Goal: Task Accomplishment & Management: Complete application form

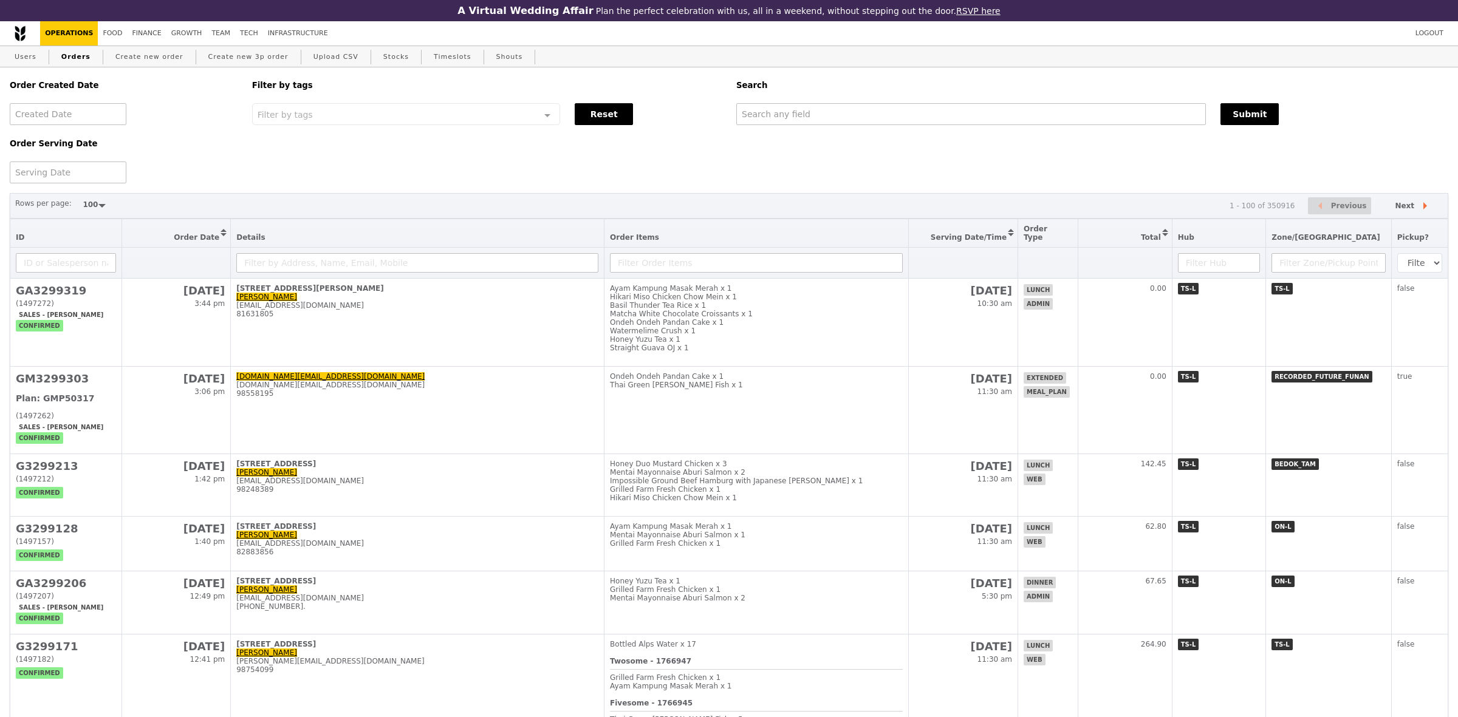
select select "100"
click at [158, 63] on link "Create new order" at bounding box center [150, 57] width 78 height 22
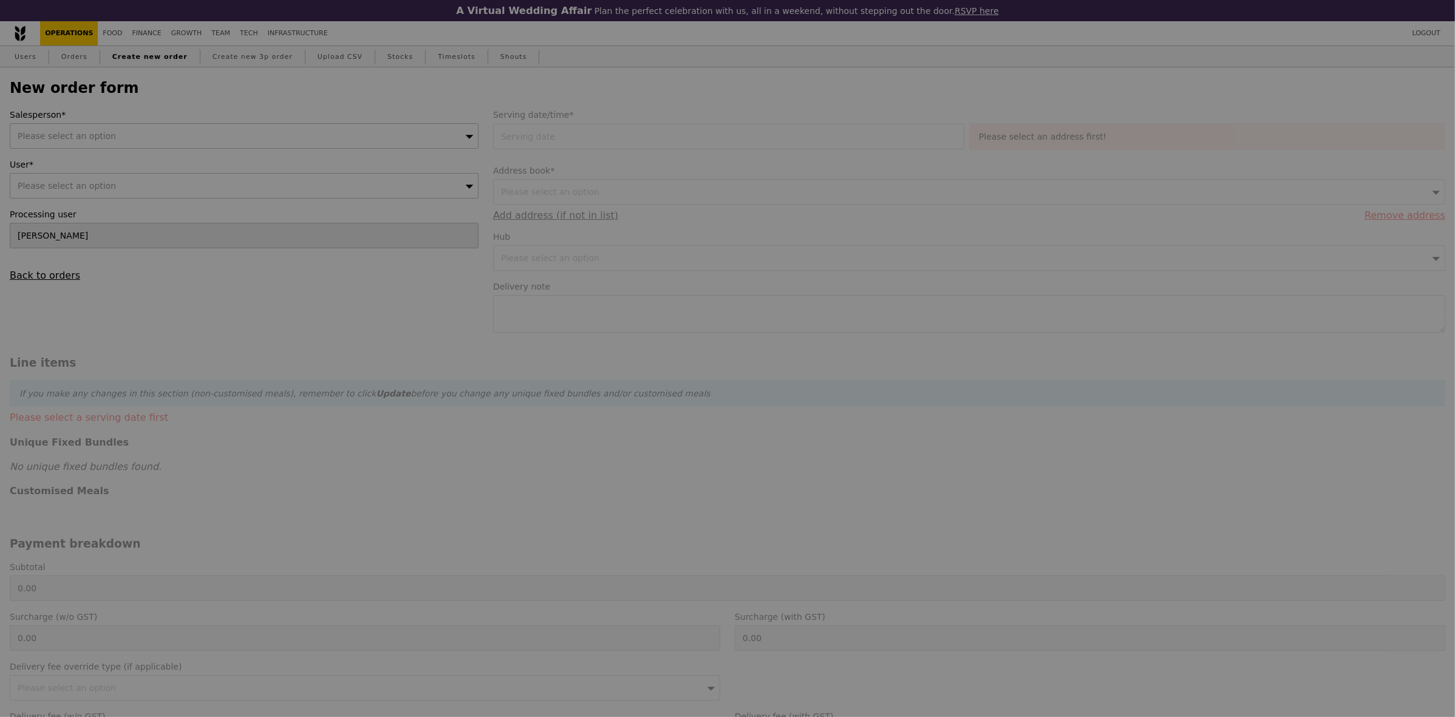
type input "Confirm"
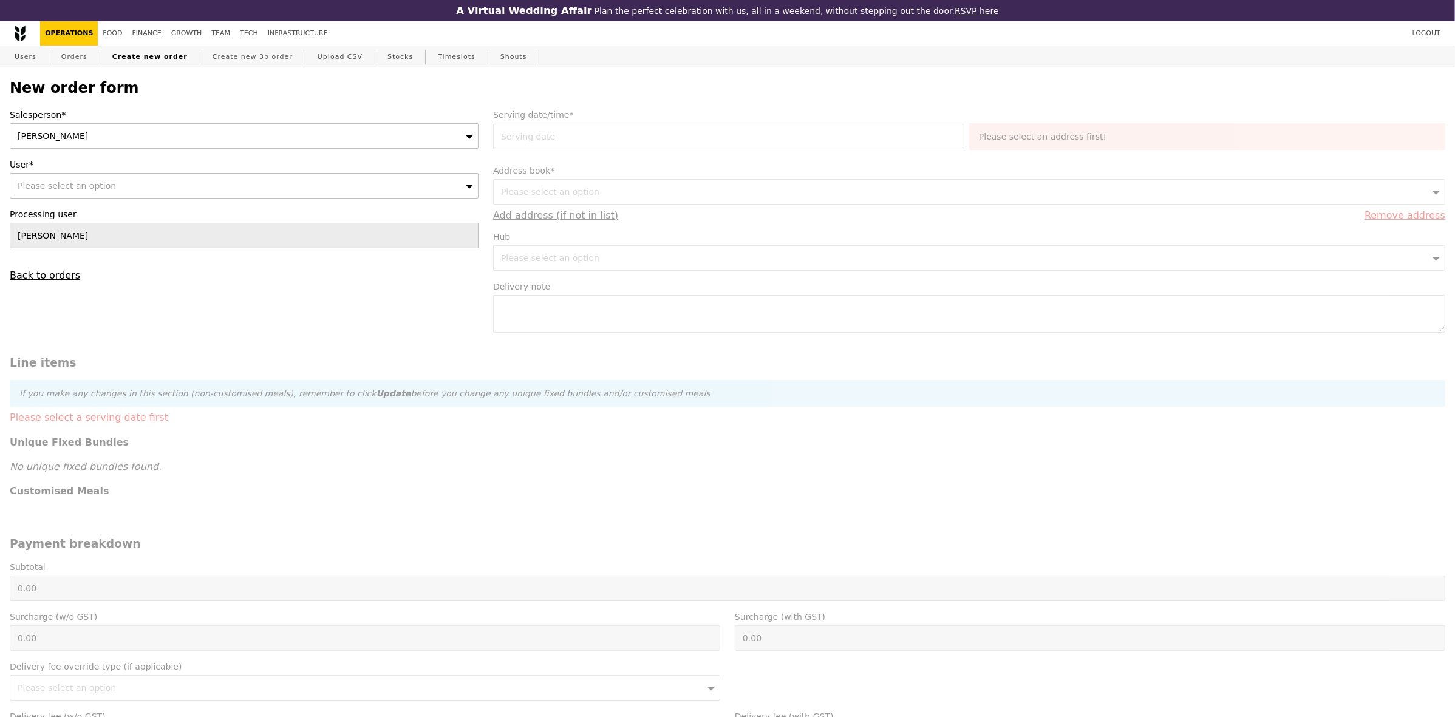
click at [243, 188] on div "Please select an option" at bounding box center [244, 186] width 469 height 26
type input "alka@podiumsociety.com"
type input "Confirm"
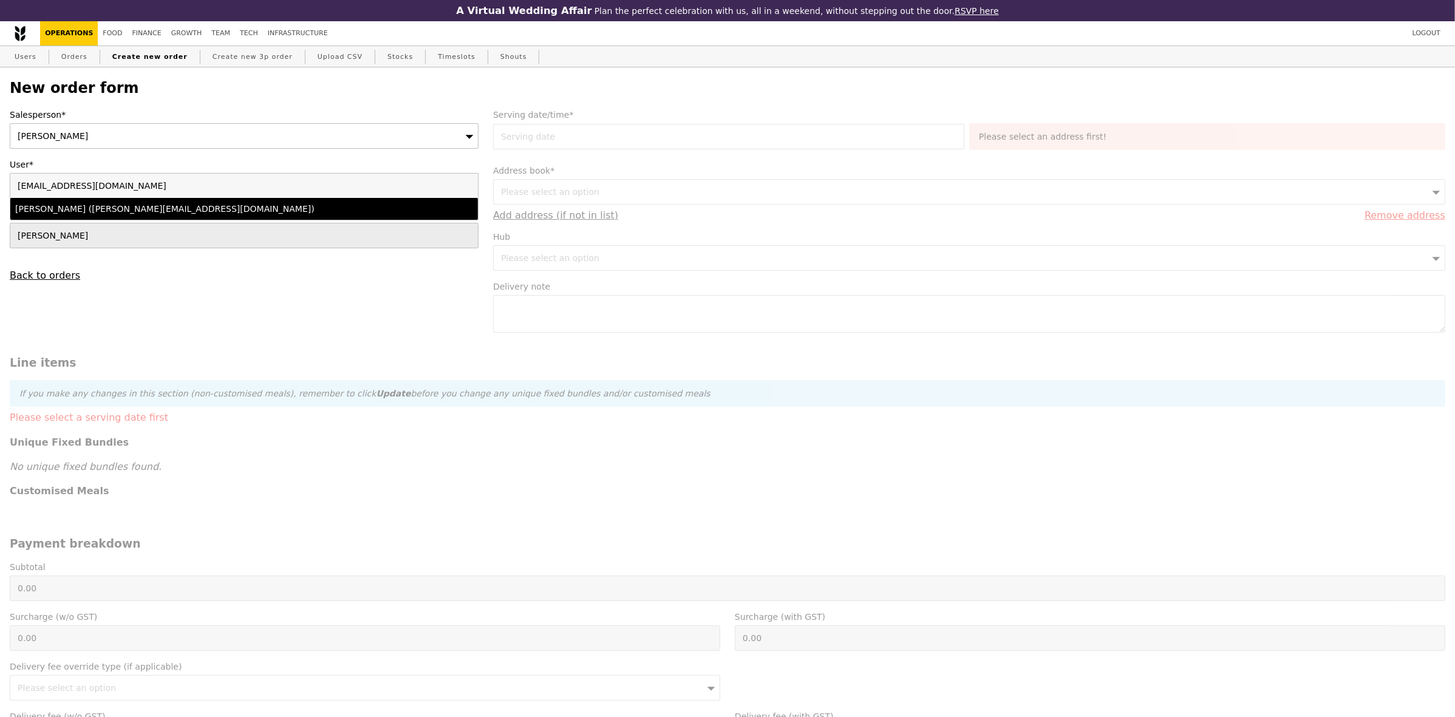
type input "alka@podiumsociety.com"
click at [255, 215] on div "Alka Gupta (alka@podiumsociety.com)" at bounding box center [186, 209] width 343 height 12
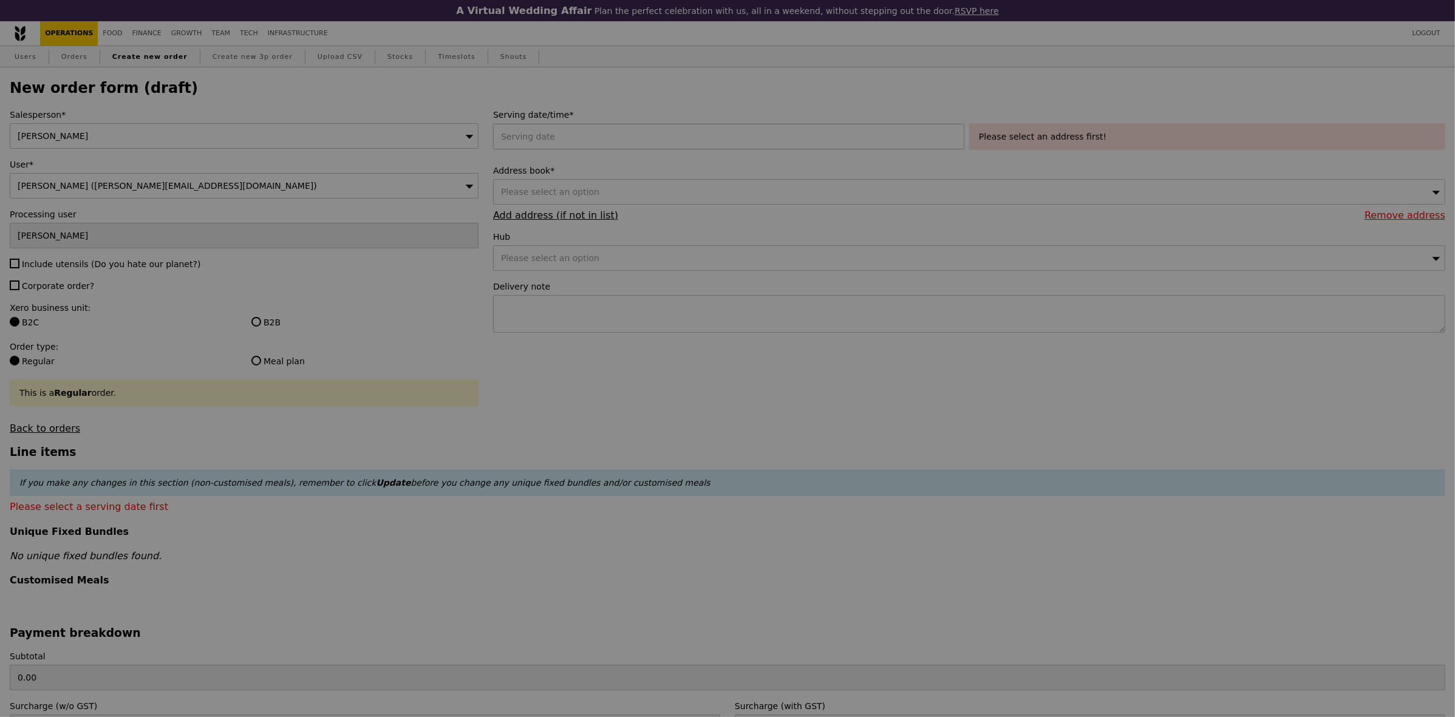
type input "Confirm"
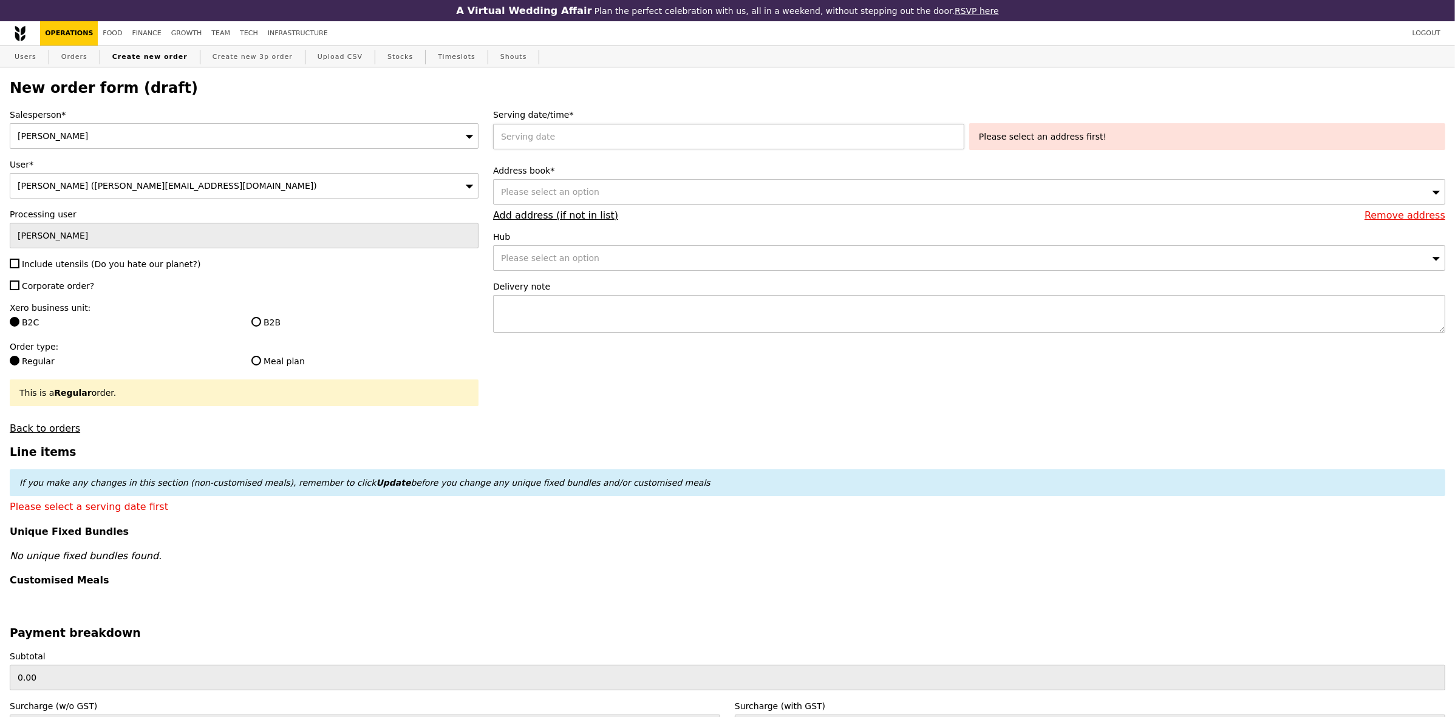
click at [614, 137] on div at bounding box center [731, 137] width 476 height 26
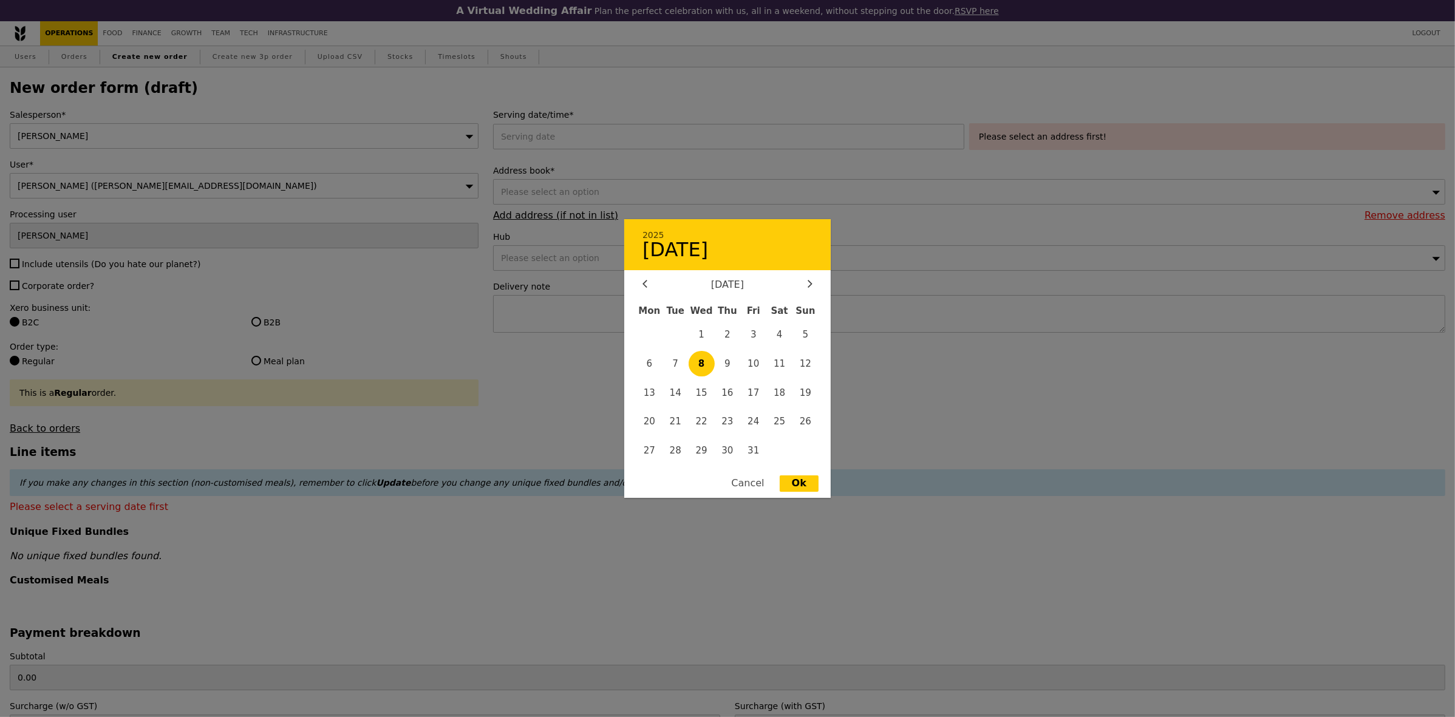
click at [186, 314] on div at bounding box center [727, 358] width 1455 height 717
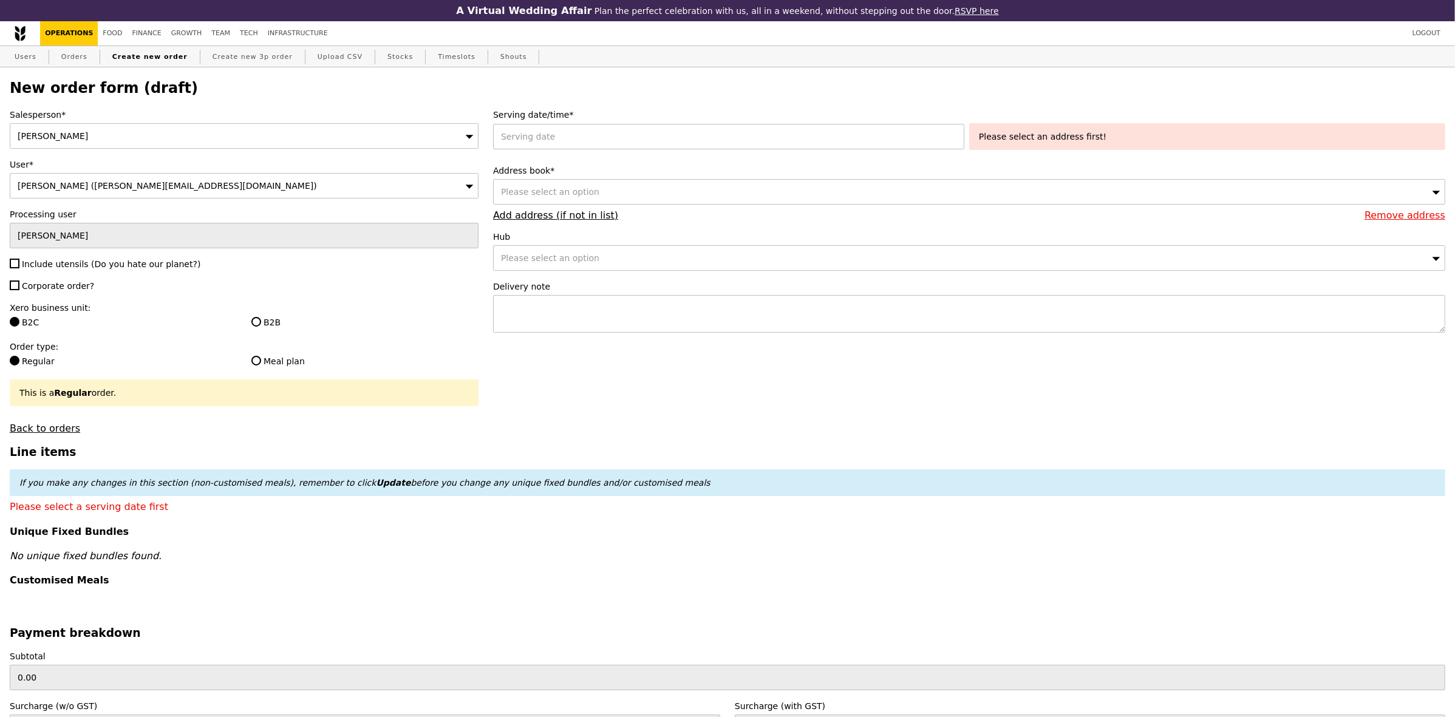
click at [108, 265] on div at bounding box center [727, 358] width 1455 height 717
click at [53, 290] on span "Corporate order?" at bounding box center [58, 286] width 72 height 10
click at [19, 290] on input "Corporate order?" at bounding box center [15, 286] width 10 height 10
checkbox input "true"
click at [67, 265] on span "Include utensils (Do you hate our planet?)" at bounding box center [111, 264] width 179 height 10
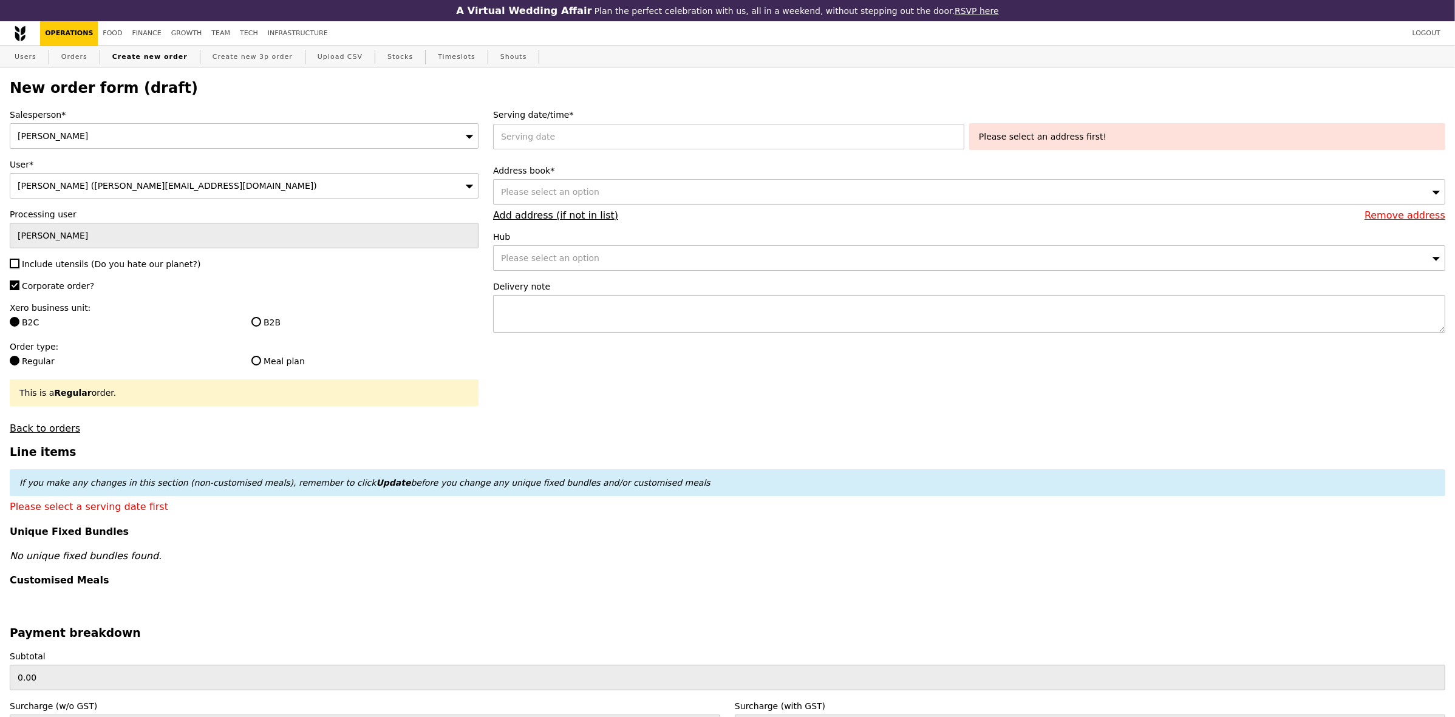
click at [19, 265] on input "Include utensils (Do you hate our planet?)" at bounding box center [15, 264] width 10 height 10
checkbox input "true"
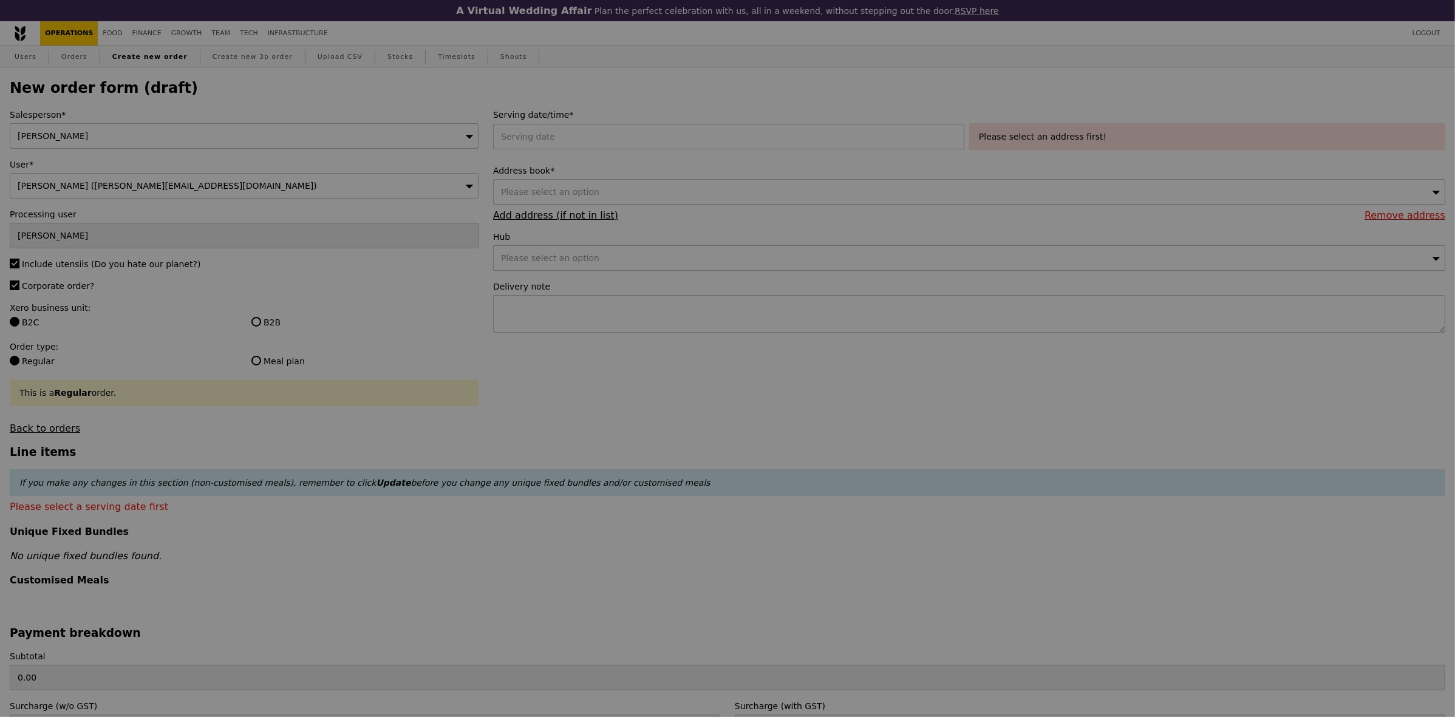
type input "Confirm"
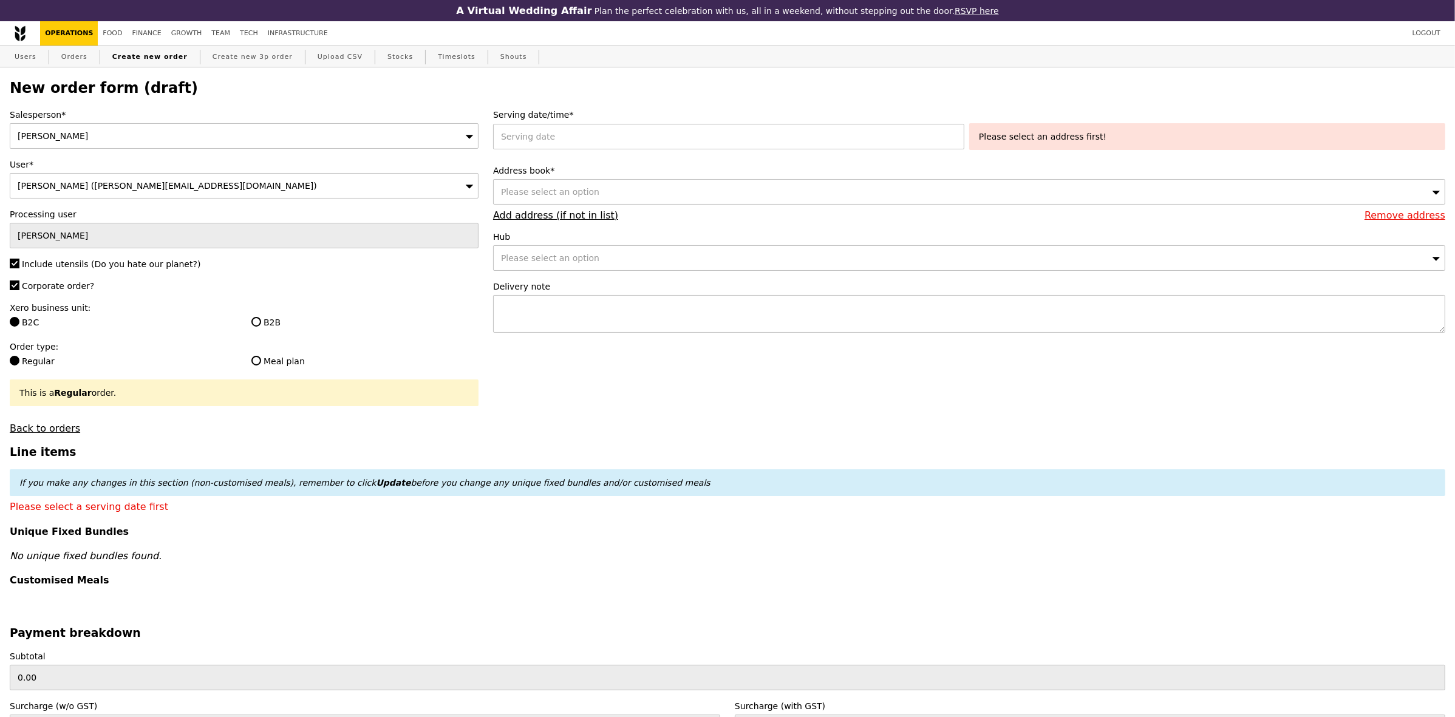
click at [271, 326] on label "B2B" at bounding box center [364, 322] width 227 height 12
click at [261, 326] on input "B2B" at bounding box center [256, 322] width 10 height 10
radio input "true"
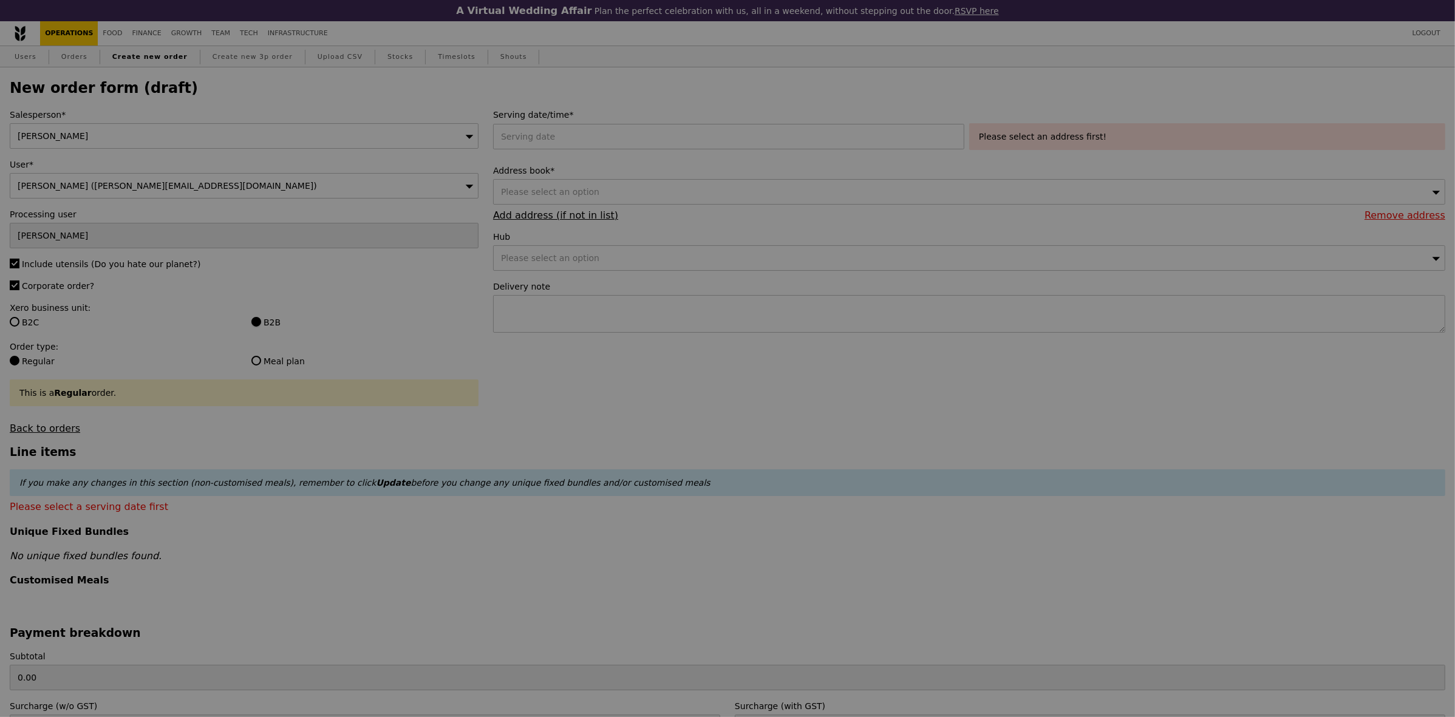
type input "Confirm"
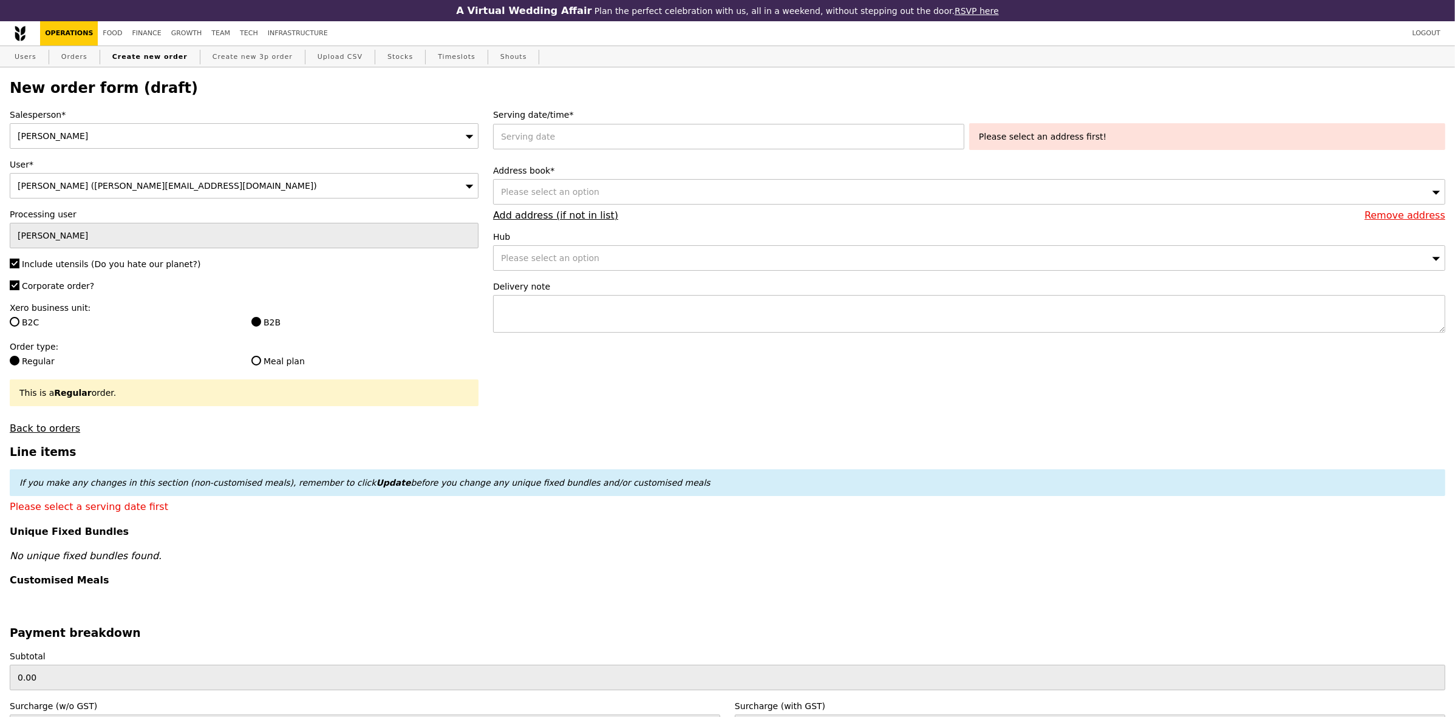
click at [589, 120] on label "Serving date/time*" at bounding box center [969, 115] width 952 height 12
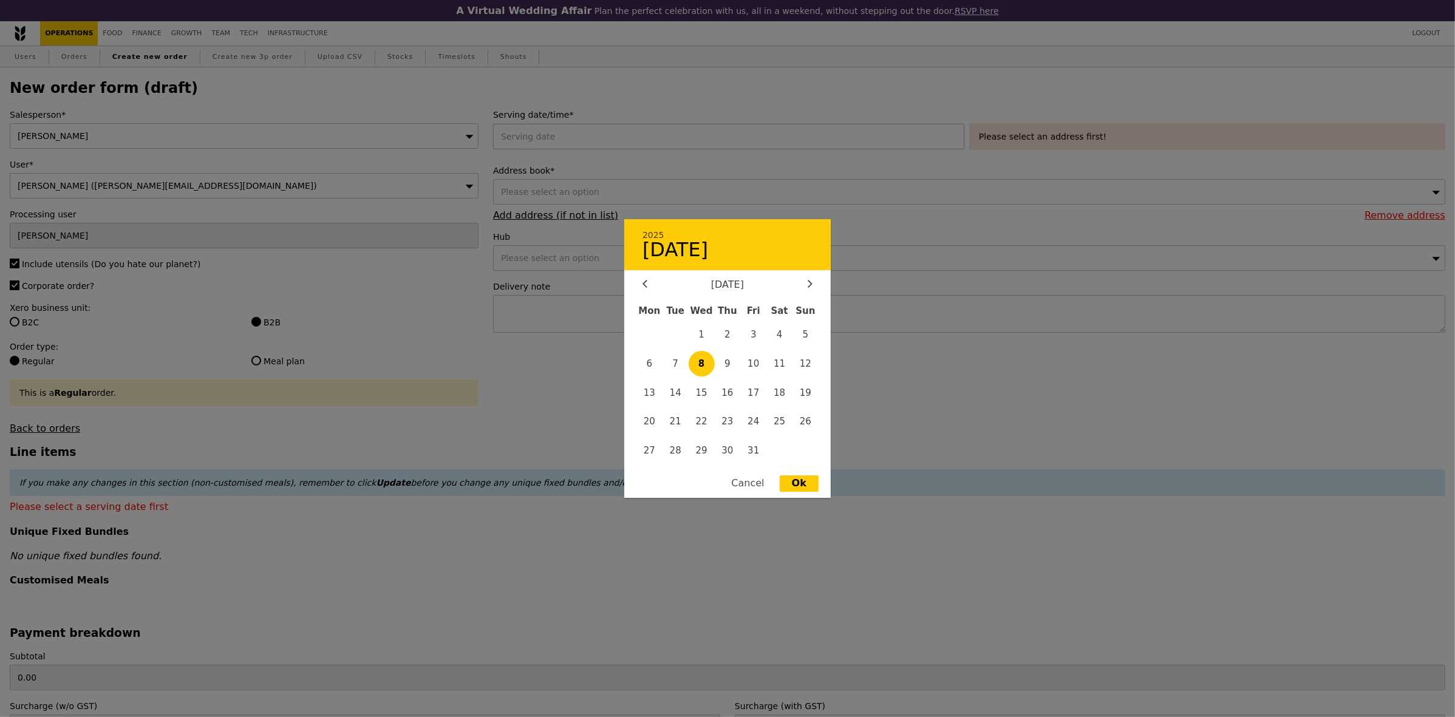
click at [586, 128] on div "2025 October 8 October 2025 Mon Tue Wed Thu Fri Sat Sun 1 2 3 4 5 6 7 8 9 10 11…" at bounding box center [731, 137] width 476 height 26
click at [730, 360] on span "9" at bounding box center [728, 364] width 26 height 26
type input "09 Oct 2025"
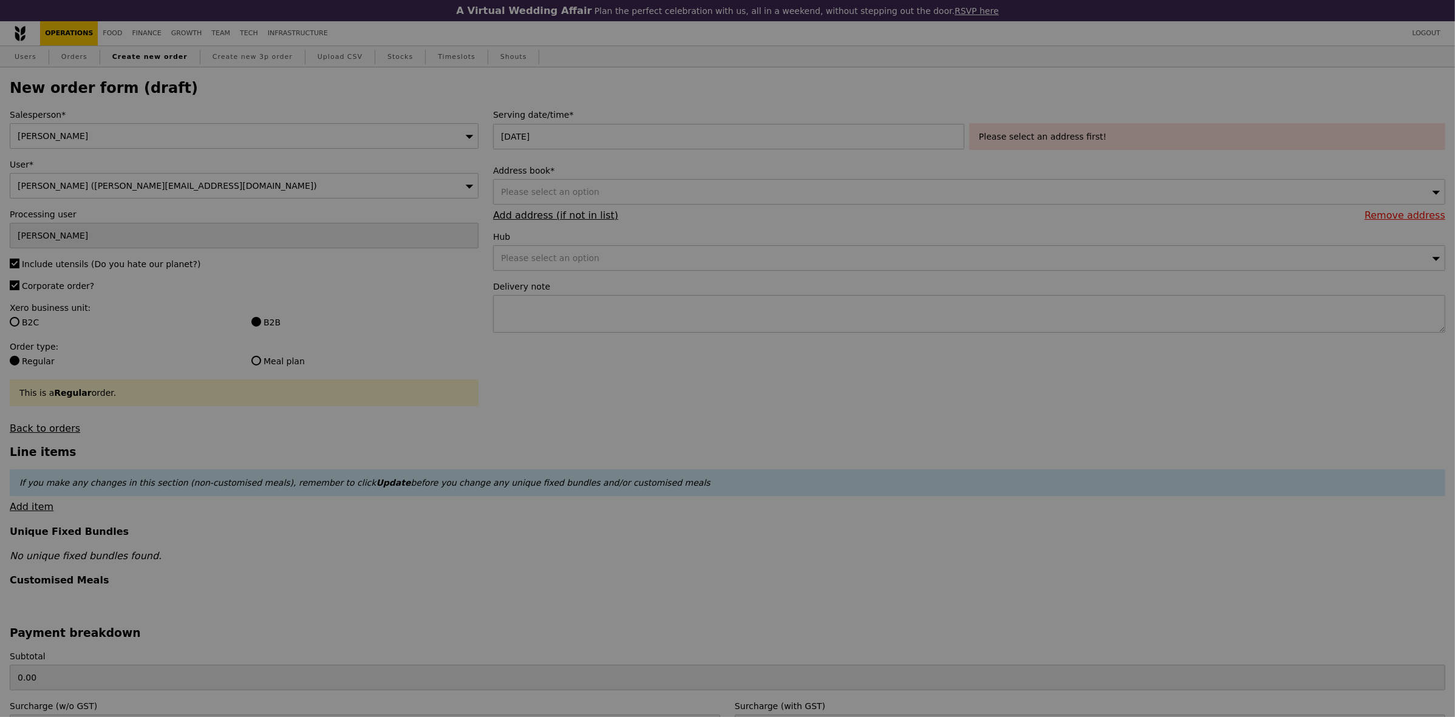
type input "Confirm"
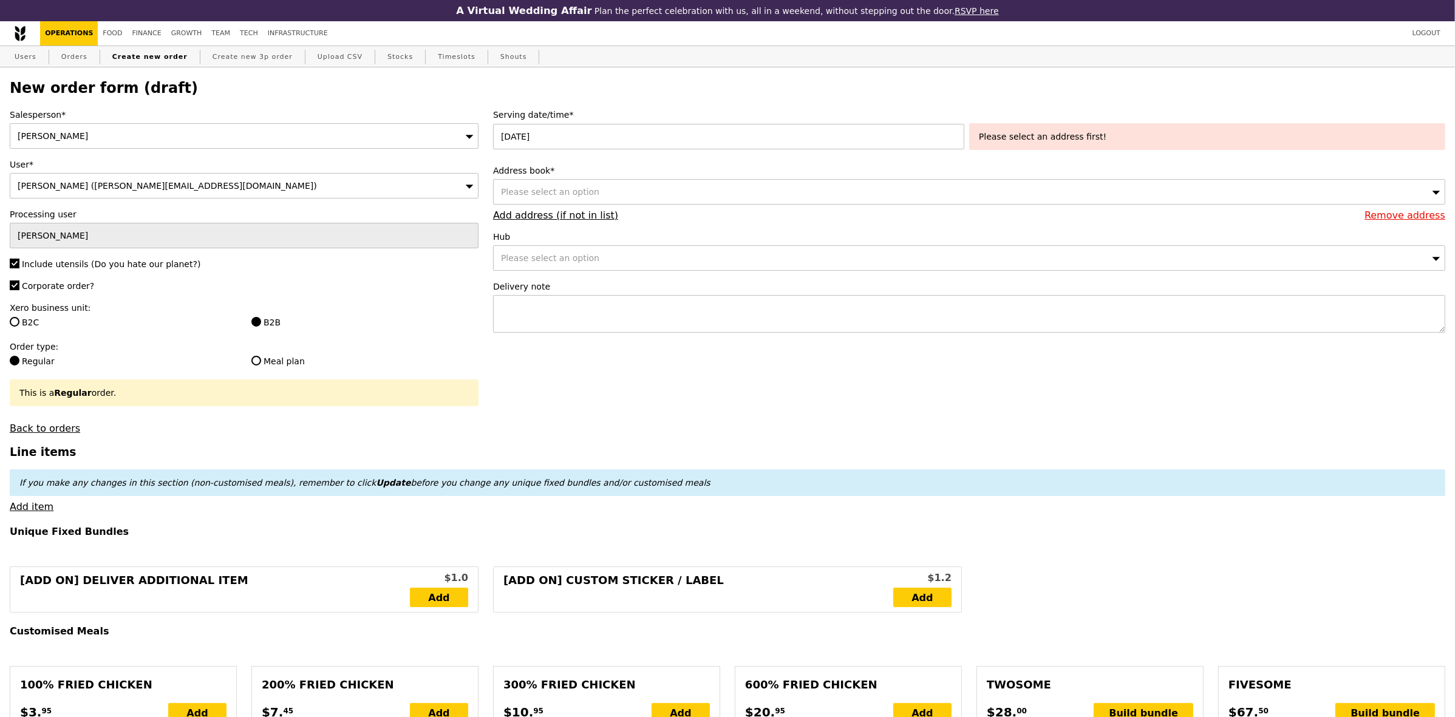
click at [647, 193] on div "Please select an option" at bounding box center [969, 192] width 952 height 26
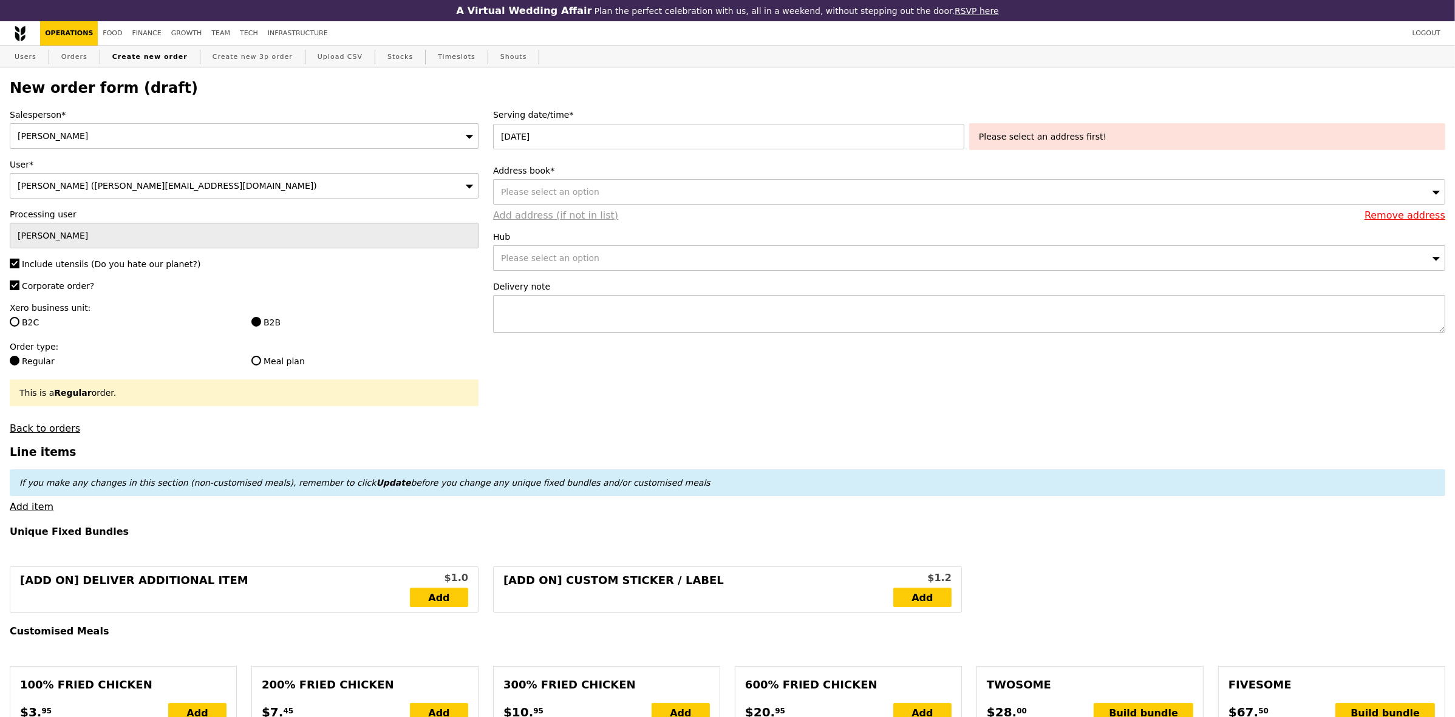
click at [551, 221] on link "Add address (if not in list)" at bounding box center [555, 216] width 125 height 12
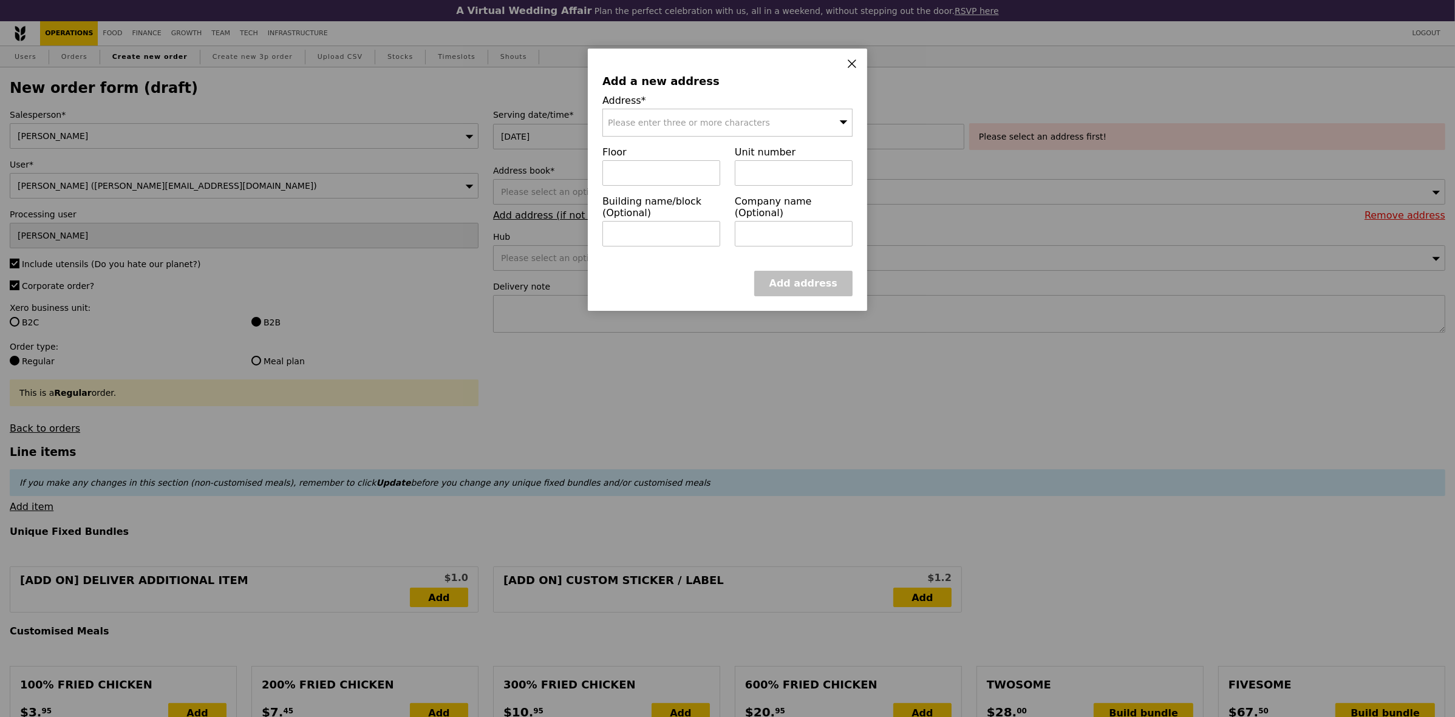
click at [663, 137] on div "Please enter three or more characters" at bounding box center [727, 123] width 250 height 28
type input "141 Cecil"
click at [678, 149] on div "141 Cecil Street" at bounding box center [698, 147] width 180 height 12
click at [661, 180] on input "text" at bounding box center [661, 173] width 118 height 26
type input "02"
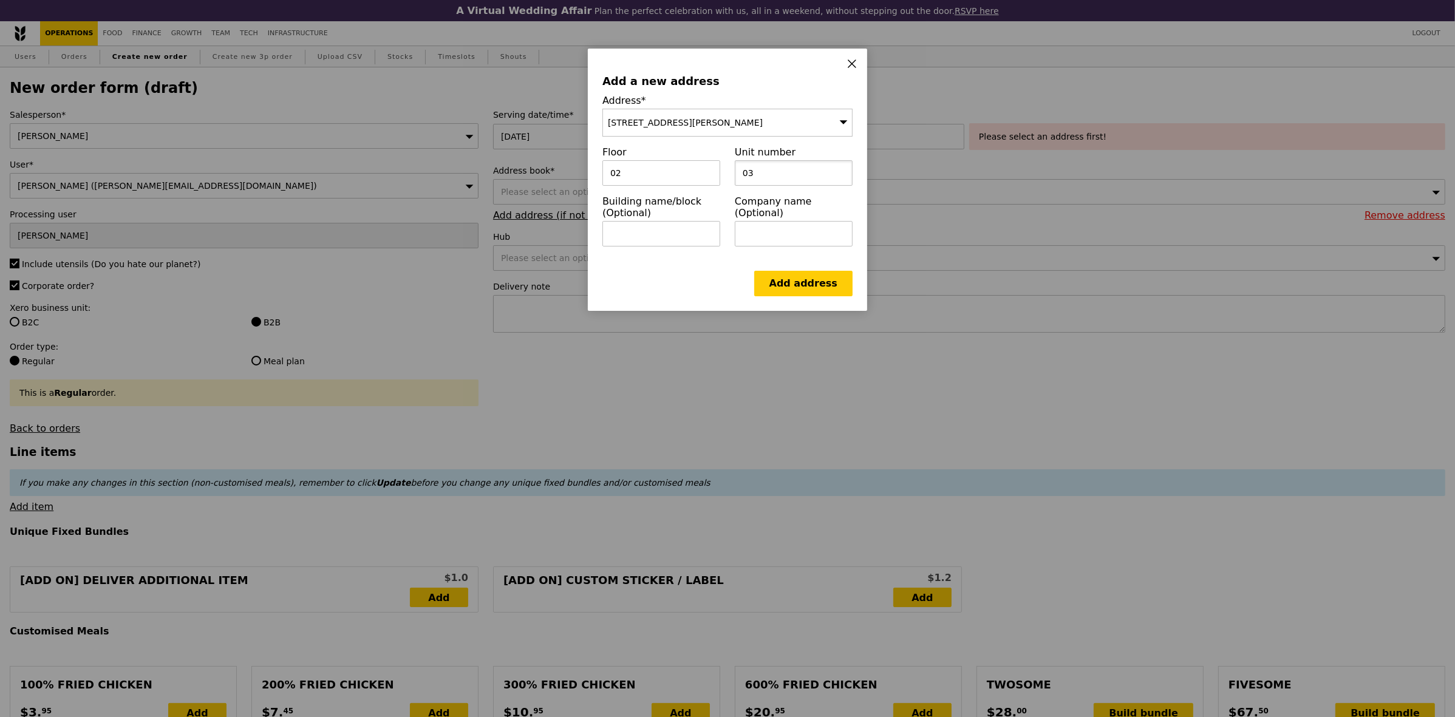
type input "03"
click at [668, 219] on label "Building name/block (Optional)" at bounding box center [661, 207] width 118 height 23
click at [672, 232] on input "text" at bounding box center [661, 234] width 118 height 26
type input "j"
type input "Just A Space"
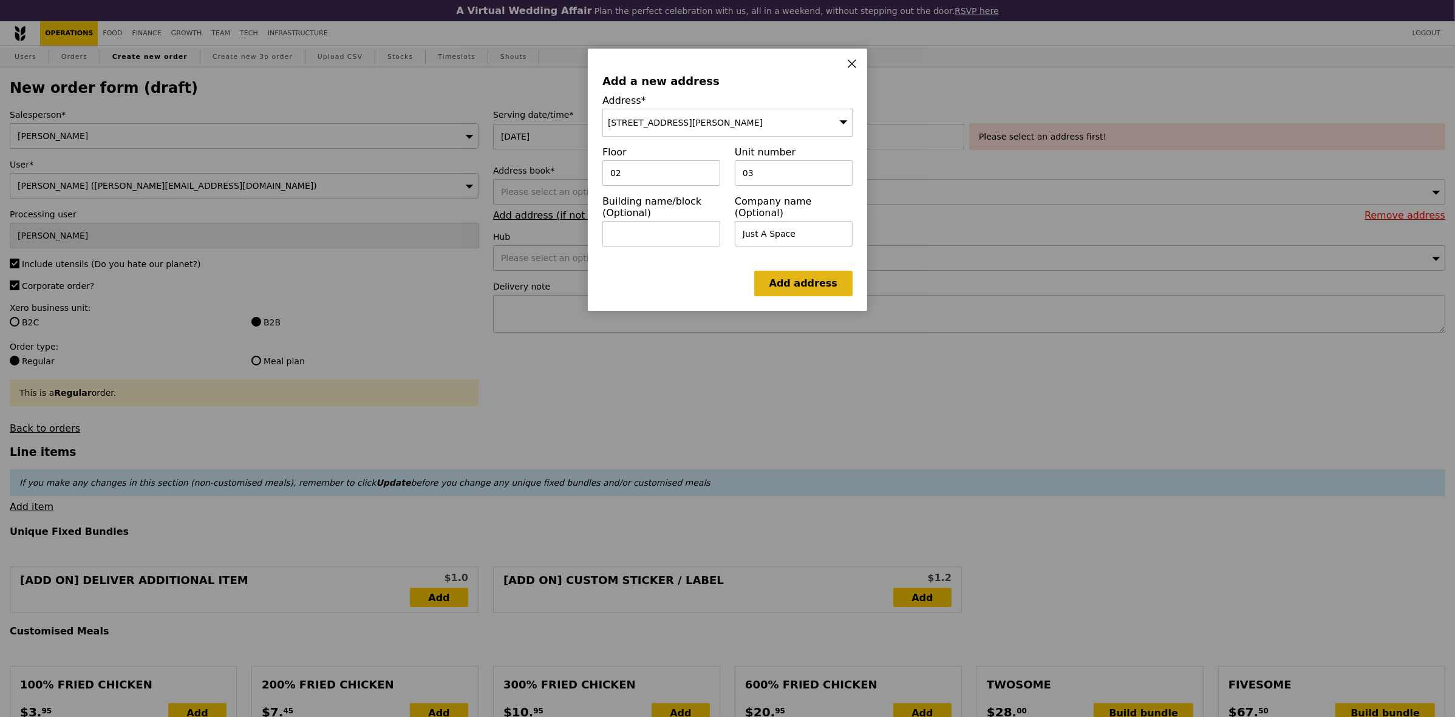
click at [803, 290] on link "Add address" at bounding box center [803, 284] width 98 height 26
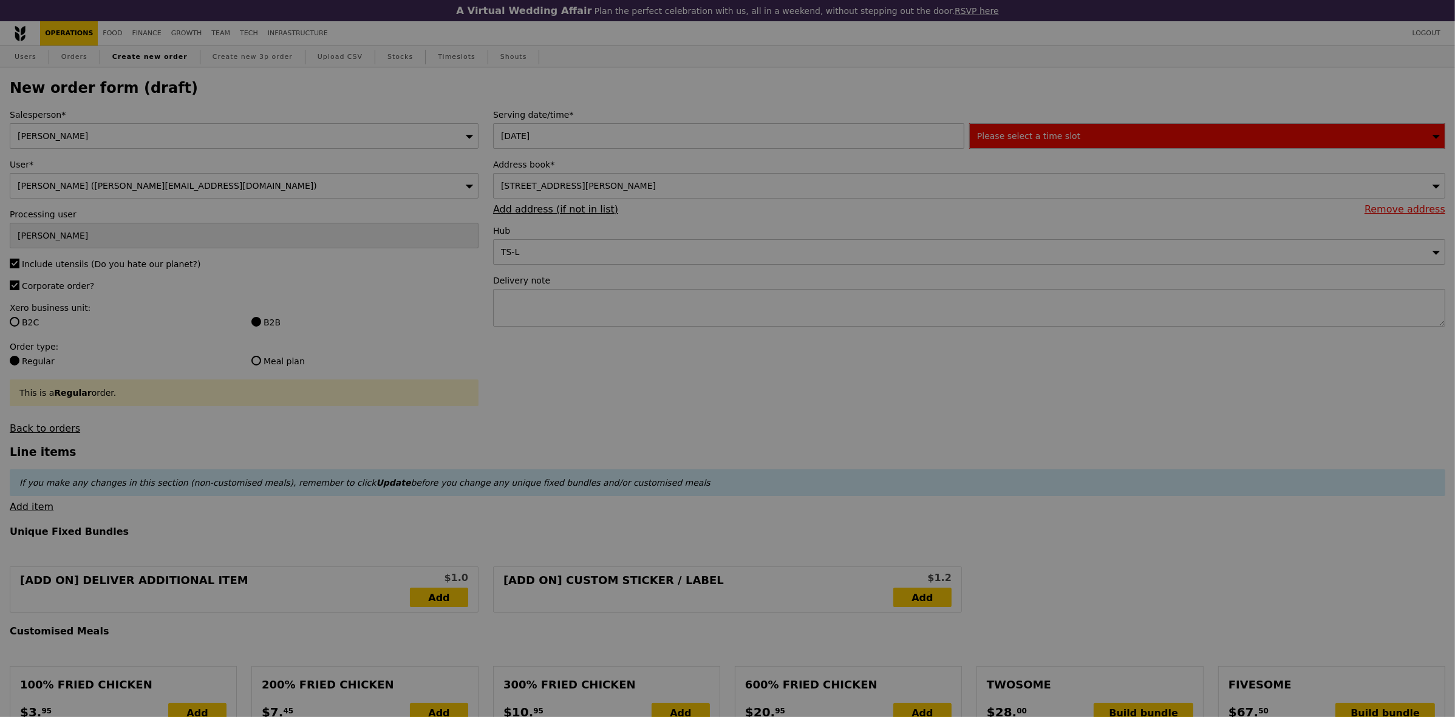
type input "Confirm"
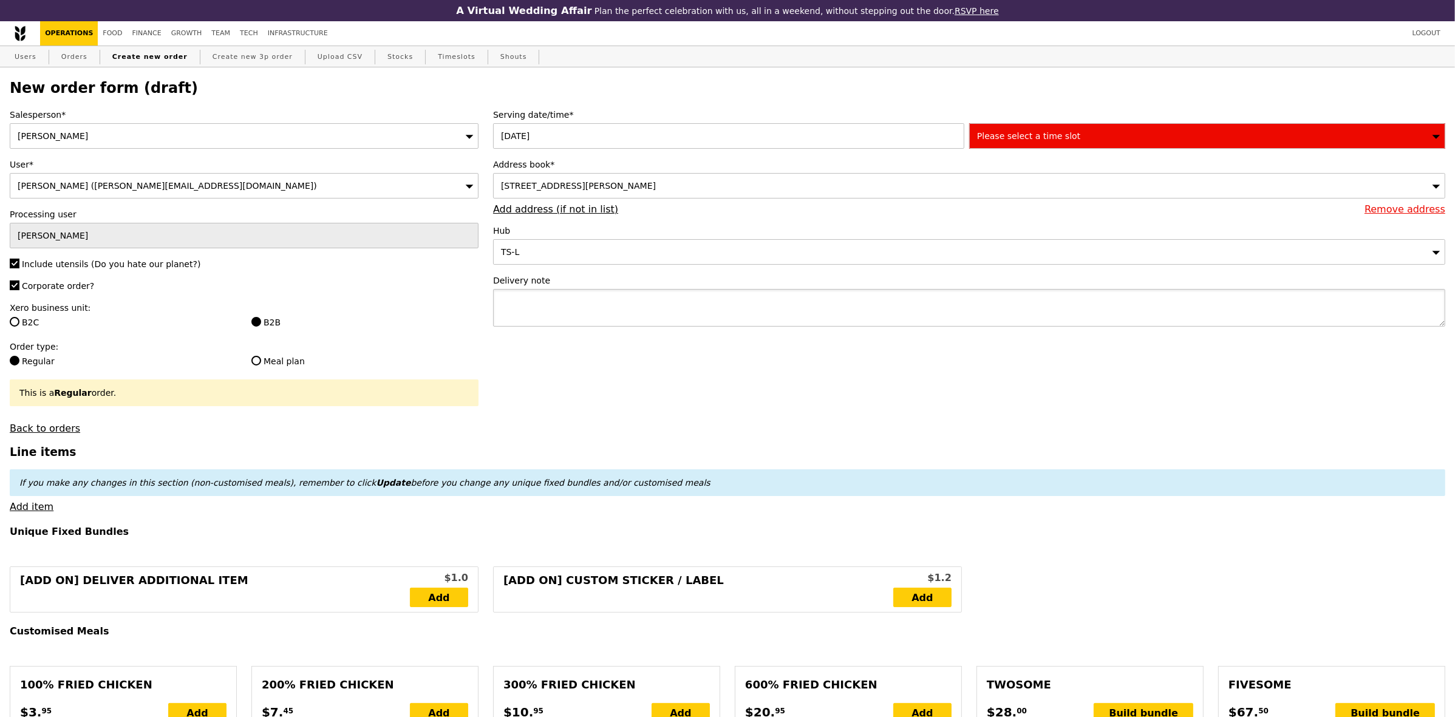
click at [687, 318] on textarea at bounding box center [969, 308] width 952 height 38
click at [1067, 140] on div "Please select a time slot" at bounding box center [1207, 136] width 476 height 26
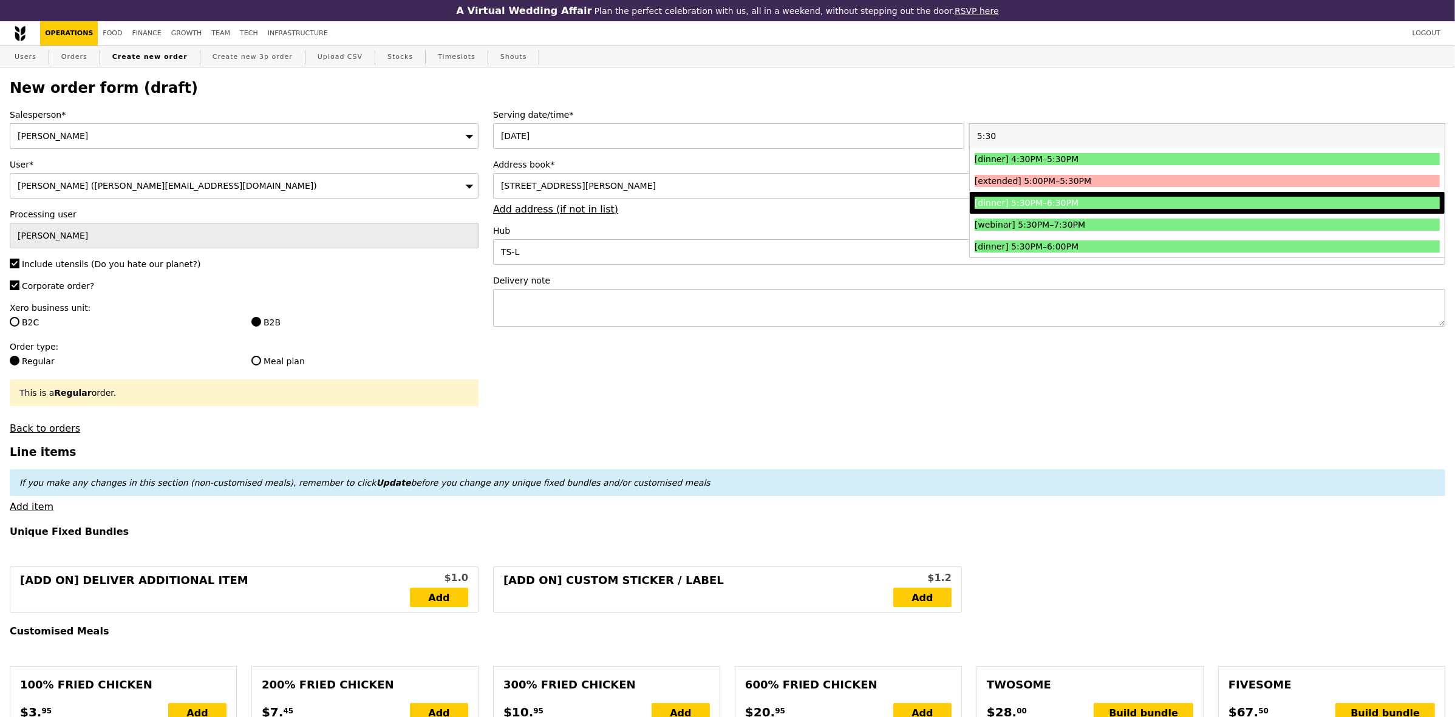
type input "5:30"
click at [1069, 213] on li "[dinner] 5:30PM–6:30PM" at bounding box center [1207, 203] width 475 height 22
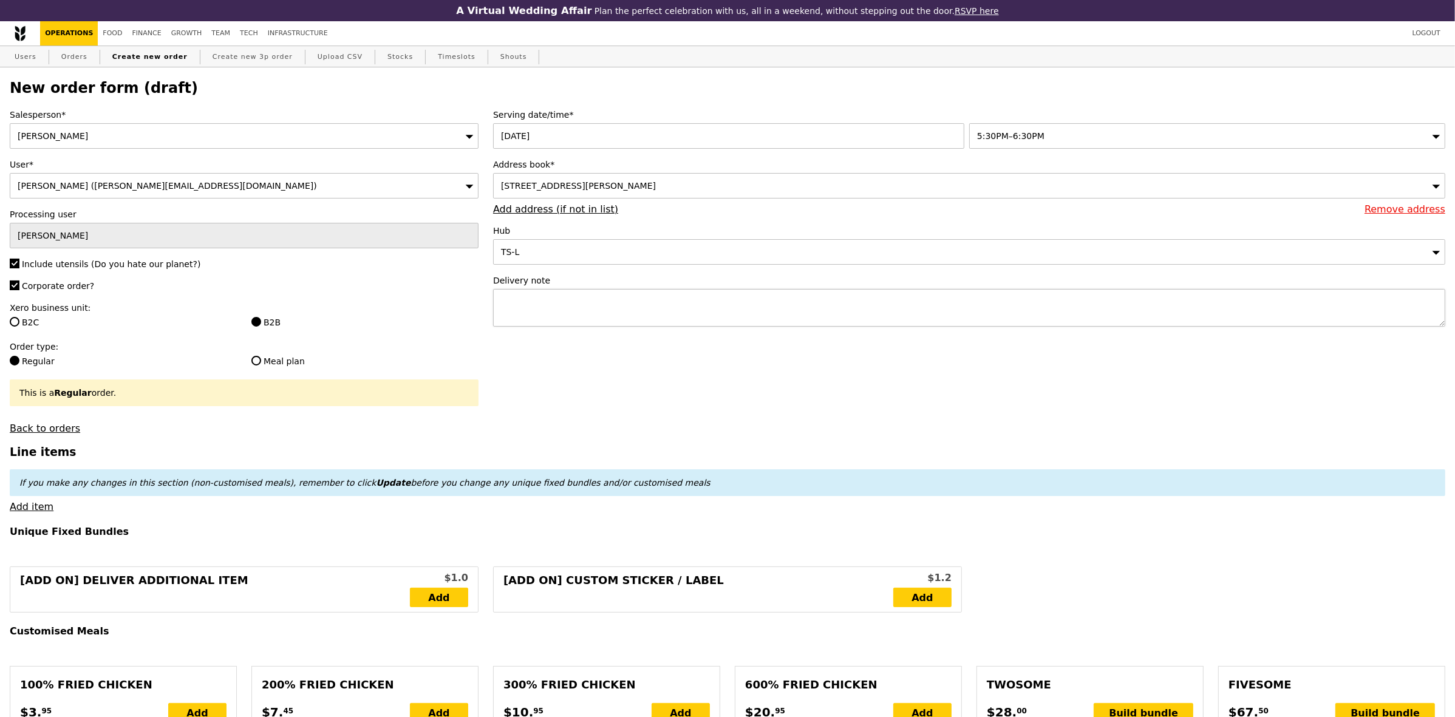
type input "Confirm"
click at [672, 301] on textarea at bounding box center [969, 308] width 952 height 38
type textarea "GO TO LEVEL 2AND TURN RIGHT"
type input "Confirm"
click at [671, 307] on textarea "GO TO LEVEL 2AND TURN RIGHT" at bounding box center [969, 308] width 952 height 38
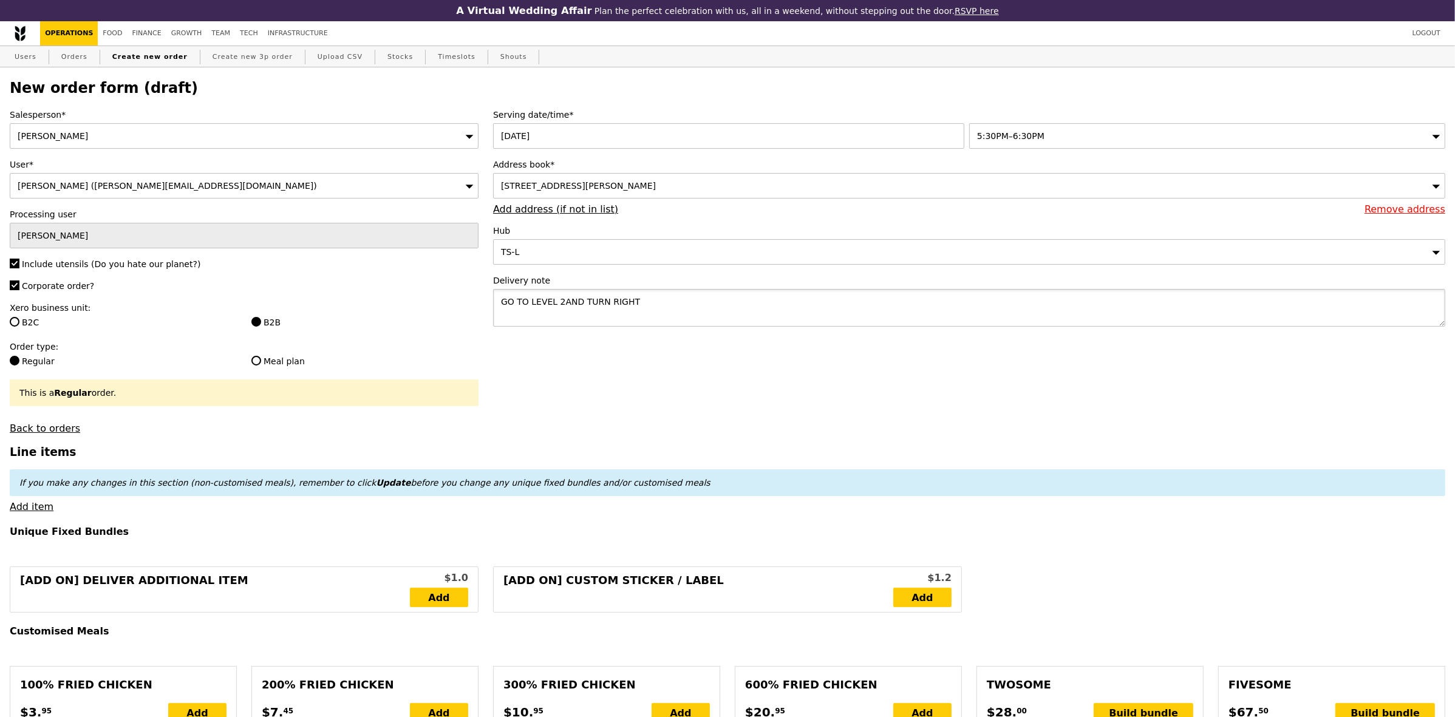
paste textarea "Alka - 8565 2596 PLEASE LEAVE FOOD OUTSIDE - RING ONCE ONLY TAKE PHOTO AND WHAT…"
type textarea "GO TO LEVEL 2AND TURN RIGHT Alka - 8565 2596 PLEASE LEAVE FOOD OUTSIDE - RING O…"
type input "Confirm"
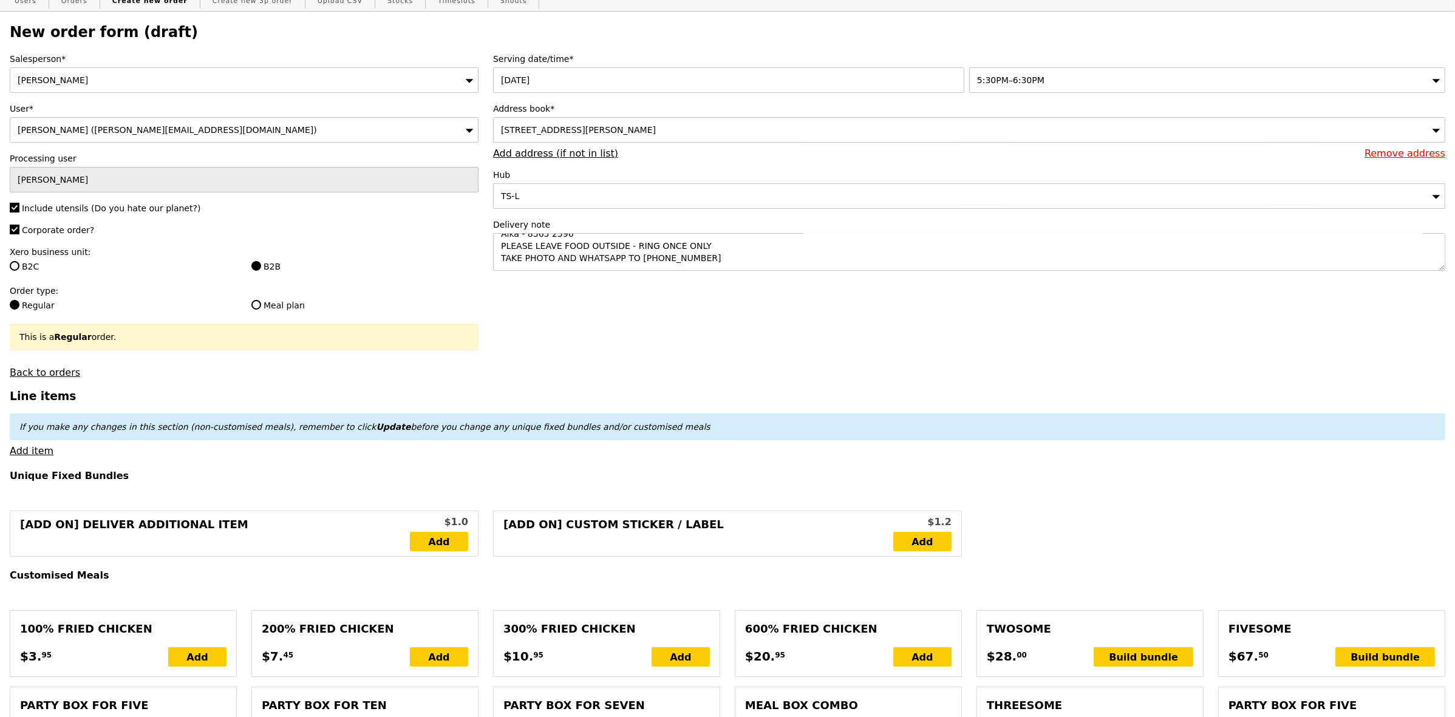
scroll to position [304, 0]
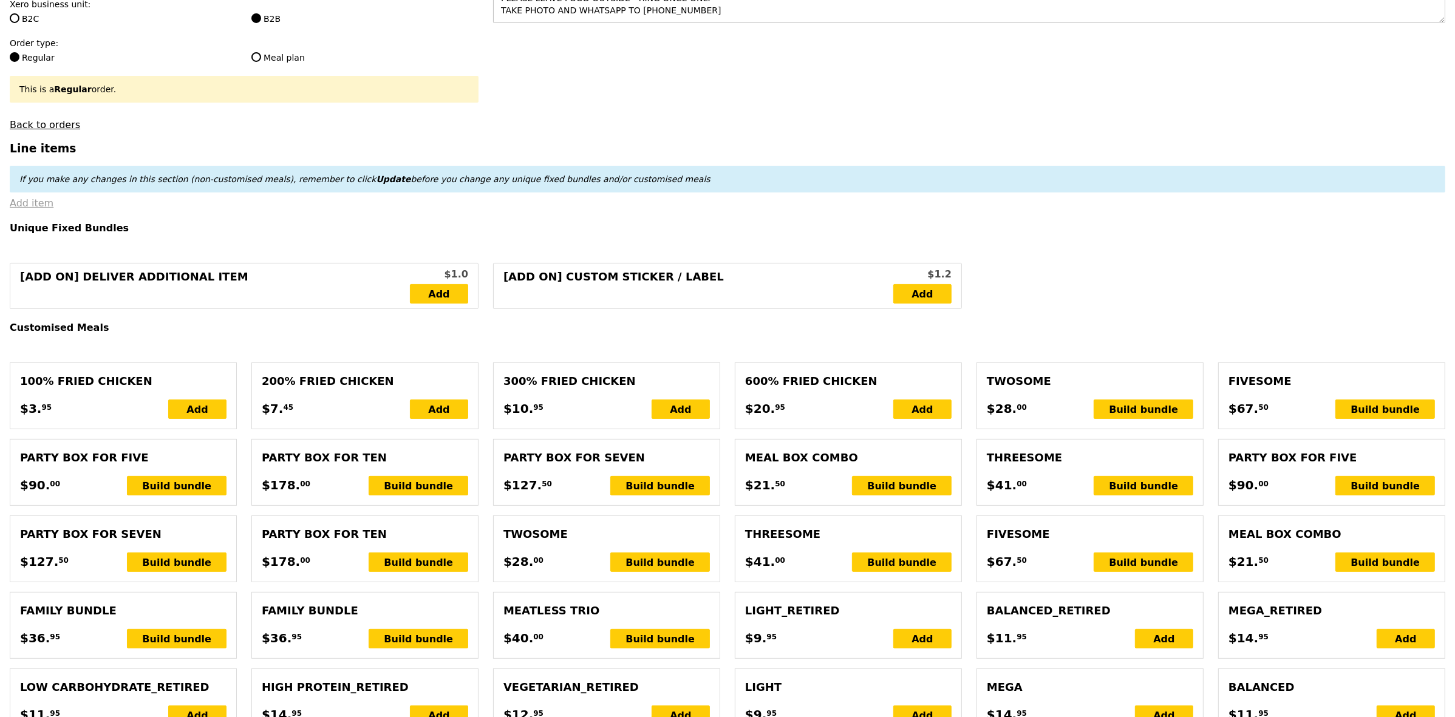
click at [33, 209] on link "Add item" at bounding box center [32, 203] width 44 height 12
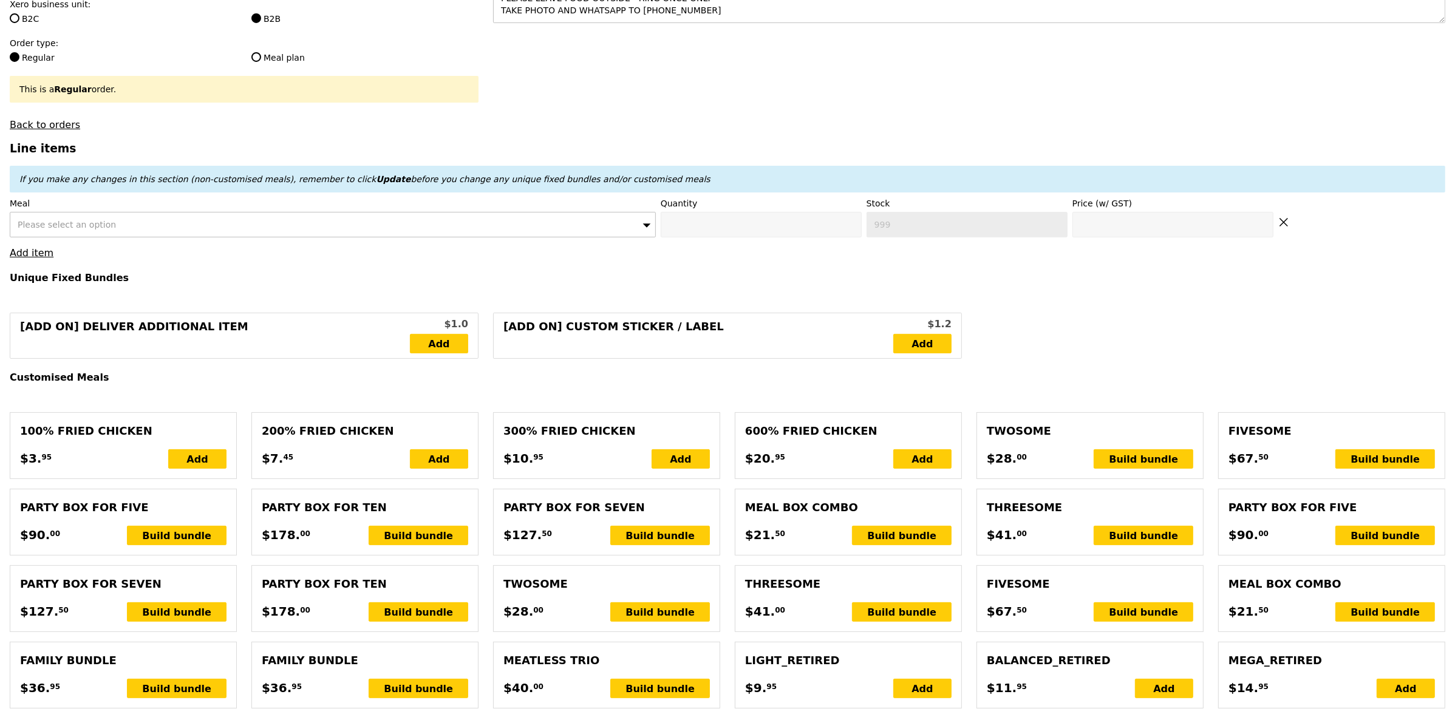
click at [134, 228] on div "Please select an option" at bounding box center [333, 225] width 646 height 26
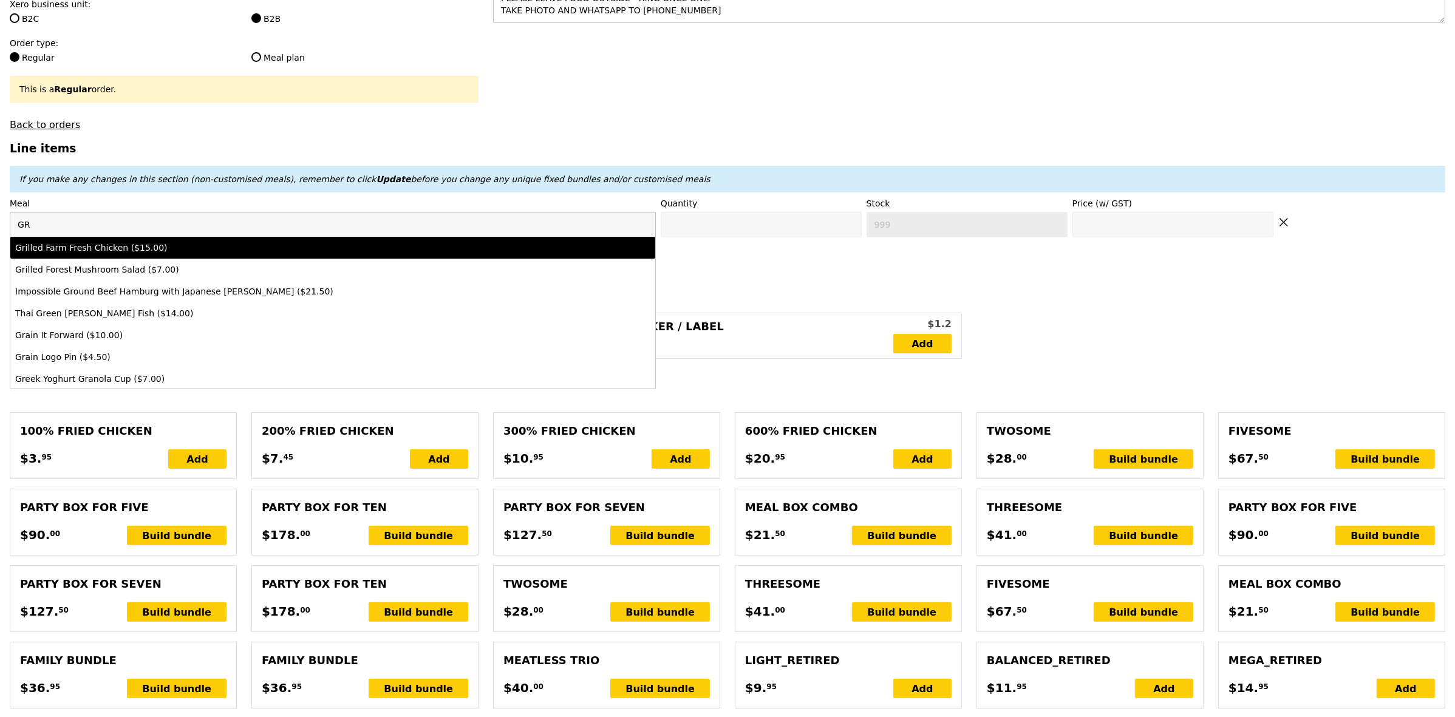
type input "GR"
click at [154, 254] on div "Grilled Farm Fresh Chicken ($15.00)" at bounding box center [253, 248] width 476 height 12
type input "Confirm anyway"
type input "0"
type input "52"
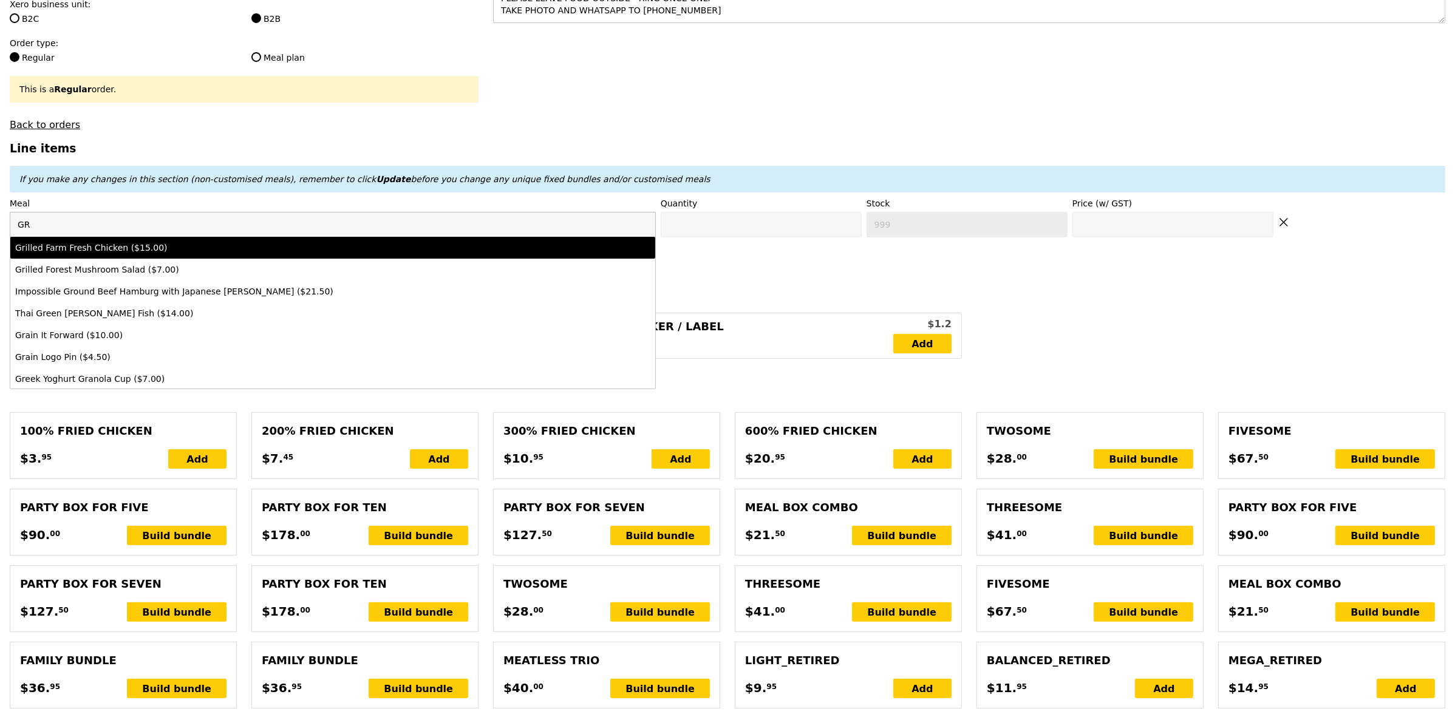
type input "15.0"
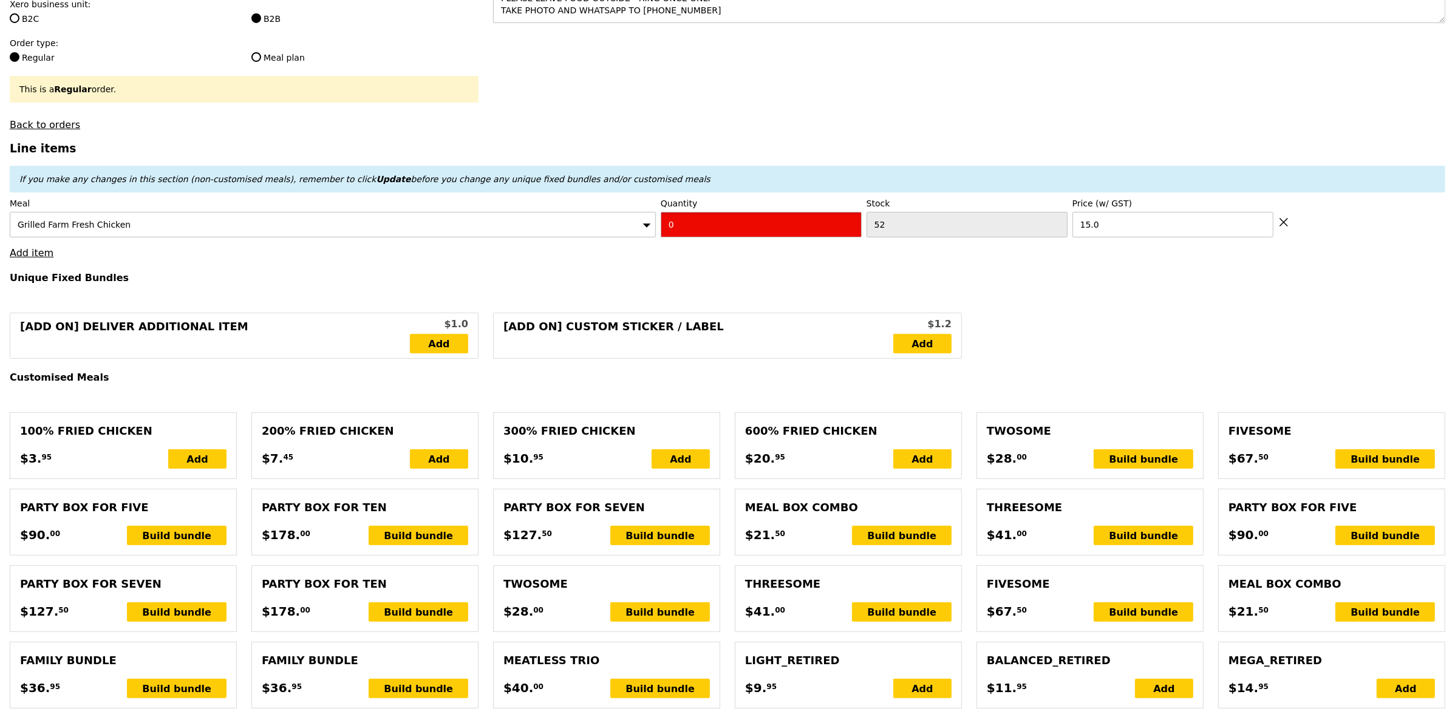
drag, startPoint x: 728, startPoint y: 225, endPoint x: 517, endPoint y: 220, distance: 210.2
click at [532, 222] on div "Meal Grilled Farm Fresh Chicken Quantity 0 Stock 52 Price (w/ GST) 15.0" at bounding box center [728, 217] width 1436 height 40
type input "Confirm"
type input "1"
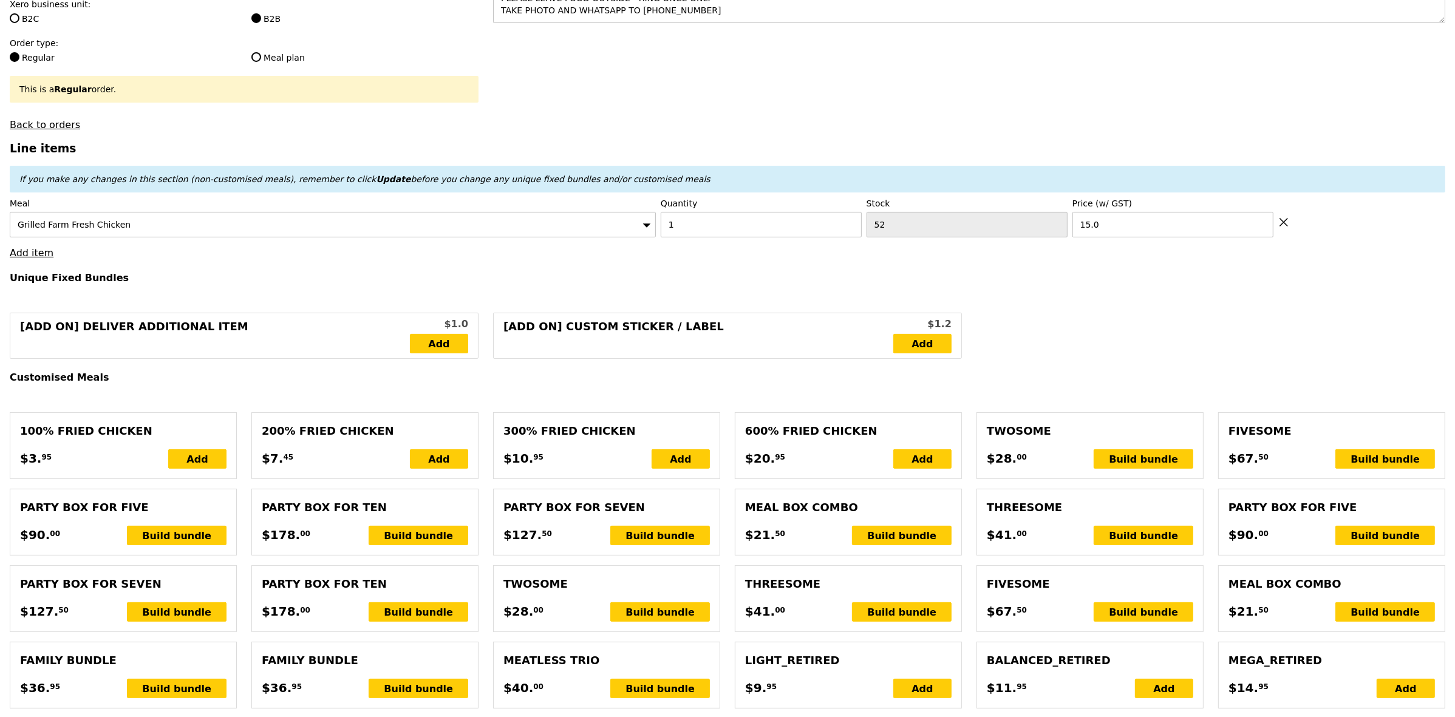
click at [39, 259] on link "Add item" at bounding box center [32, 253] width 44 height 12
type input "Loading..."
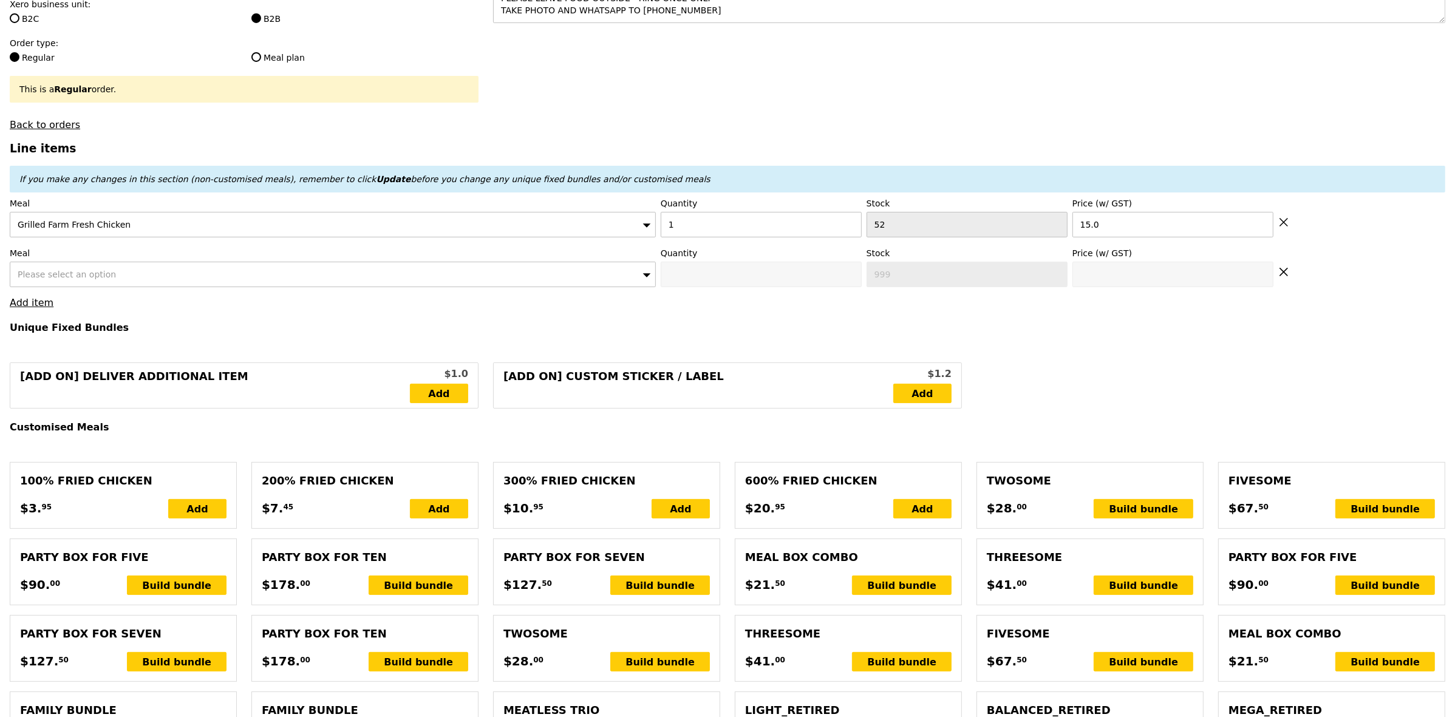
click at [113, 259] on label "Meal" at bounding box center [333, 253] width 646 height 12
type input "15.00"
type input "1.79"
type input "1.95"
type input "11.33"
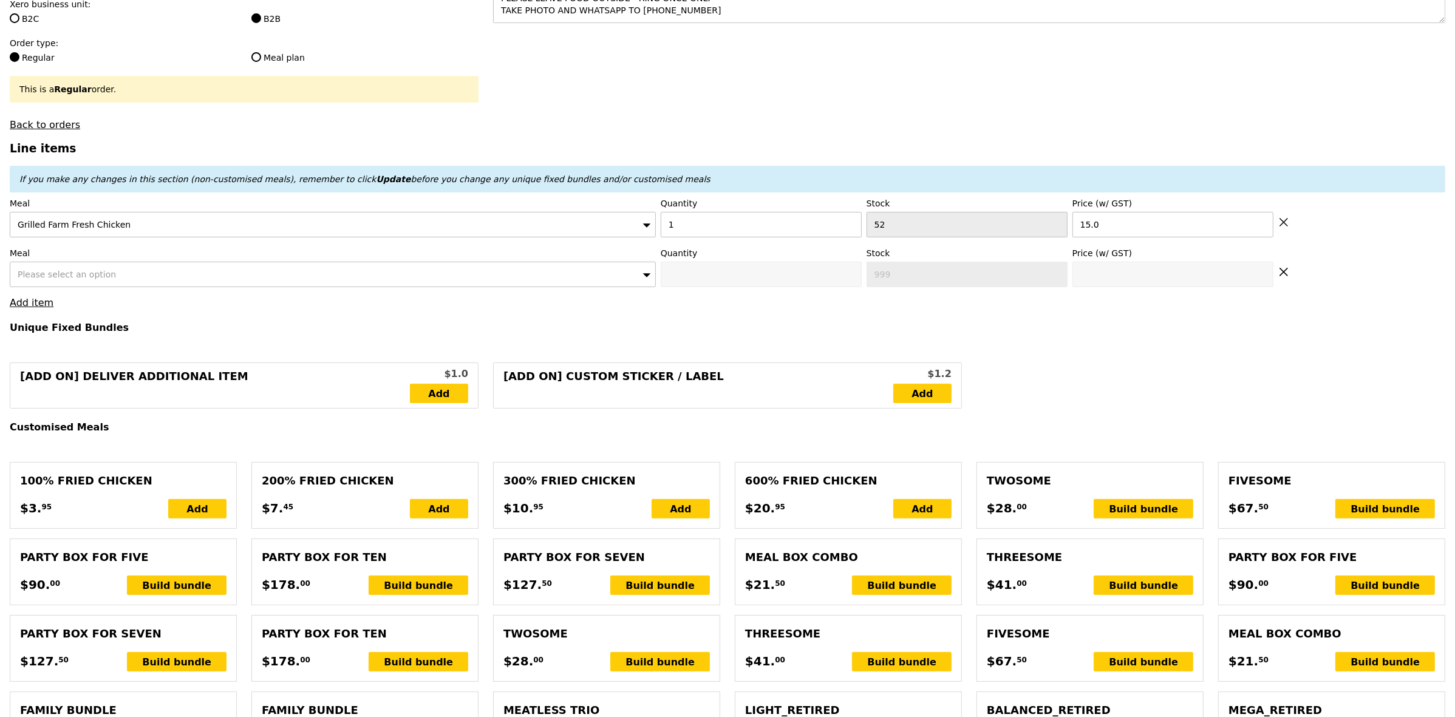
type input "12.35"
type input "29.30"
click at [115, 277] on div "Please select an option" at bounding box center [333, 275] width 646 height 26
type input "Confirm"
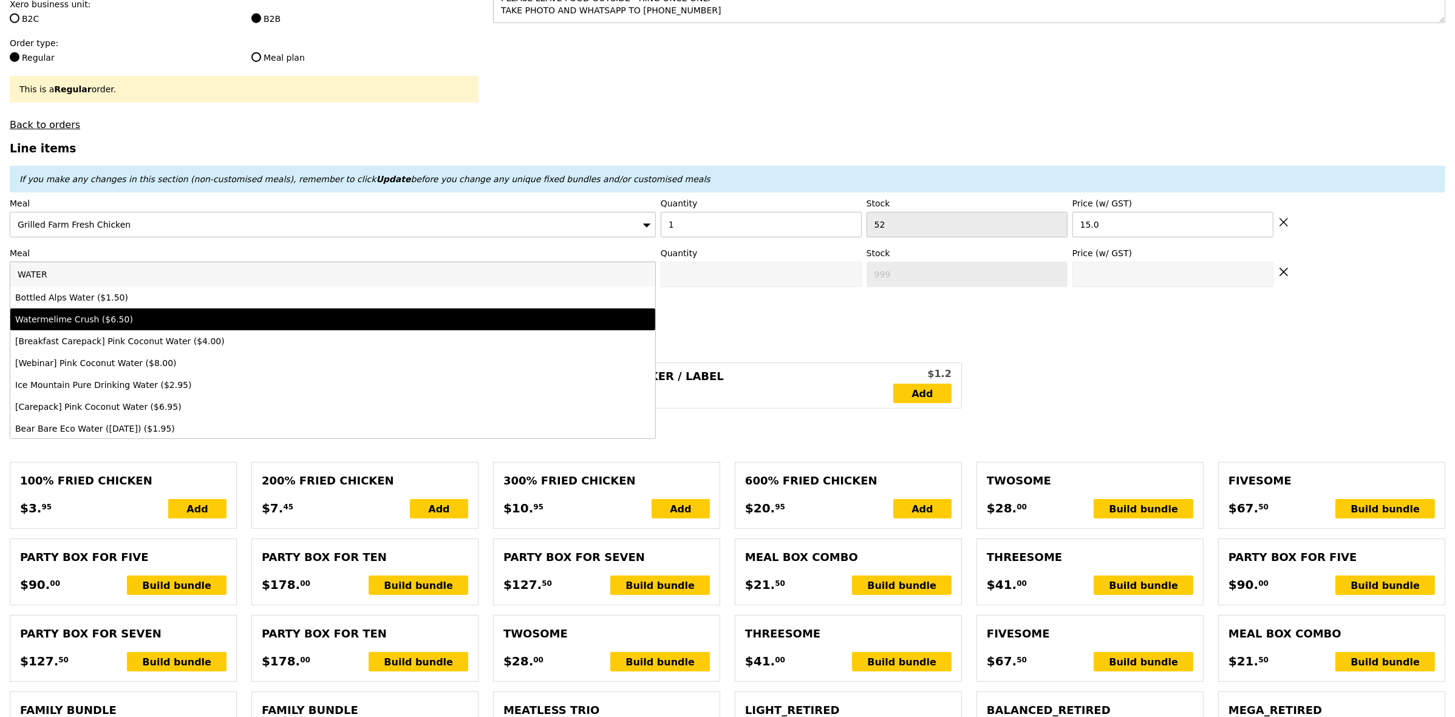
type input "WATER"
click at [134, 326] on div "Watermelime Crush ($6.50)" at bounding box center [253, 319] width 476 height 12
type input "Confirm anyway"
type input "0"
type input "97"
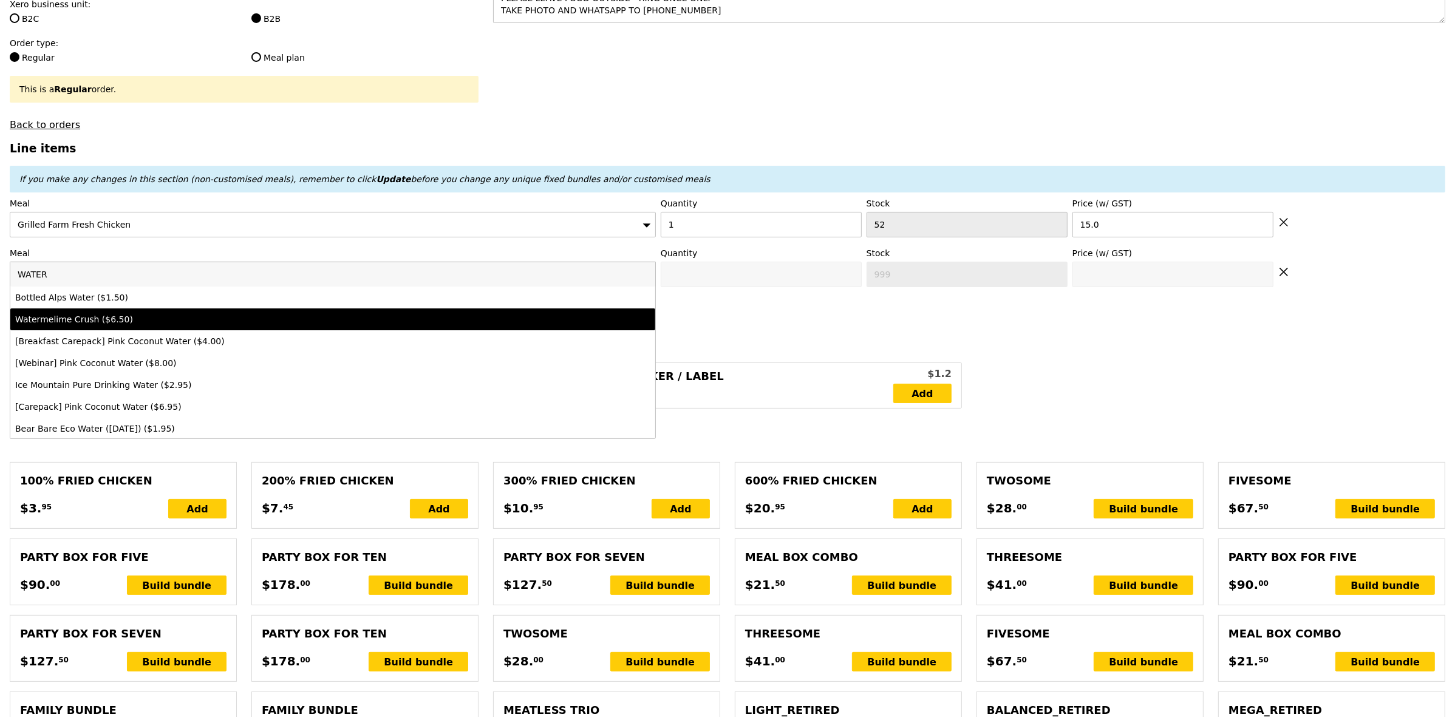
type input "6.5"
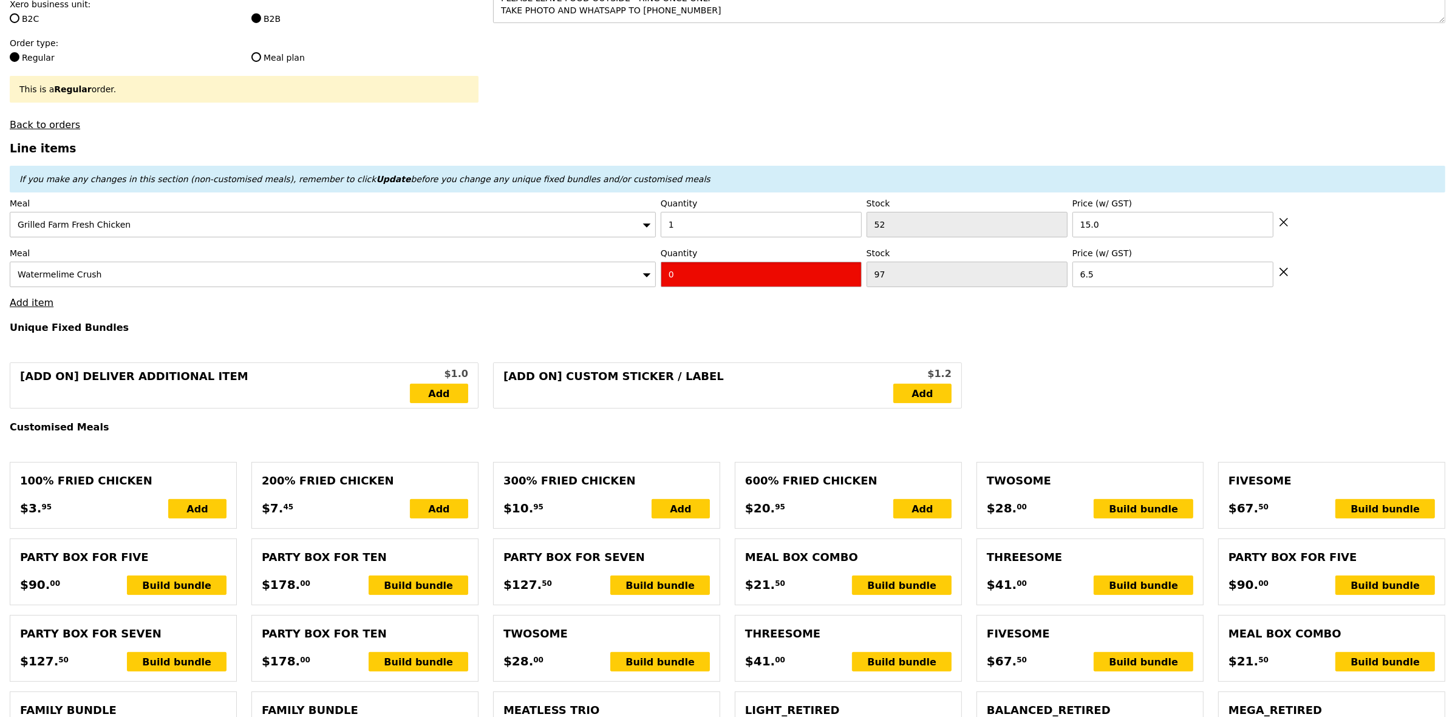
drag, startPoint x: 687, startPoint y: 290, endPoint x: 598, endPoint y: 298, distance: 89.0
click at [598, 287] on div "Meal Watermelime Crush Quantity 0 Stock 97 Price (w/ GST) 6.5" at bounding box center [728, 267] width 1436 height 40
type input "Confirm"
type input "1"
click at [626, 333] on h4 "Unique Fixed Bundles" at bounding box center [728, 328] width 1436 height 12
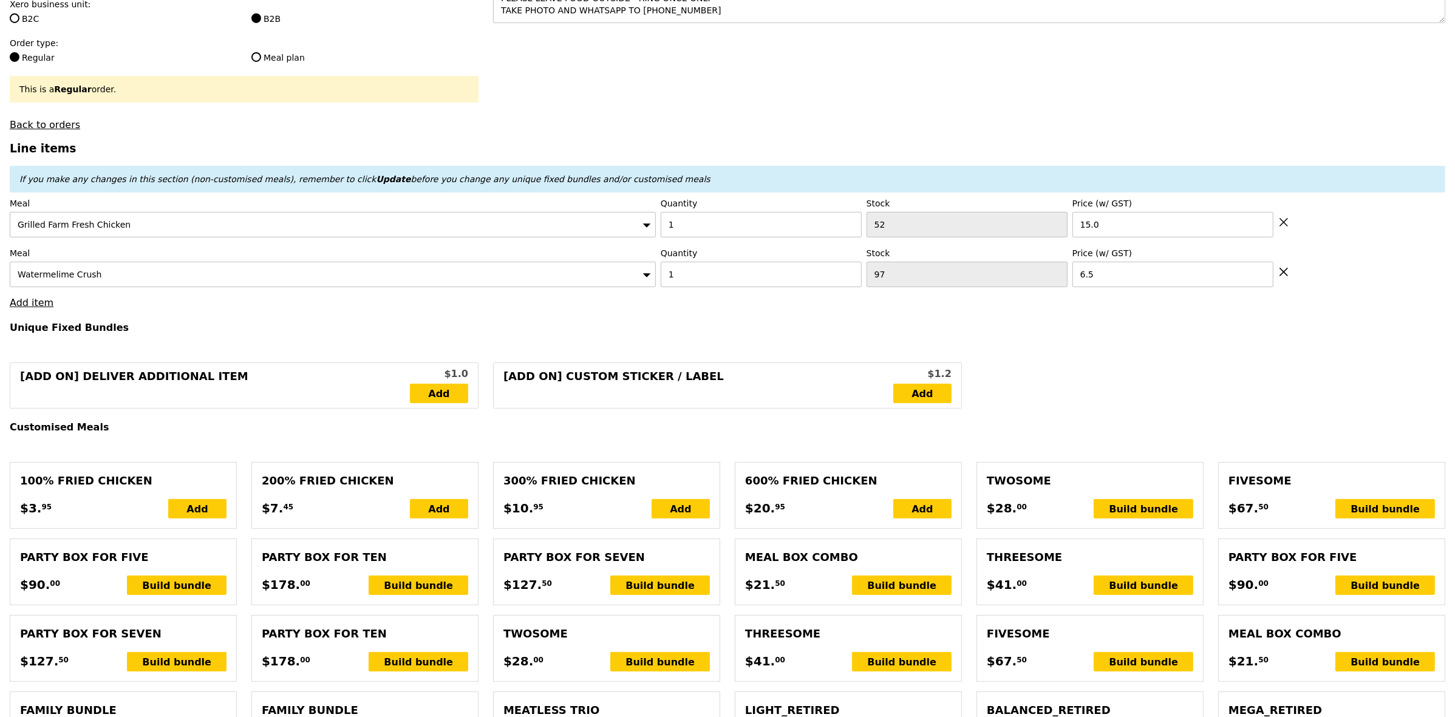
type input "Loading..."
type input "21.50"
type input "10.73"
type input "11.70"
type input "35.15"
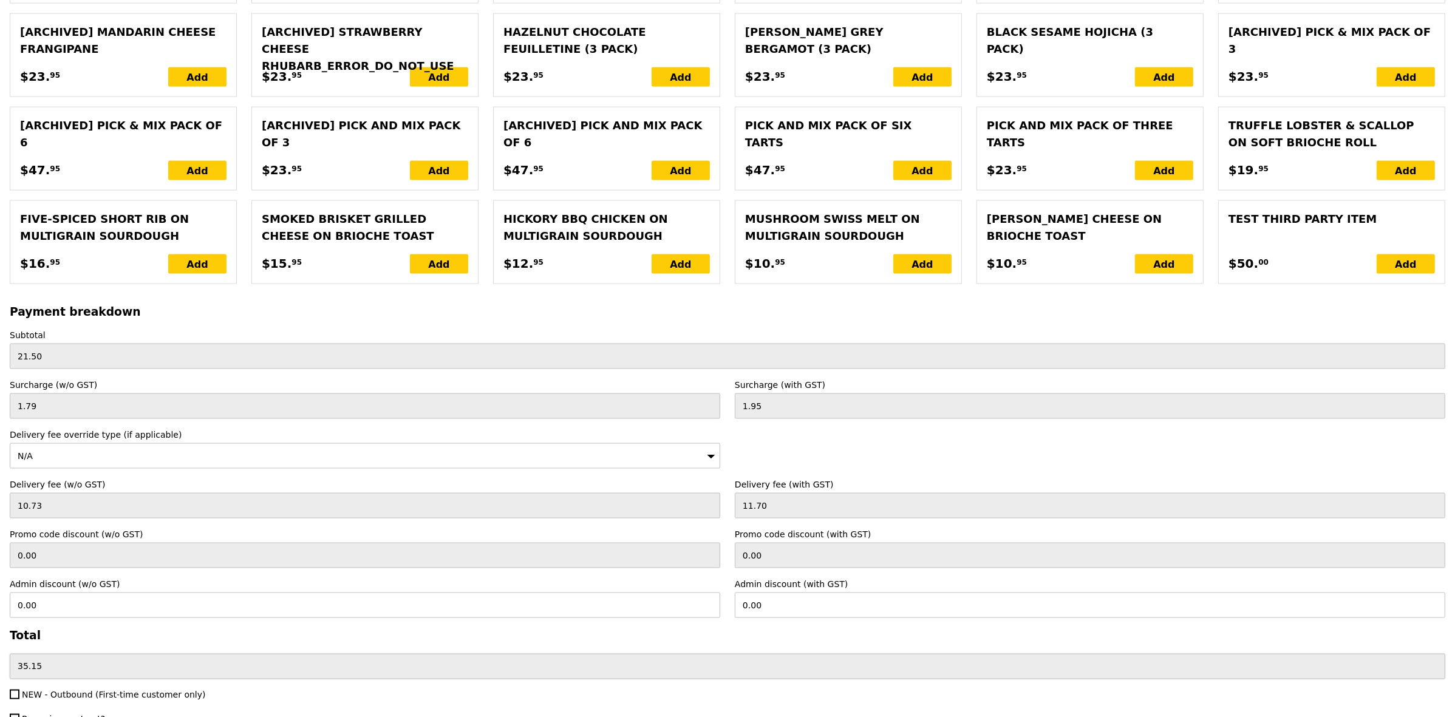
scroll to position [2424, 0]
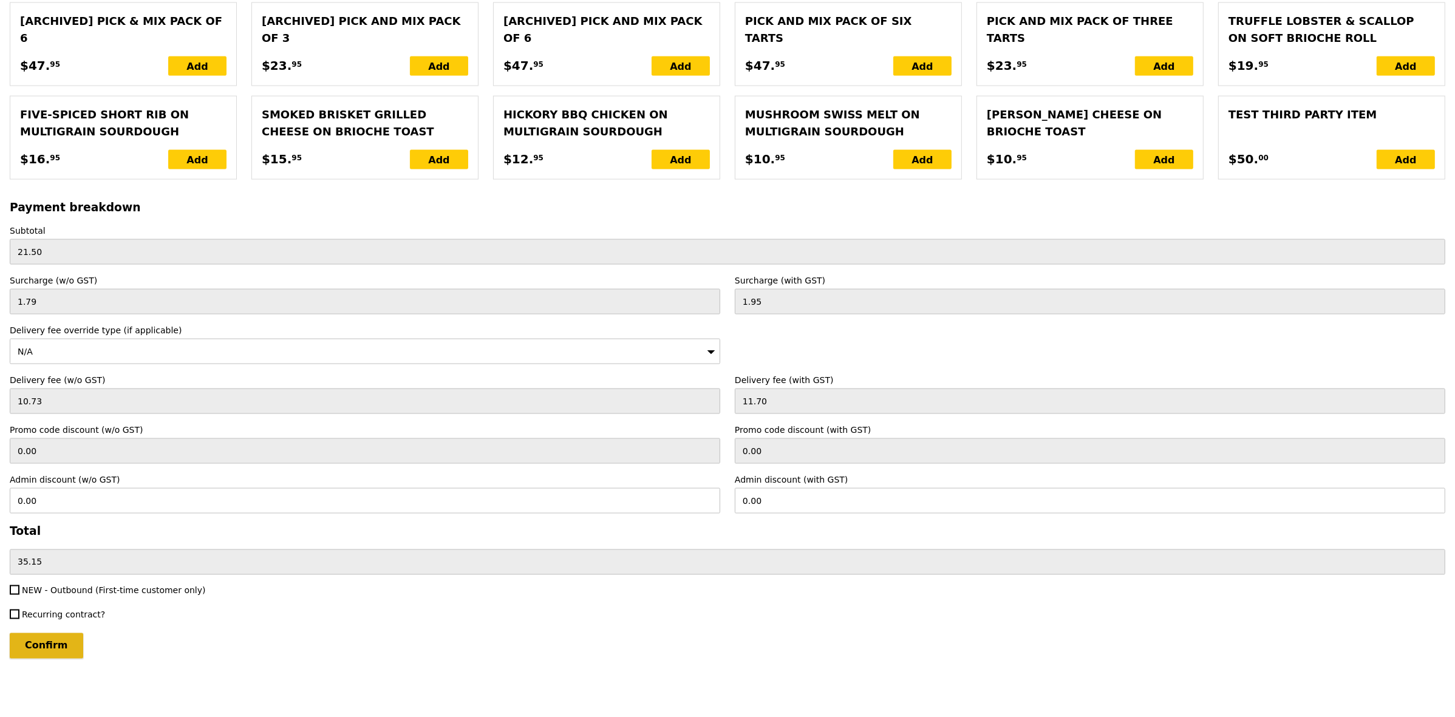
click at [60, 646] on input "Confirm" at bounding box center [46, 646] width 73 height 26
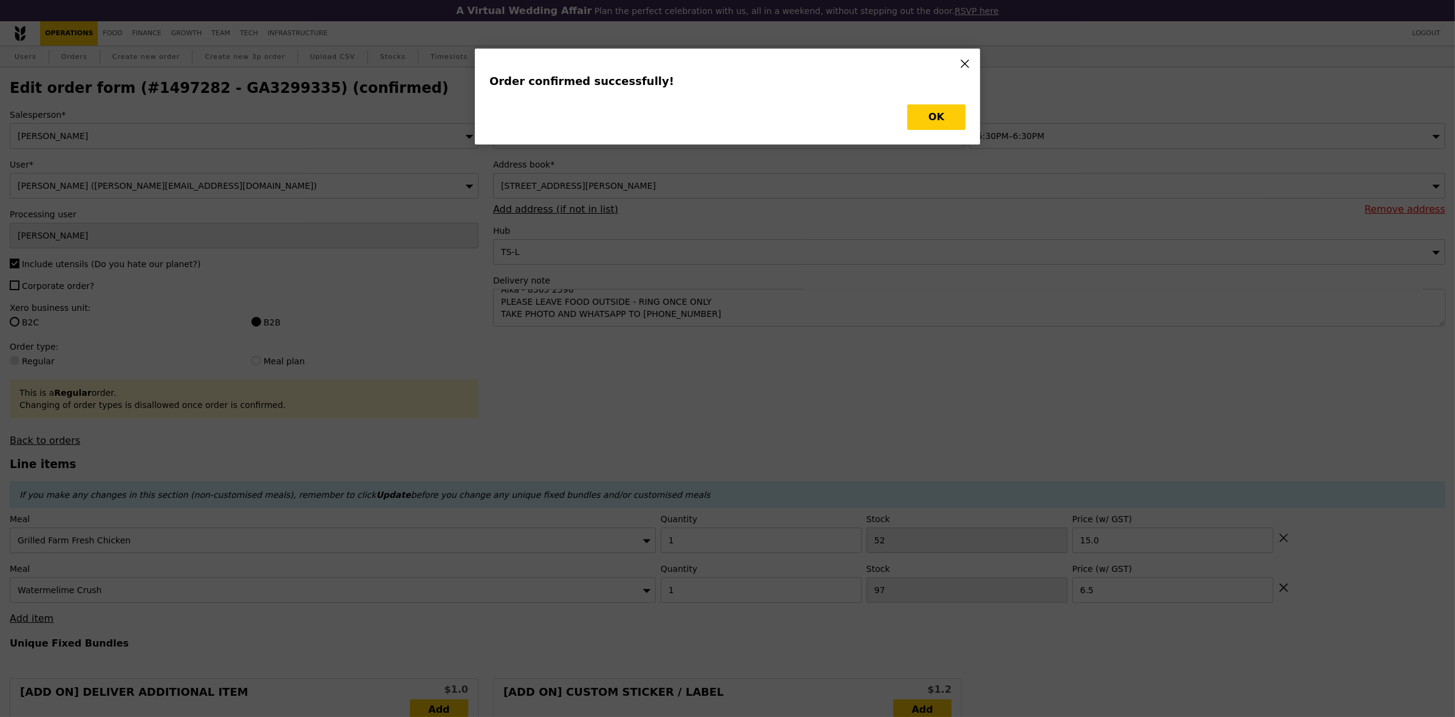
type input "Loading..."
checkbox input "false"
type input "97"
type input "6.50"
type input "52"
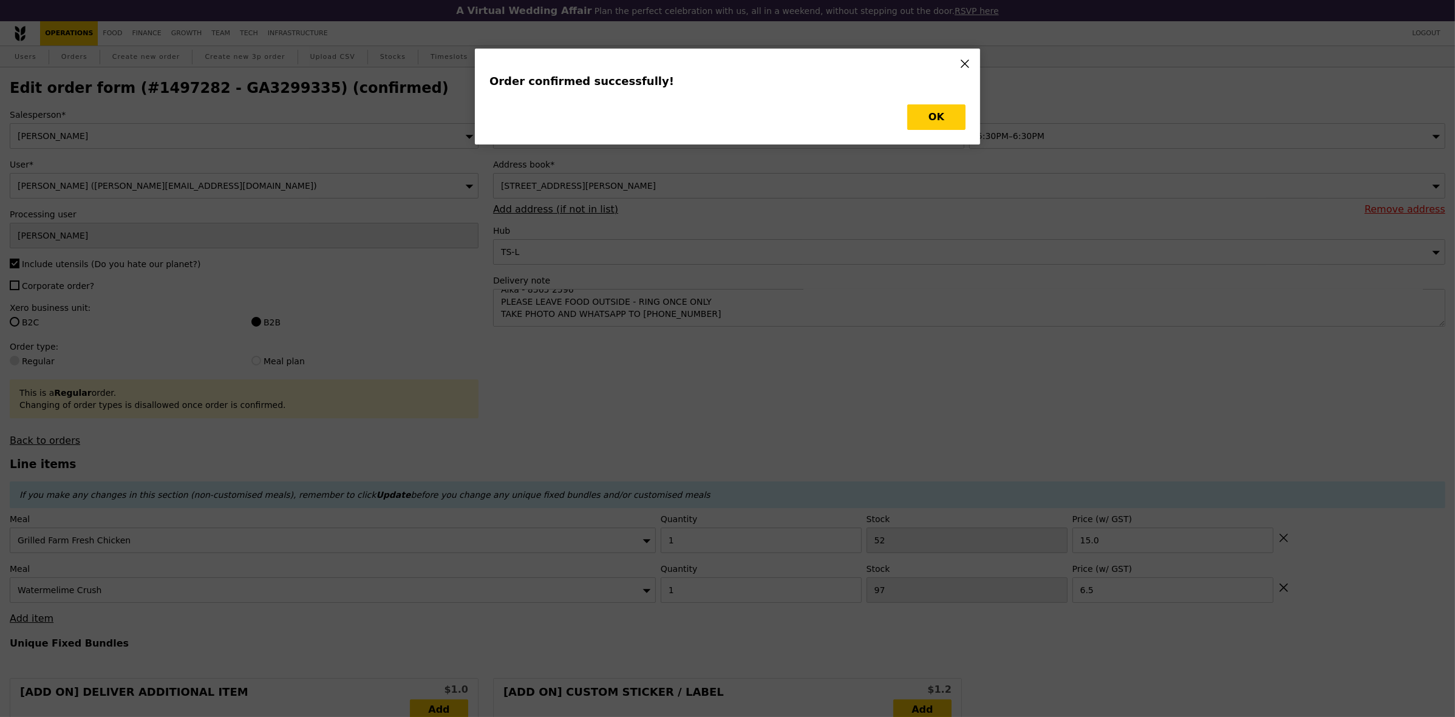
type input "15.00"
type input "96"
type input "51"
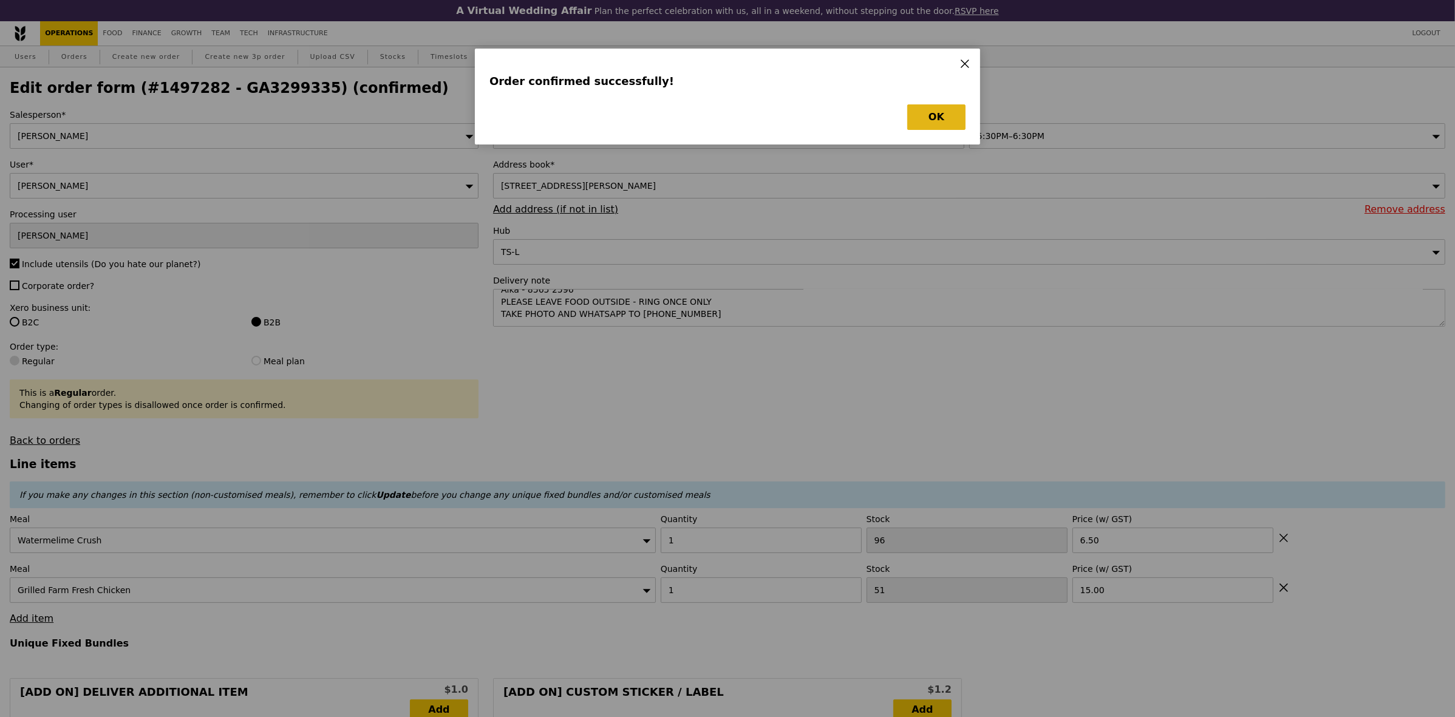
drag, startPoint x: 935, startPoint y: 98, endPoint x: 933, endPoint y: 113, distance: 15.3
click at [934, 101] on div "Order confirmed successfully! OK" at bounding box center [727, 97] width 505 height 96
click at [933, 113] on button "OK" at bounding box center [936, 117] width 58 height 26
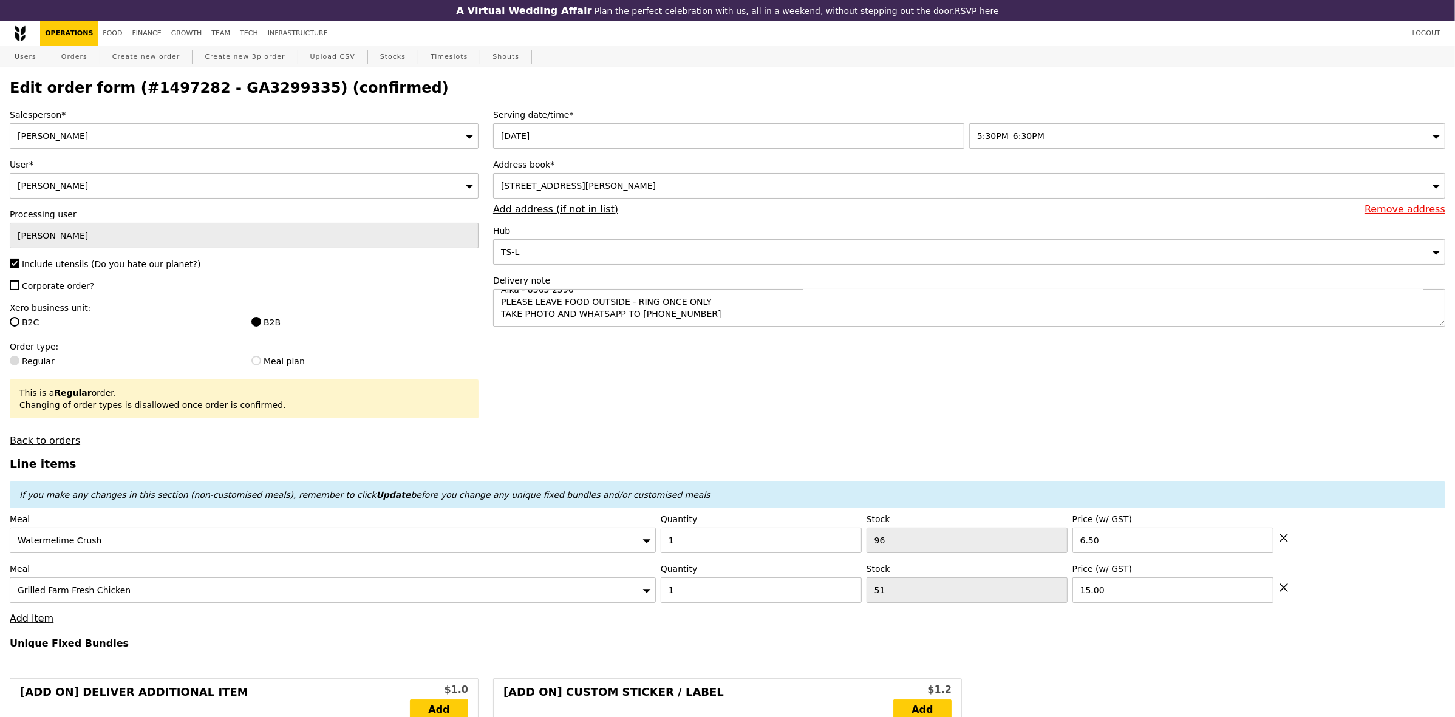
click at [258, 97] on h2 "Edit order form (#1497282 - GA3299335) (confirmed)" at bounding box center [728, 88] width 1436 height 17
copy h2 "GA3299335"
click at [748, 321] on textarea "GO TO LEVEL 2AND TURN RIGHT Alka - 8565 2596 PLEASE LEAVE FOOD OUTSIDE - RING O…" at bounding box center [969, 308] width 952 height 38
click at [726, 320] on textarea "GO TO LEVEL 2AND TURN RIGHT Alka - 8565 2596 PLEASE LEAVE FOOD OUTSIDE - RING O…" at bounding box center [969, 308] width 952 height 38
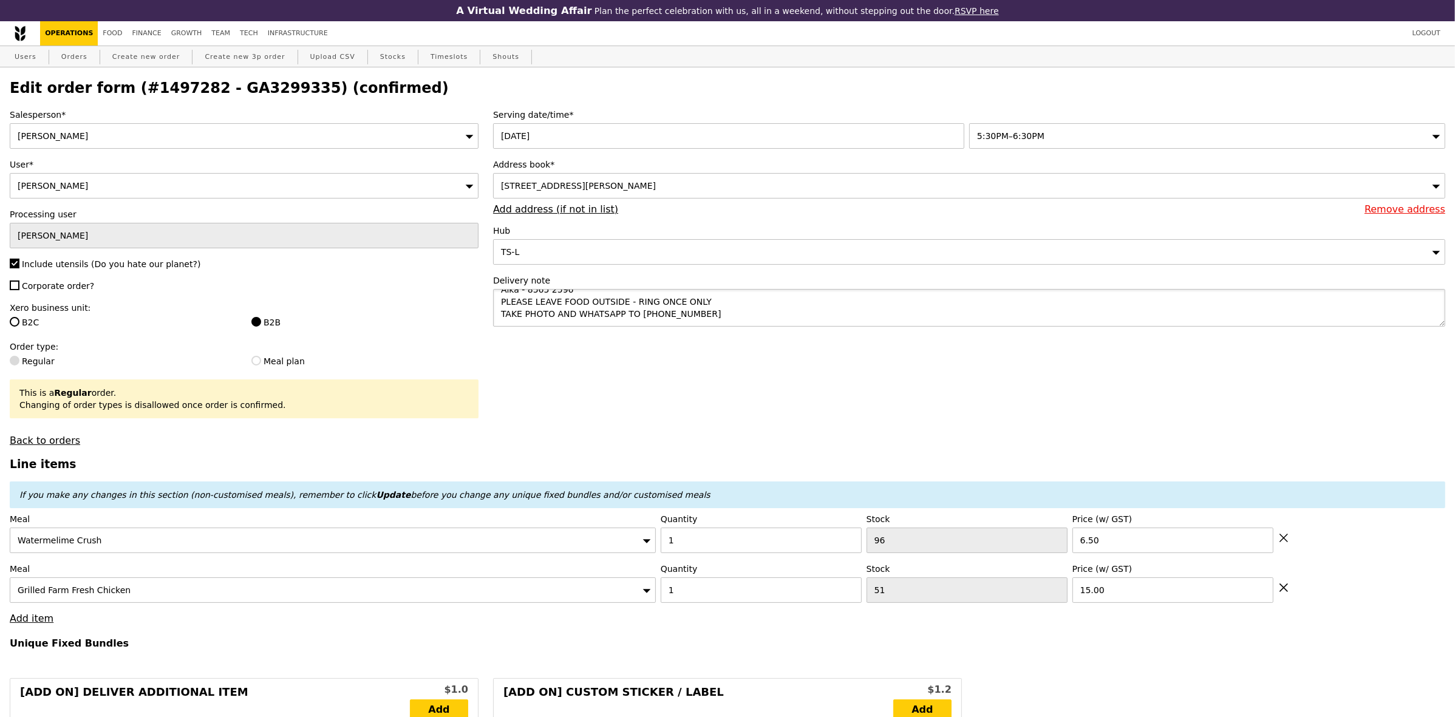
click at [638, 304] on textarea "GO TO LEVEL 2AND TURN RIGHT Alka - 8565 2596 PLEASE LEAVE FOOD OUTSIDE - RING O…" at bounding box center [969, 308] width 952 height 38
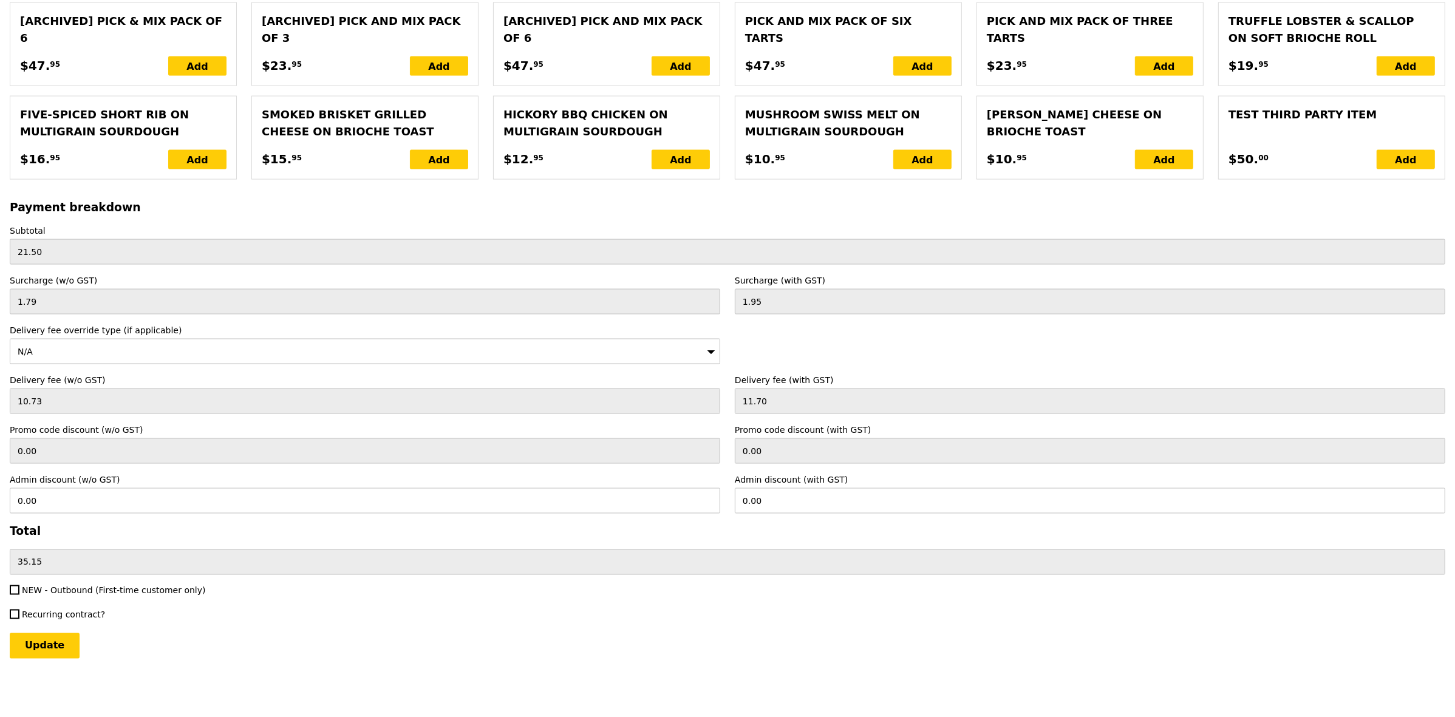
scroll to position [2436, 0]
click at [53, 647] on input "Update" at bounding box center [45, 646] width 70 height 26
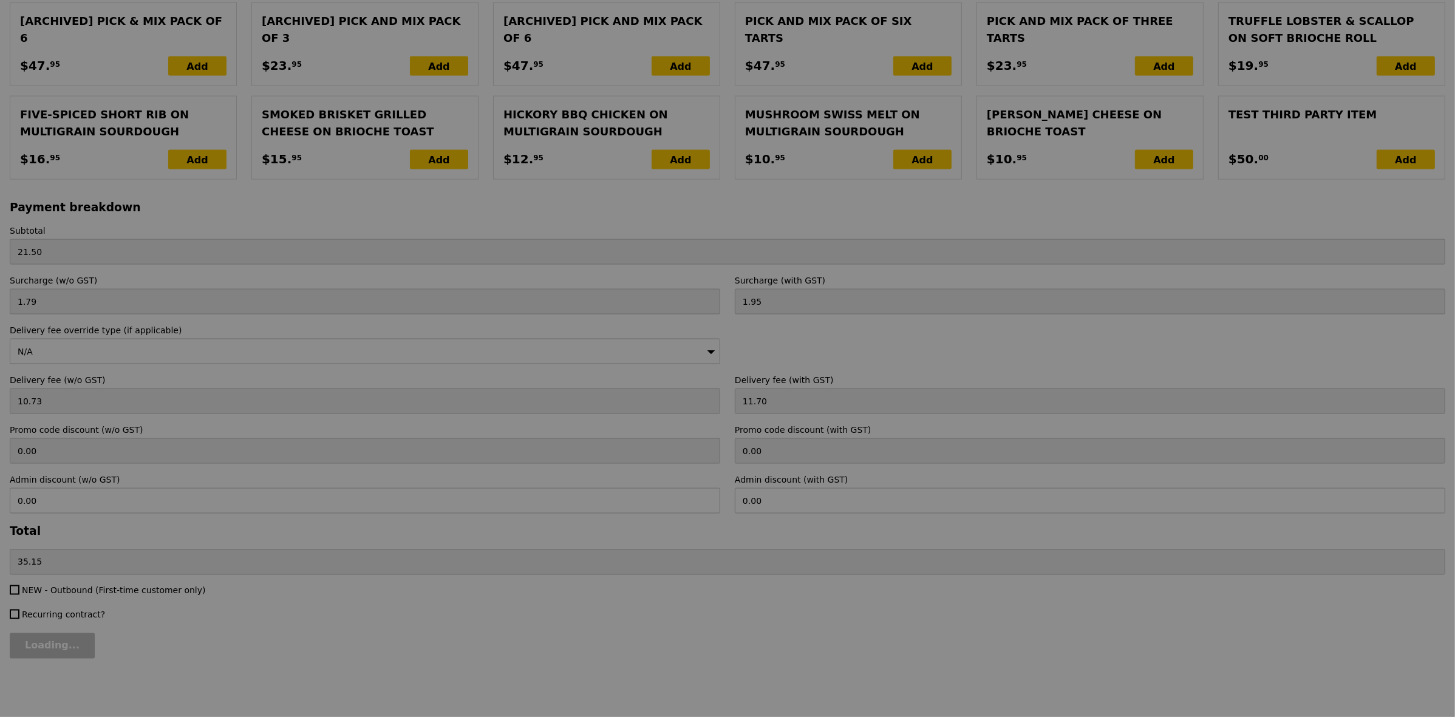
type input "Update"
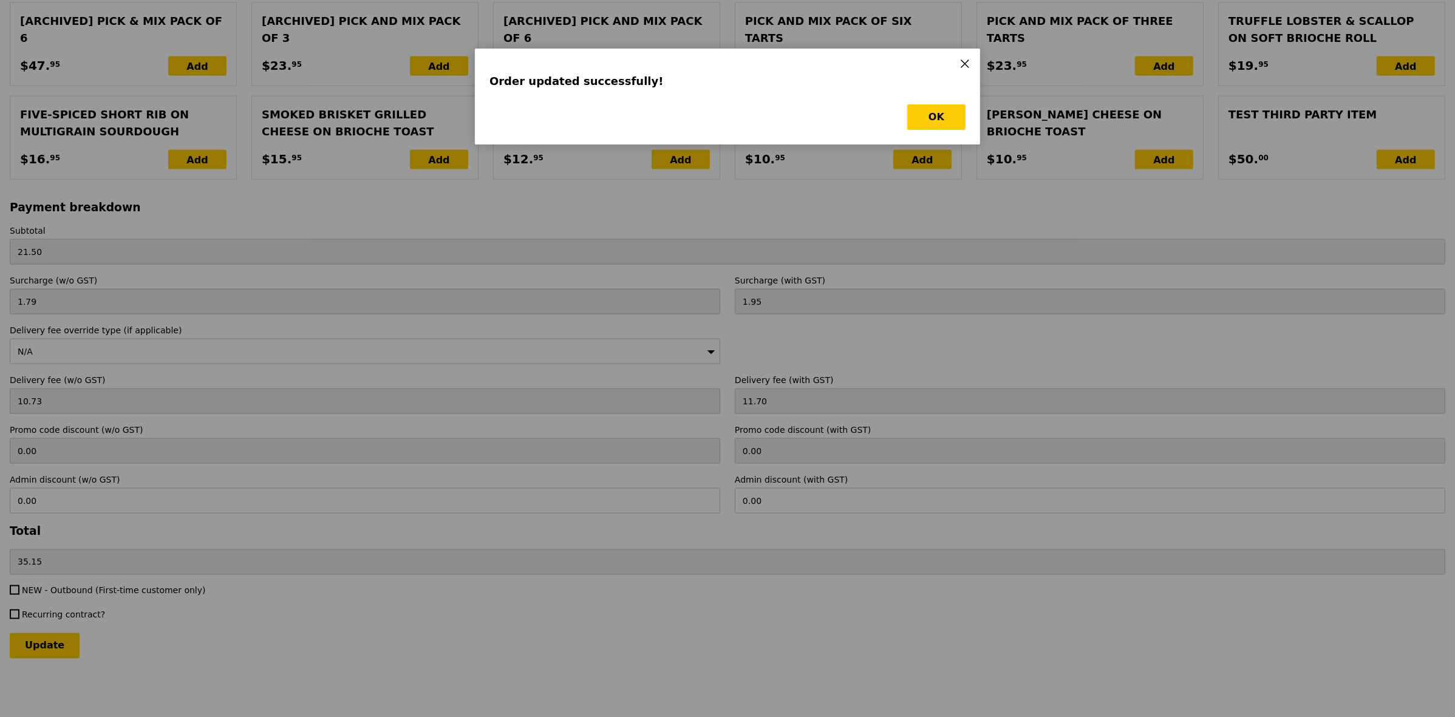
scroll to position [0, 0]
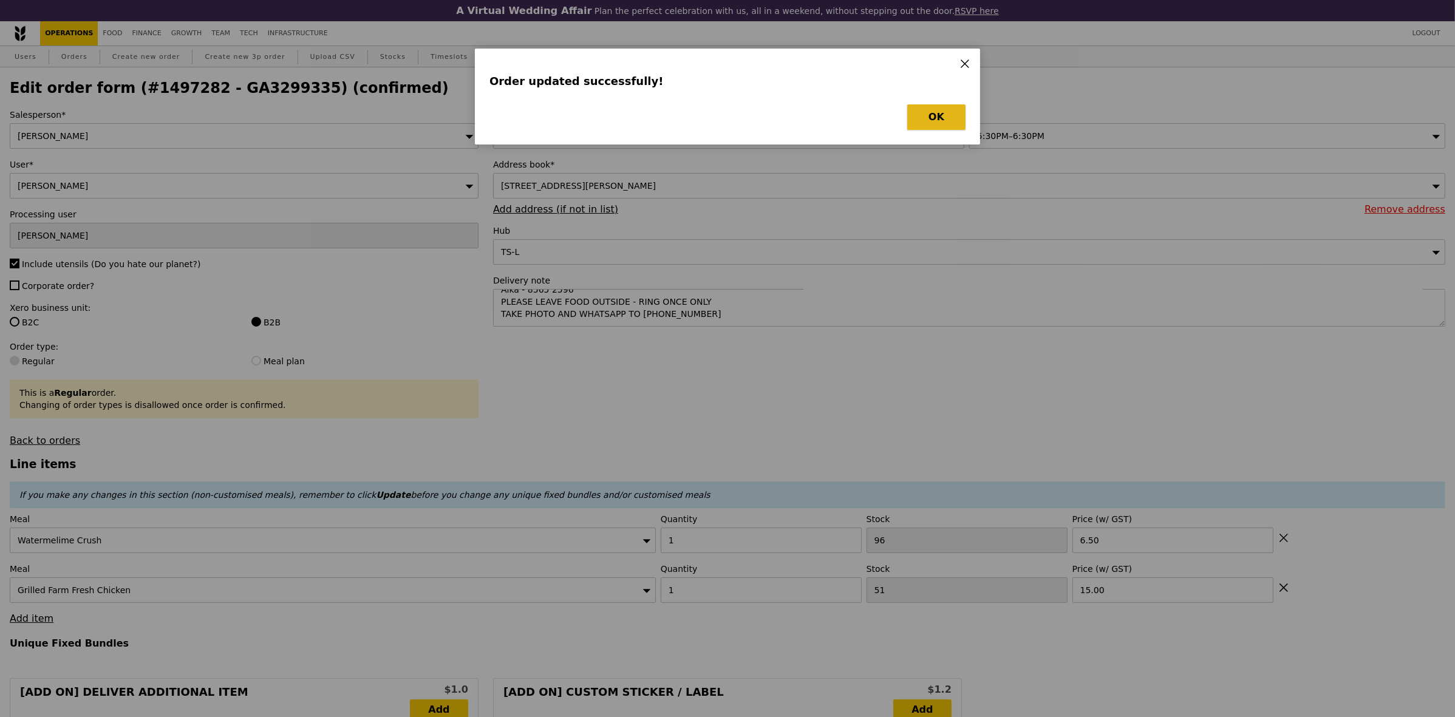
click at [929, 114] on button "OK" at bounding box center [936, 117] width 58 height 26
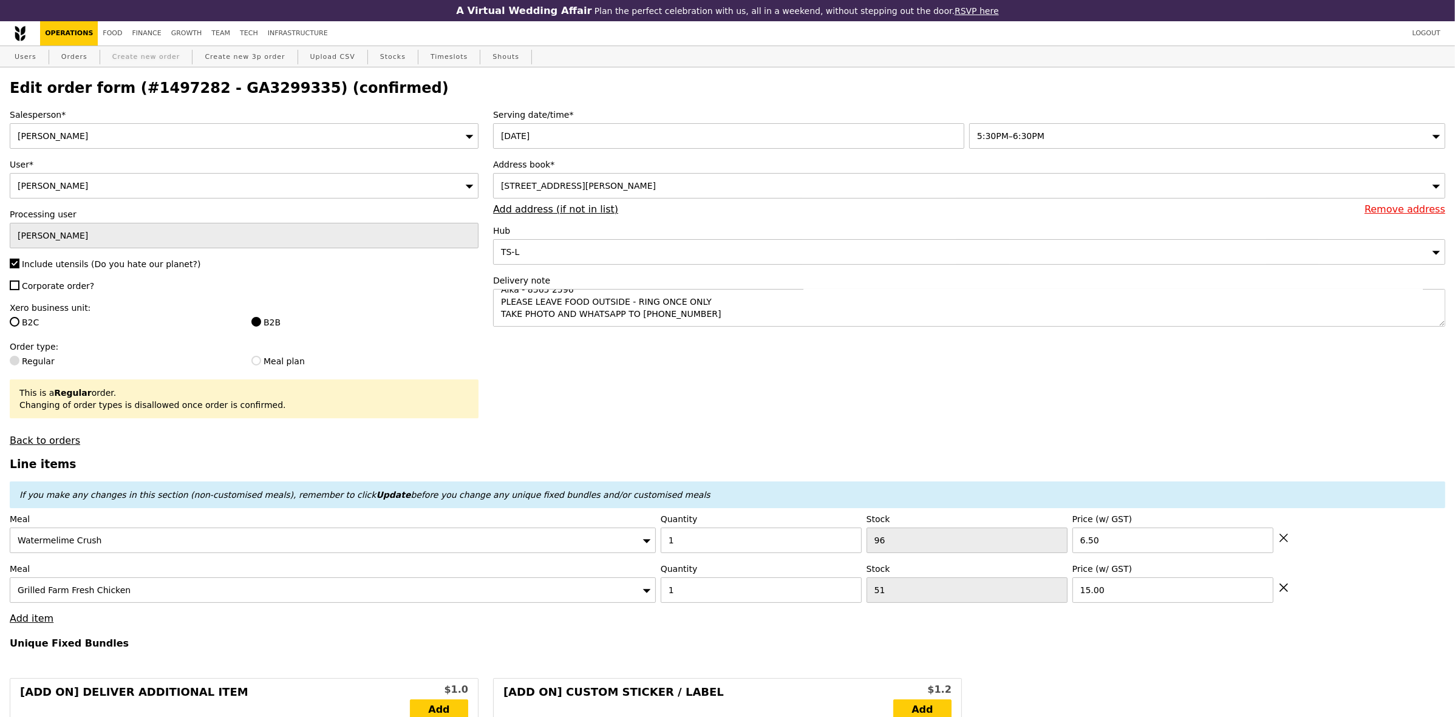
click at [137, 67] on link "Create new order" at bounding box center [146, 57] width 78 height 22
type input "0.00"
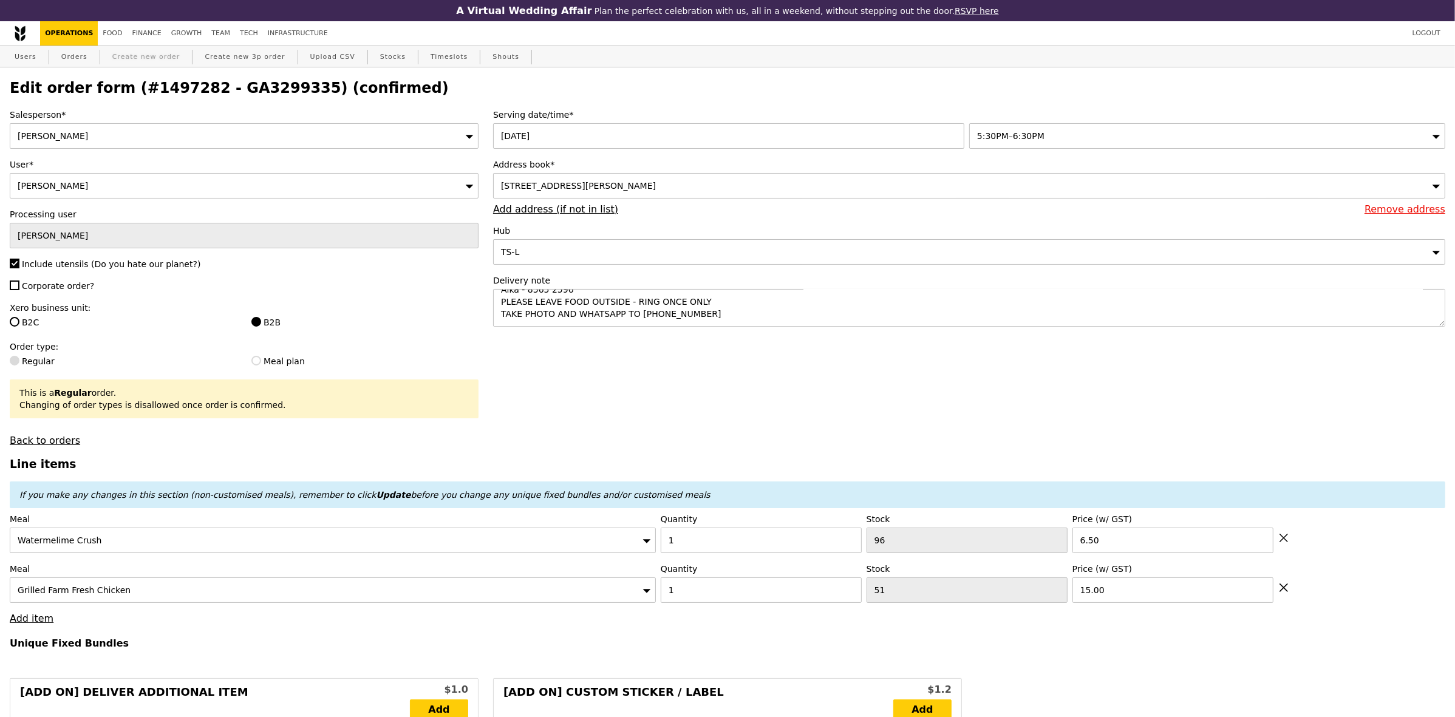
type input "0.00"
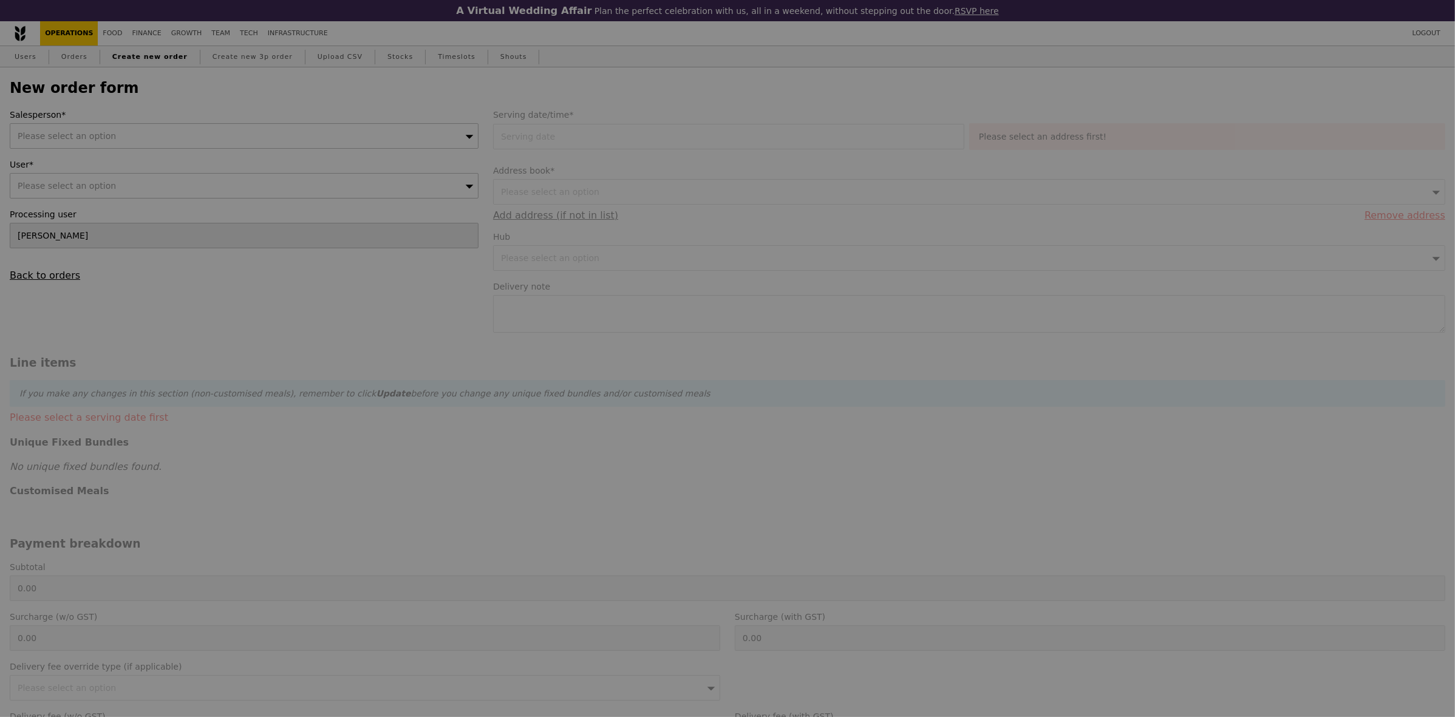
type input "Confirm"
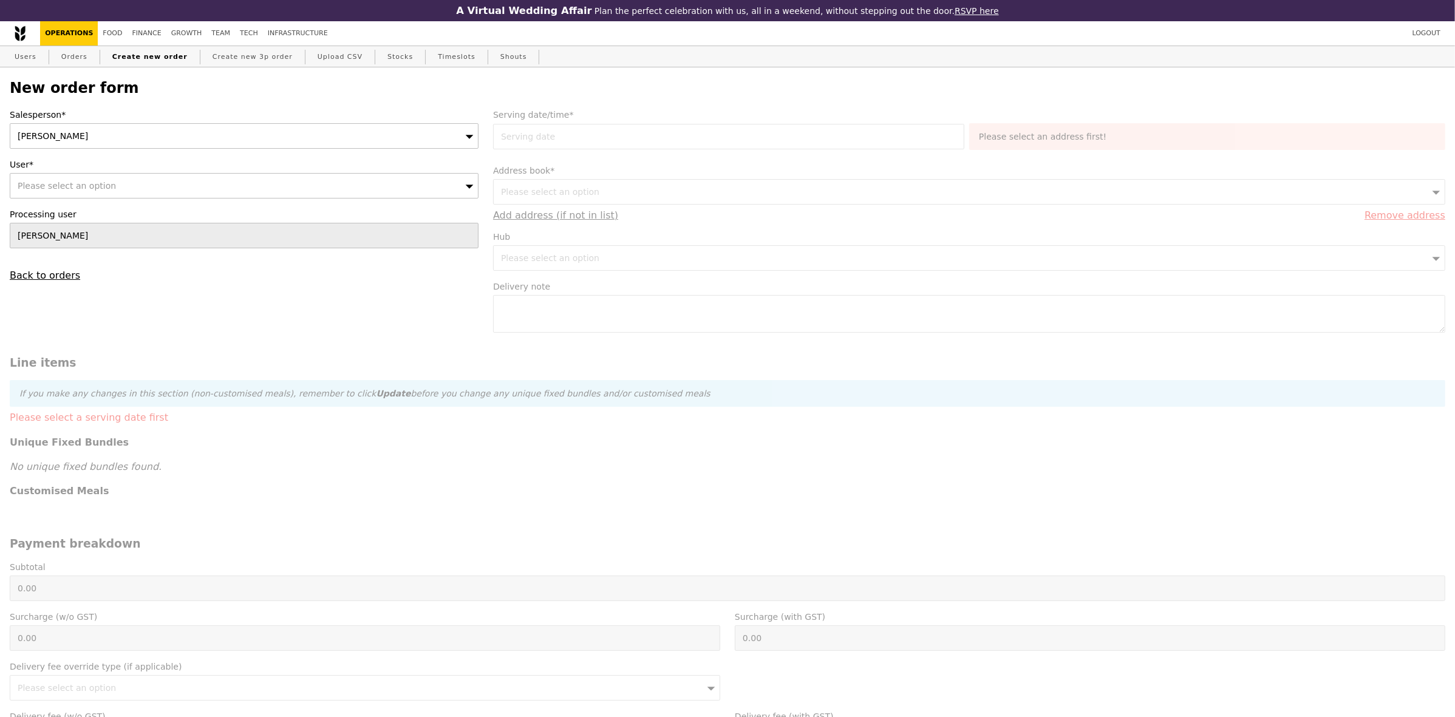
click at [37, 183] on span "Please select an option" at bounding box center [67, 186] width 98 height 10
type input "alka@podiumsociety.comalka@podiumsociety.com"
type input "Confirm"
type input "alka@podiumsociety.com"
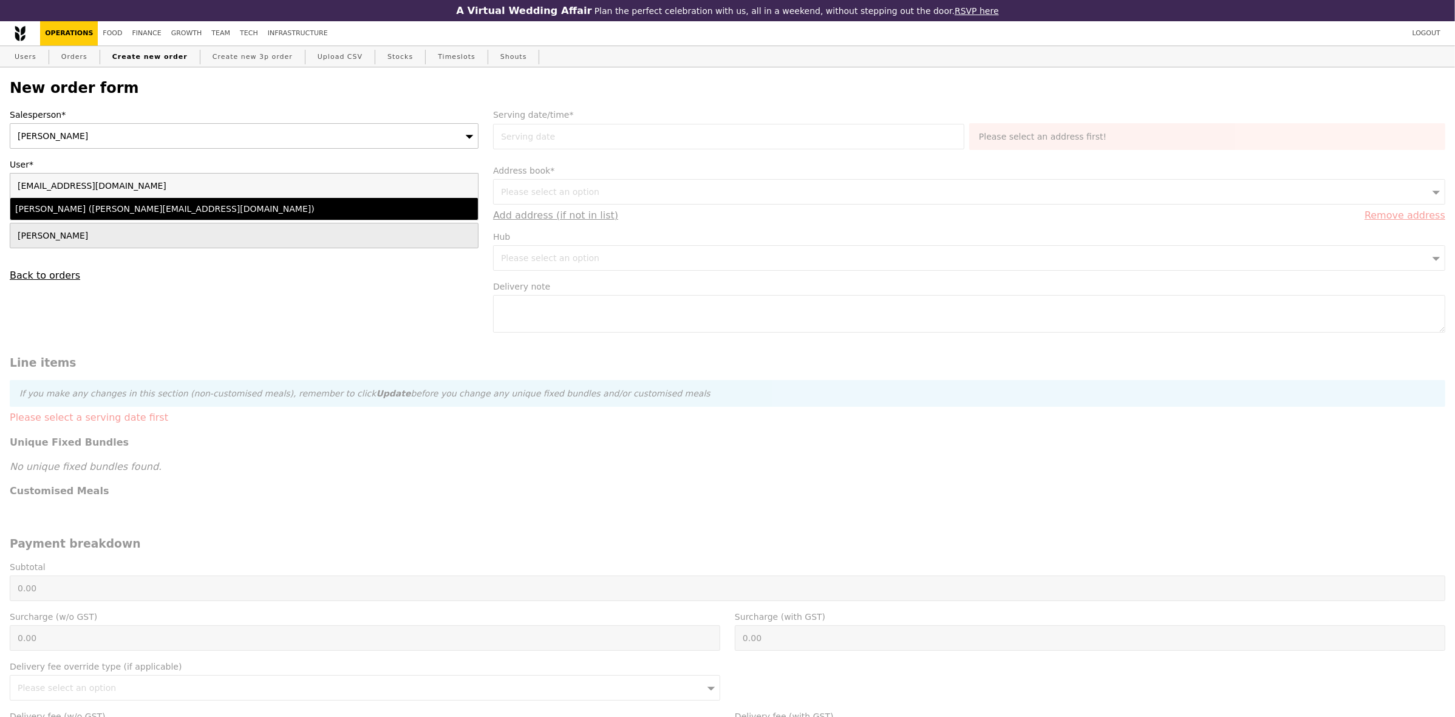
click at [89, 206] on div "Alka Gupta (alka@podiumsociety.com)" at bounding box center [186, 209] width 343 height 12
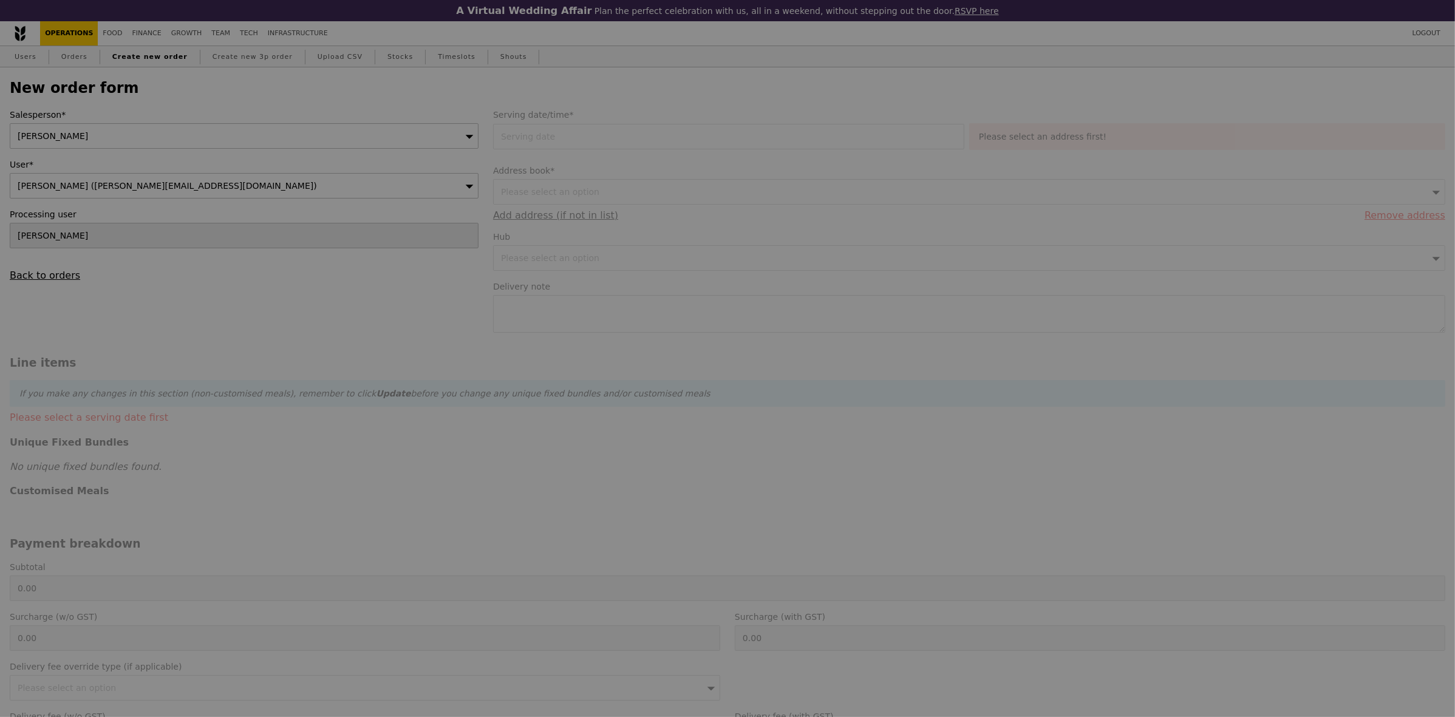
type input "Confirm"
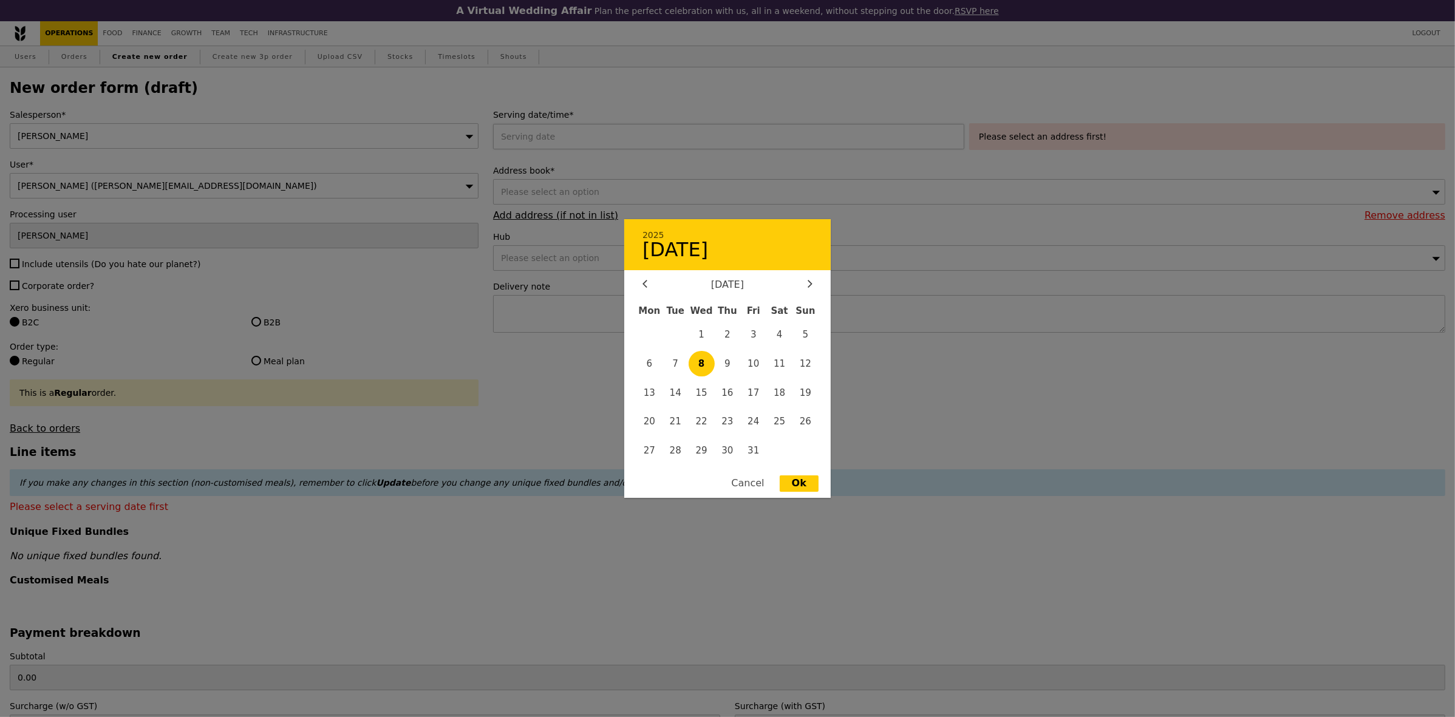
click at [545, 143] on div "2025 October 8 October 2025 Mon Tue Wed Thu Fri Sat Sun 1 2 3 4 5 6 7 8 9 10 11…" at bounding box center [731, 137] width 476 height 26
click at [259, 289] on div at bounding box center [727, 358] width 1455 height 717
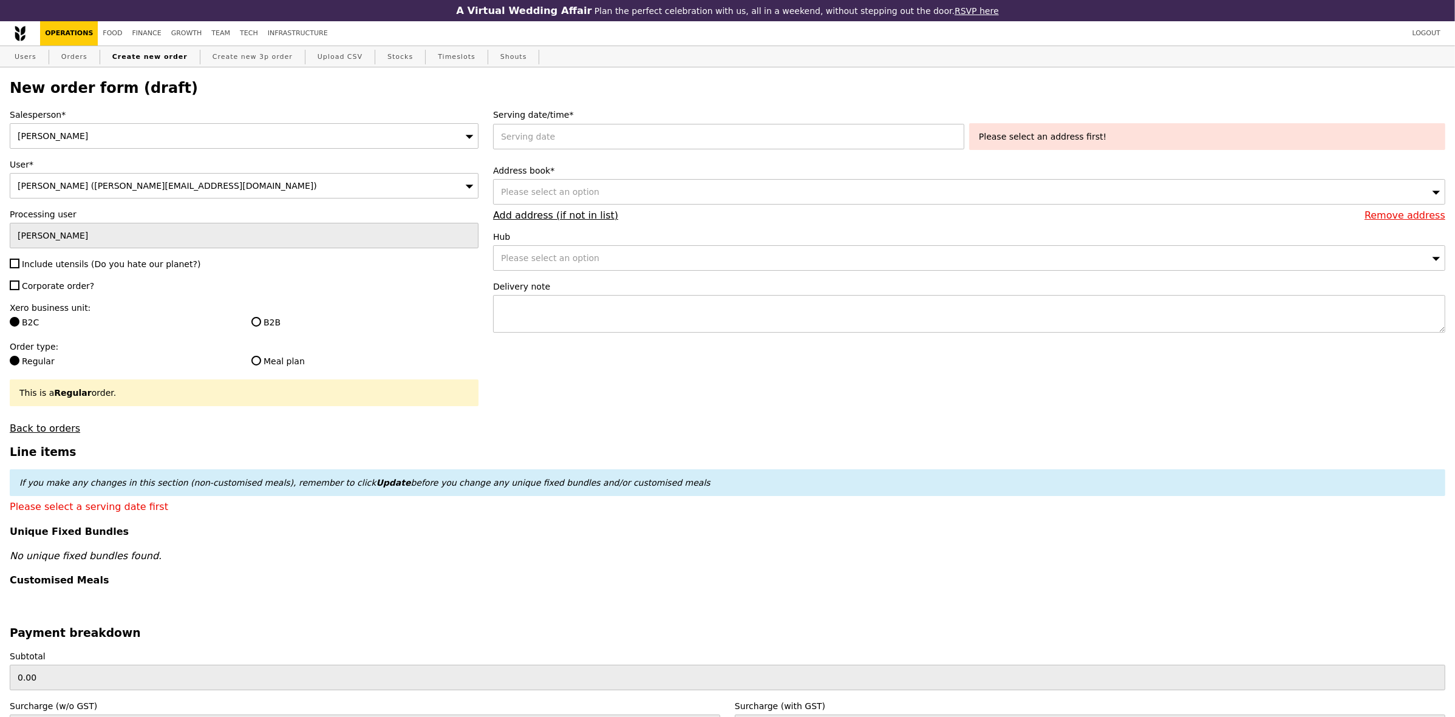
click at [70, 265] on div at bounding box center [727, 358] width 1455 height 717
click at [52, 269] on span "Include utensils (Do you hate our planet?)" at bounding box center [111, 264] width 179 height 10
click at [19, 268] on input "Include utensils (Do you hate our planet?)" at bounding box center [15, 264] width 10 height 10
checkbox input "true"
type input "Confirm"
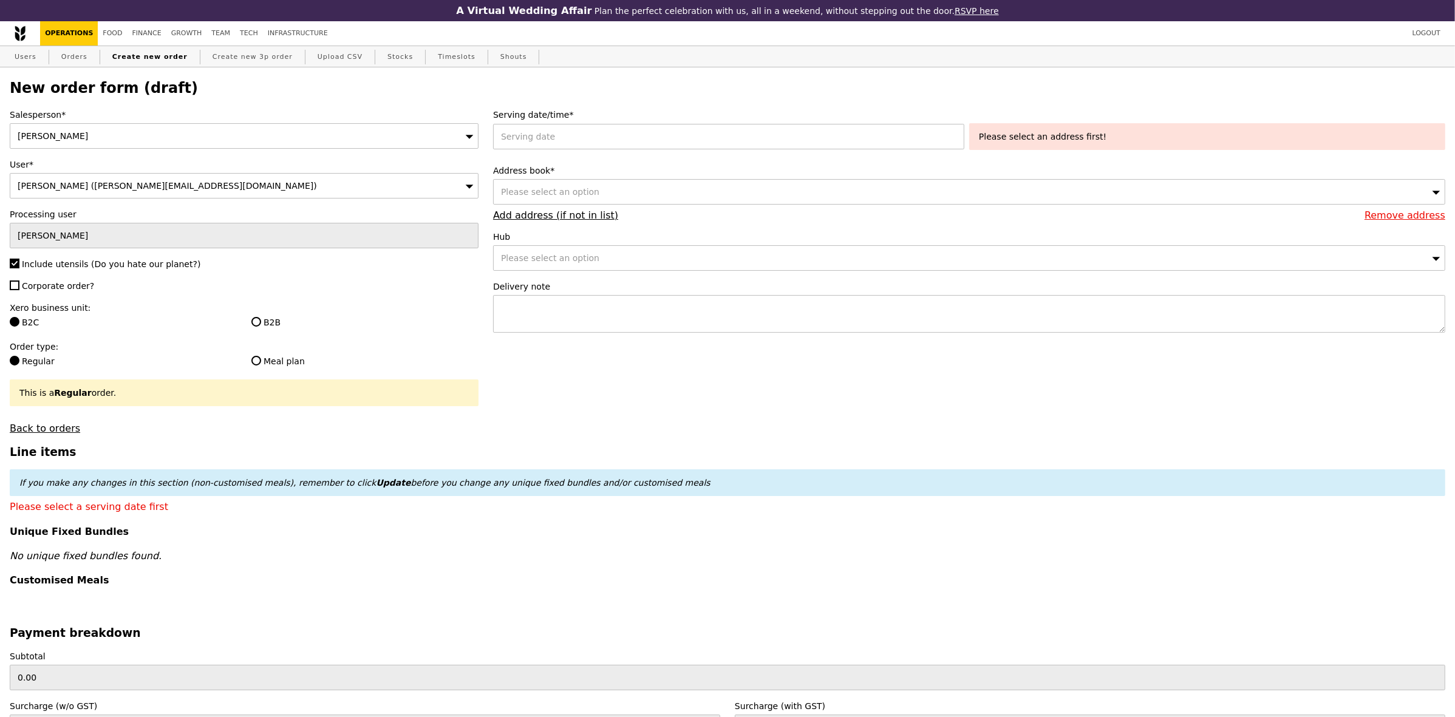
click at [49, 286] on span "Corporate order?" at bounding box center [58, 286] width 72 height 10
click at [19, 286] on input "Corporate order?" at bounding box center [15, 286] width 10 height 10
checkbox input "true"
click at [252, 325] on input "B2B" at bounding box center [256, 322] width 10 height 10
radio input "true"
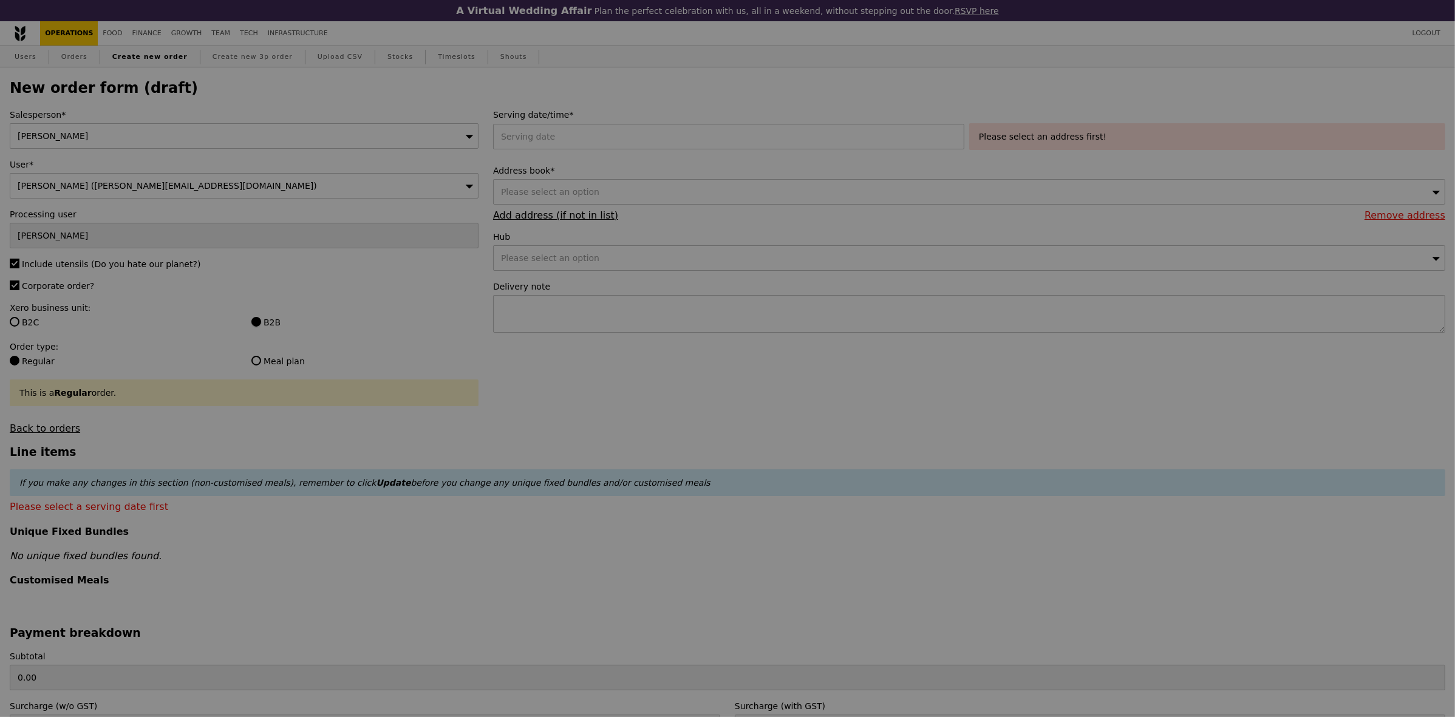
type input "Confirm"
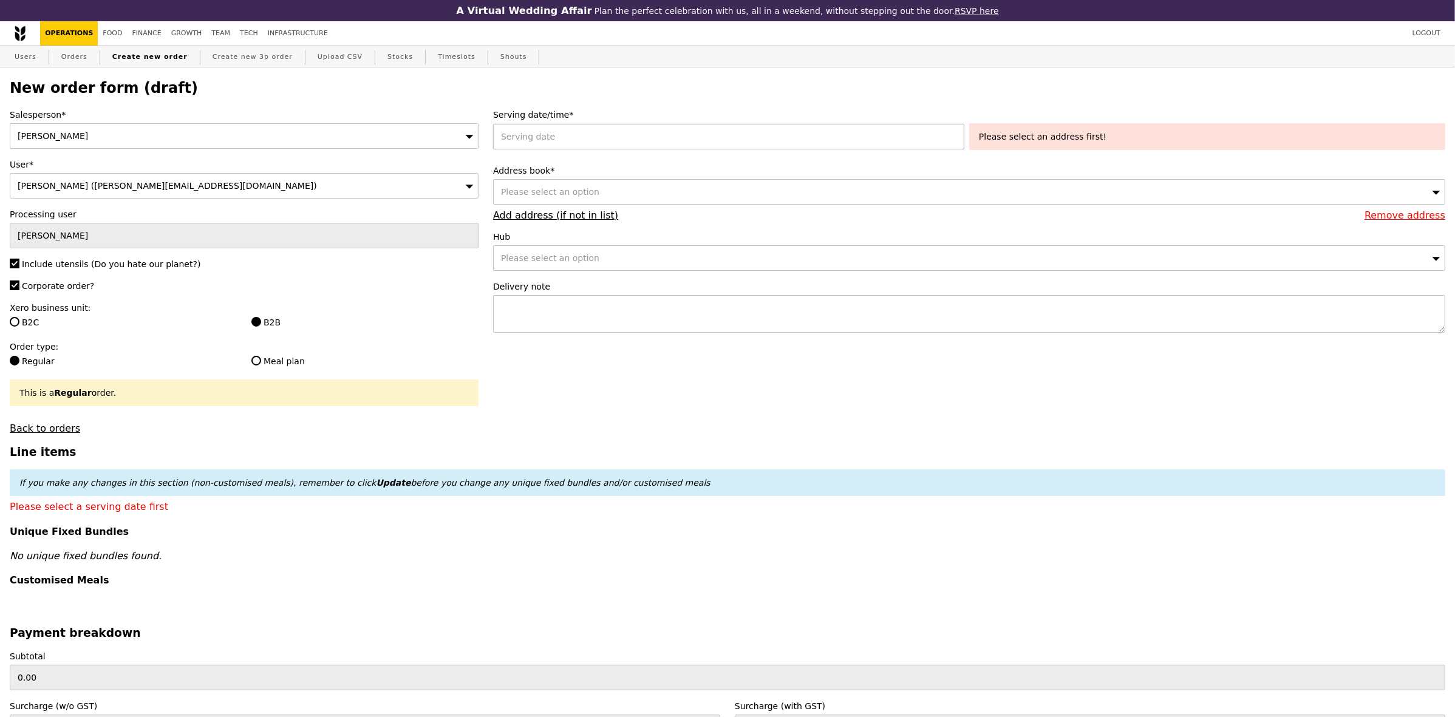
click at [528, 145] on div at bounding box center [731, 137] width 476 height 26
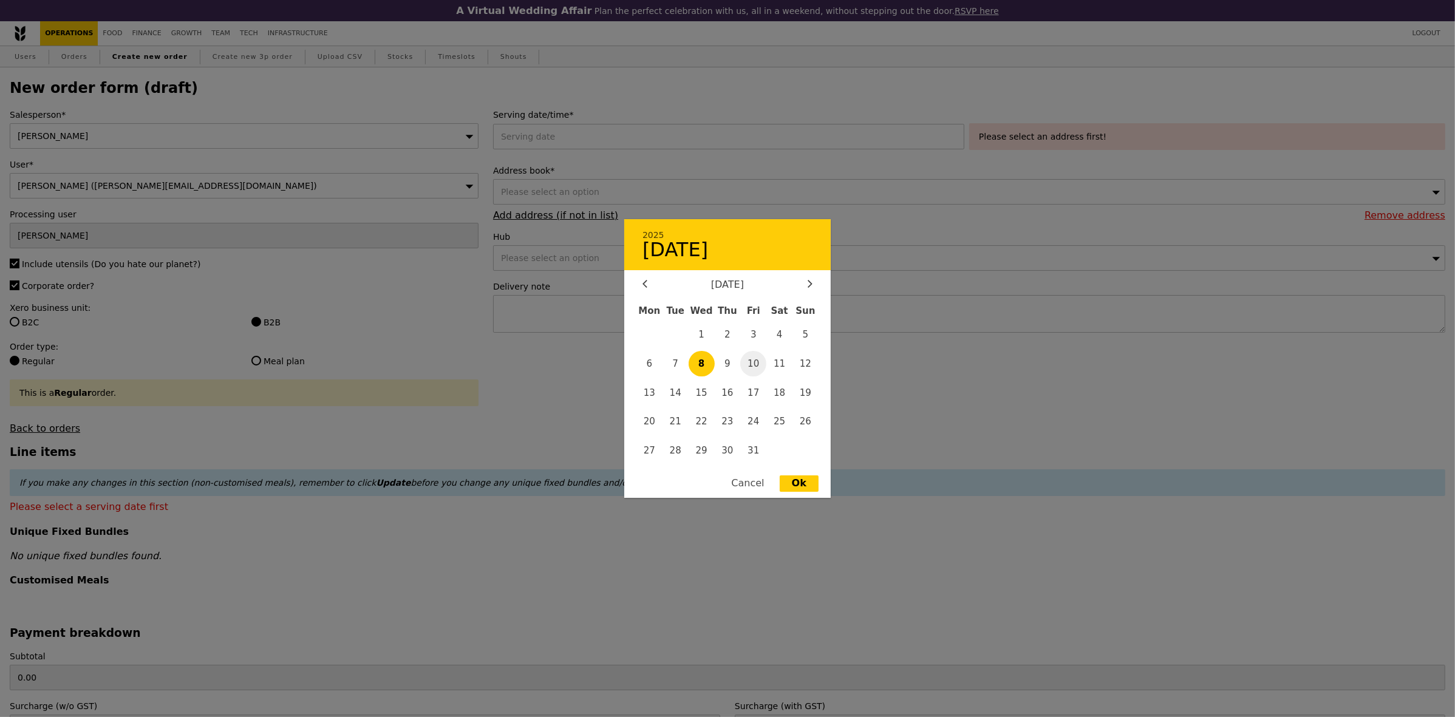
click at [754, 360] on span "10" at bounding box center [753, 364] width 26 height 26
type input "10 Oct 2025"
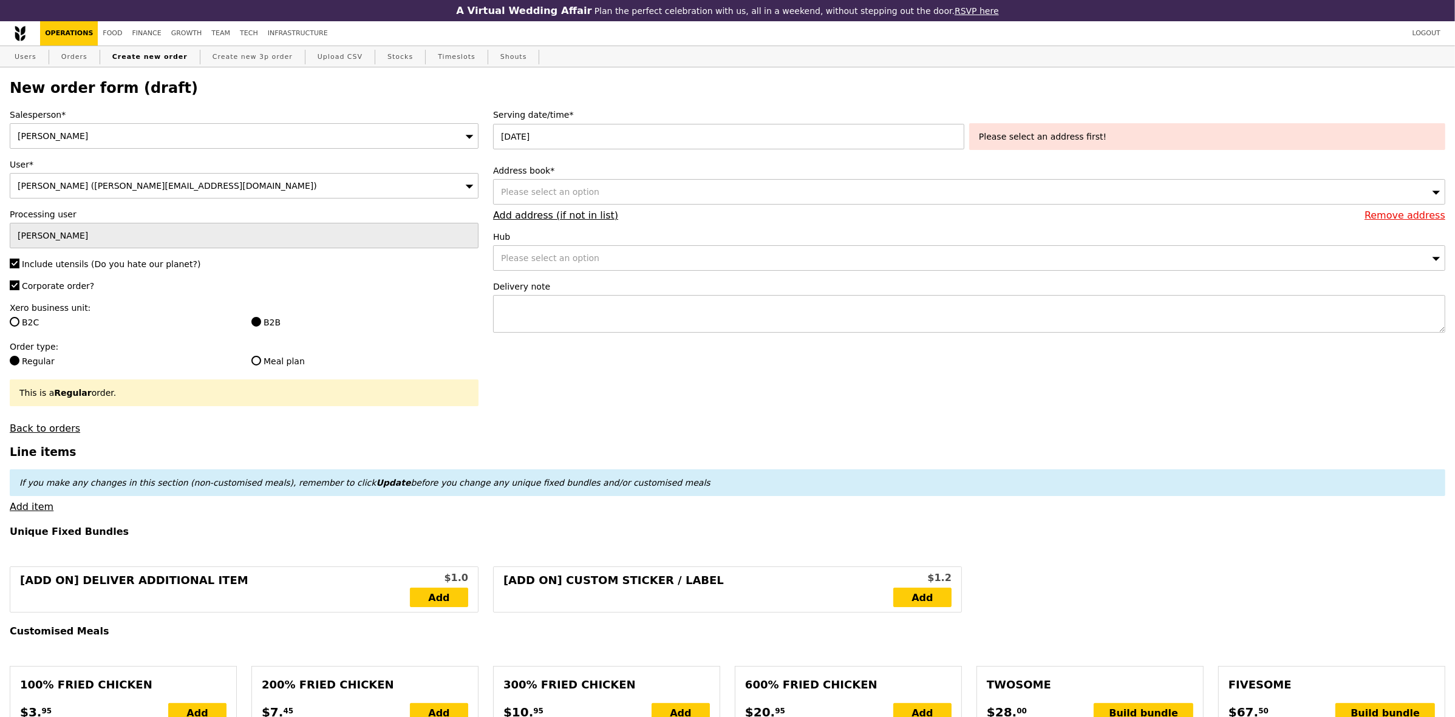
click at [627, 193] on div "Please select an option" at bounding box center [969, 192] width 952 height 26
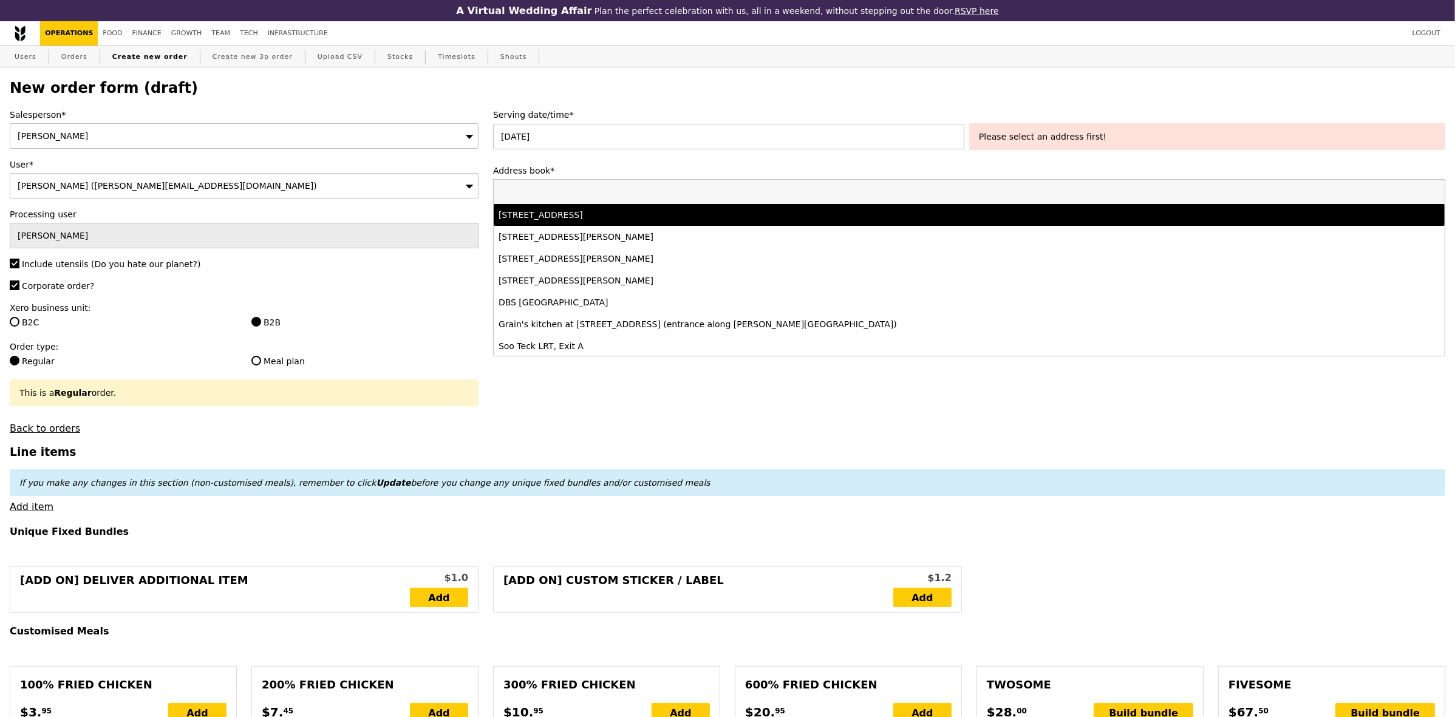
click at [679, 221] on div "11 Keng Cheow Street, #04-09, Singapore 059608" at bounding box center [852, 215] width 706 height 12
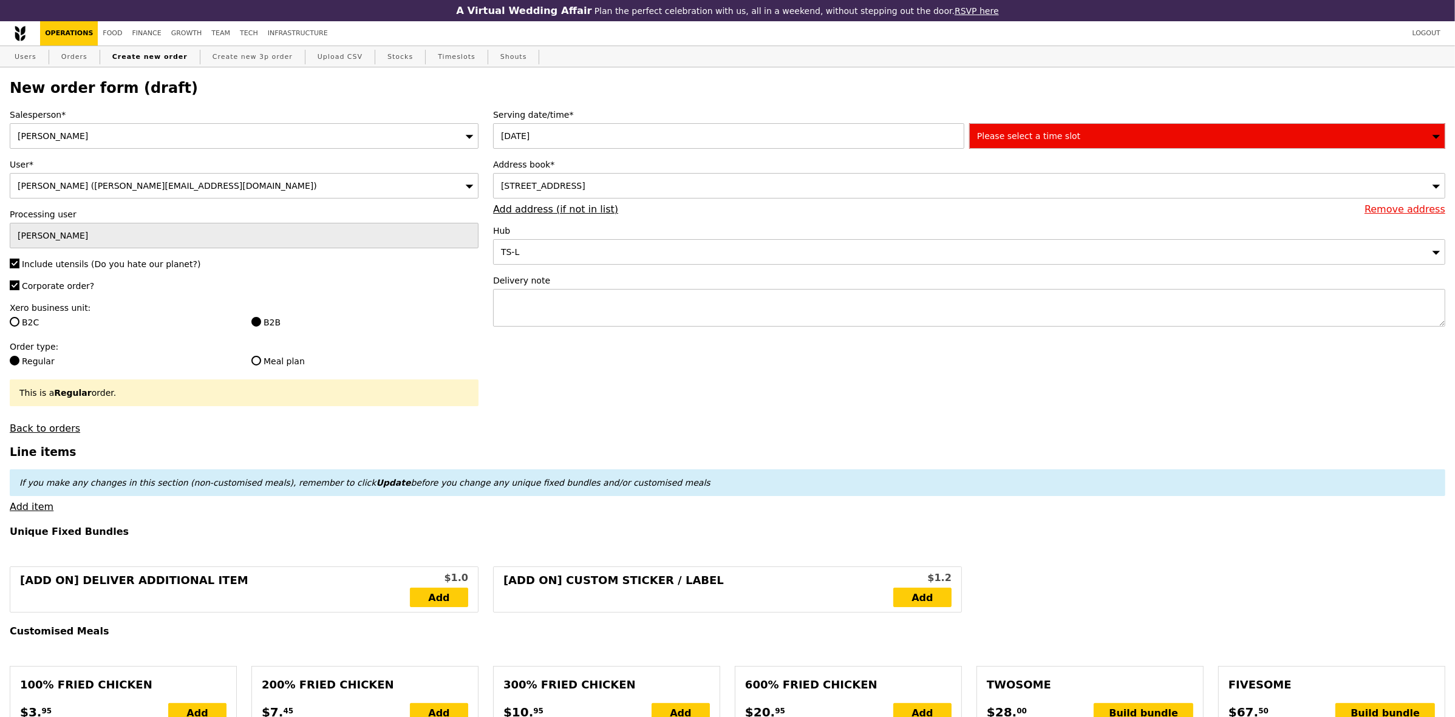
type input "Confirm"
click at [1028, 141] on span "Please select a time slot" at bounding box center [1028, 136] width 103 height 10
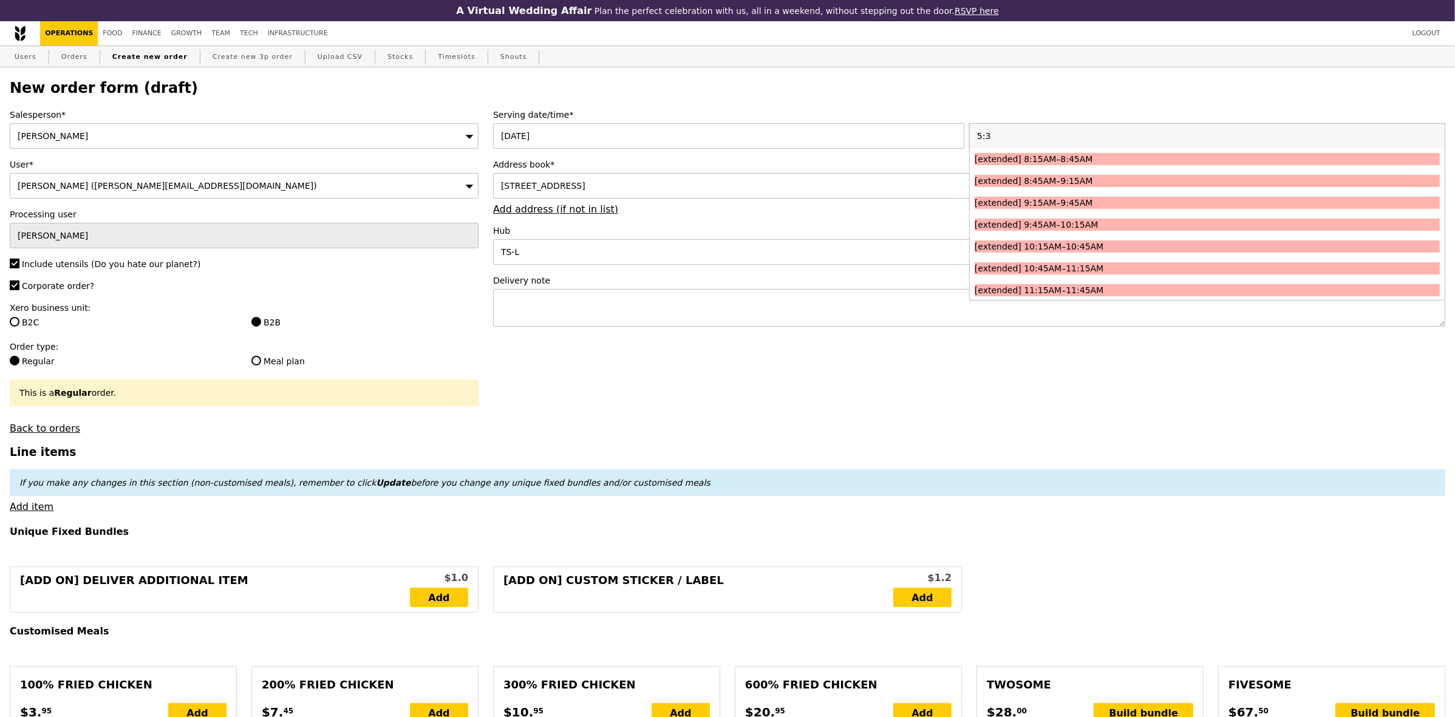
type input "5:30"
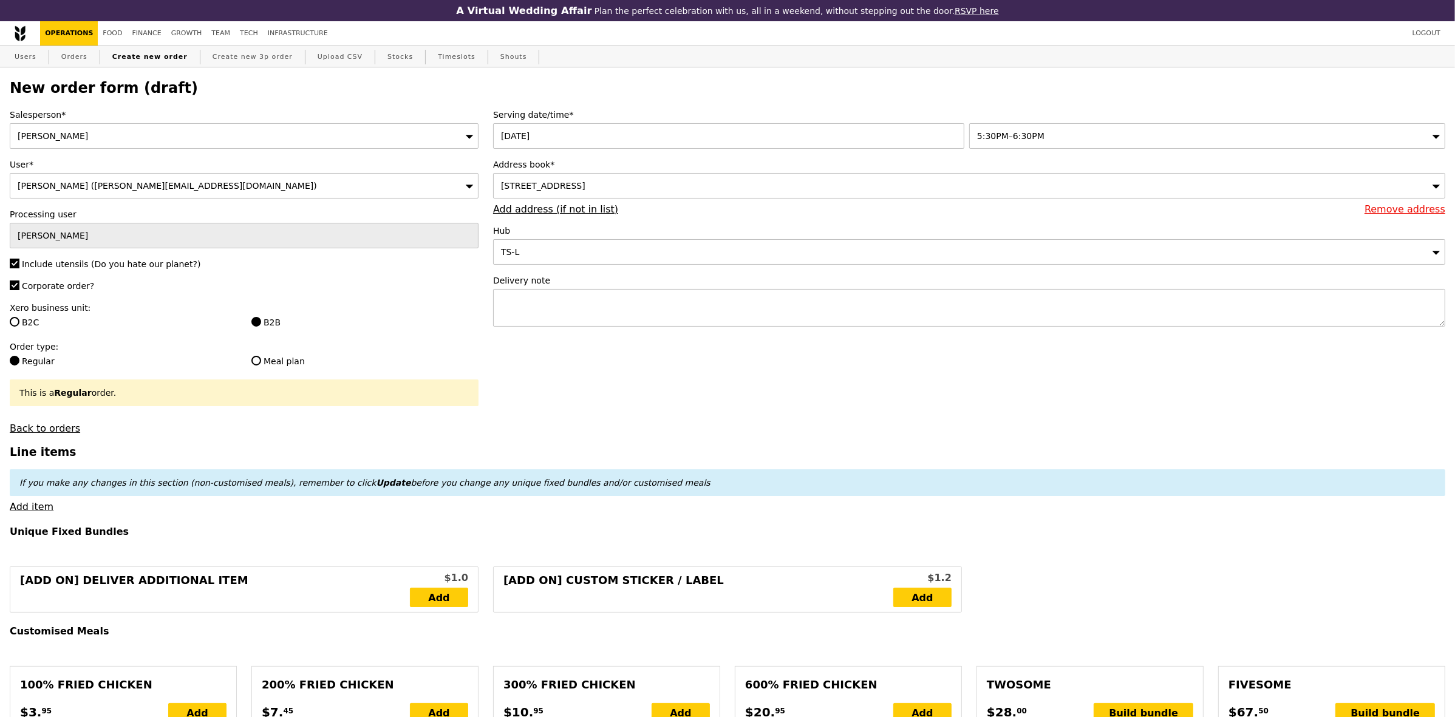
type input "Confirm"
click at [606, 318] on textarea at bounding box center [969, 308] width 952 height 38
paste textarea "Alka - 8565 2596 PLEASE LEAVE FOOD OUTSIDE - RING ONCE ONLY TAKE PHOTO AND WHAT…"
type textarea "Alka - 8565 2596 PLEASE LEAVE FOOD OUTSIDE - RING ONCE ONLY TAKE PHOTO AND WHAT…"
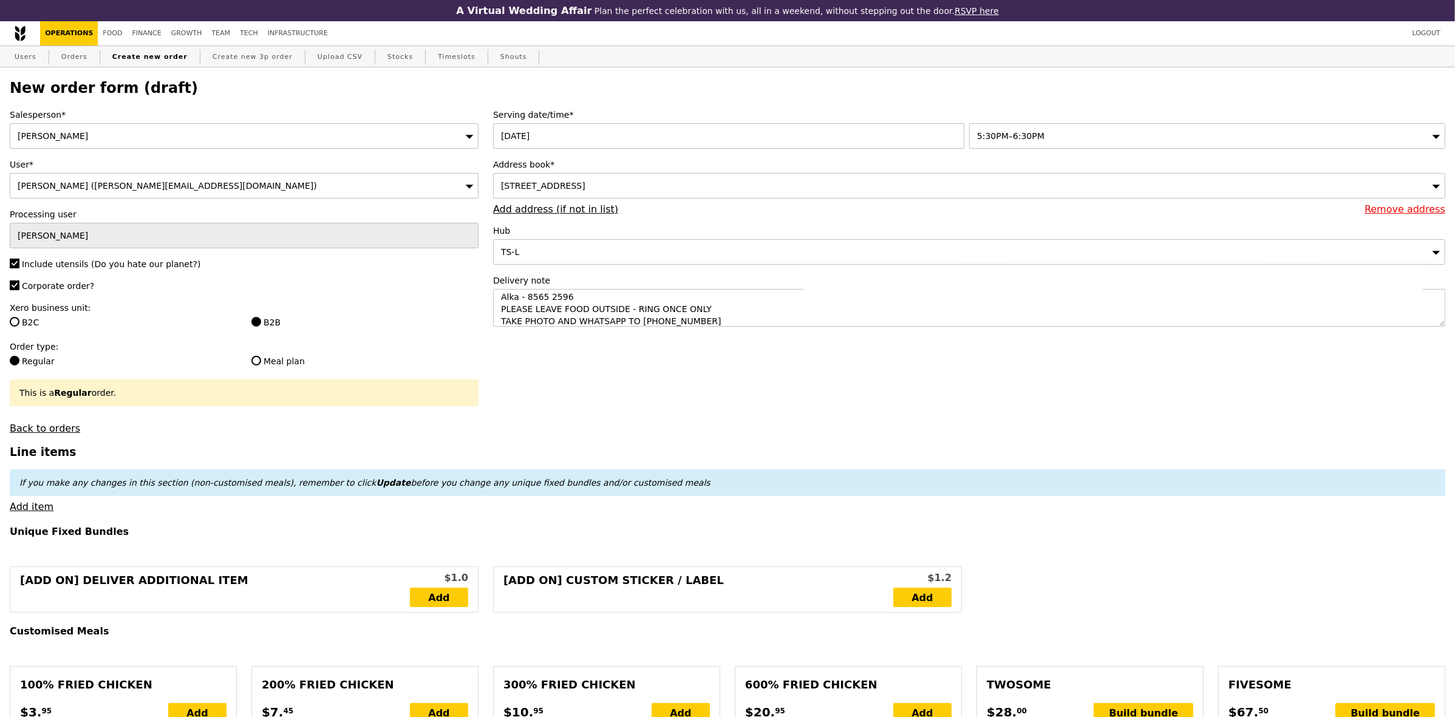
type input "Confirm"
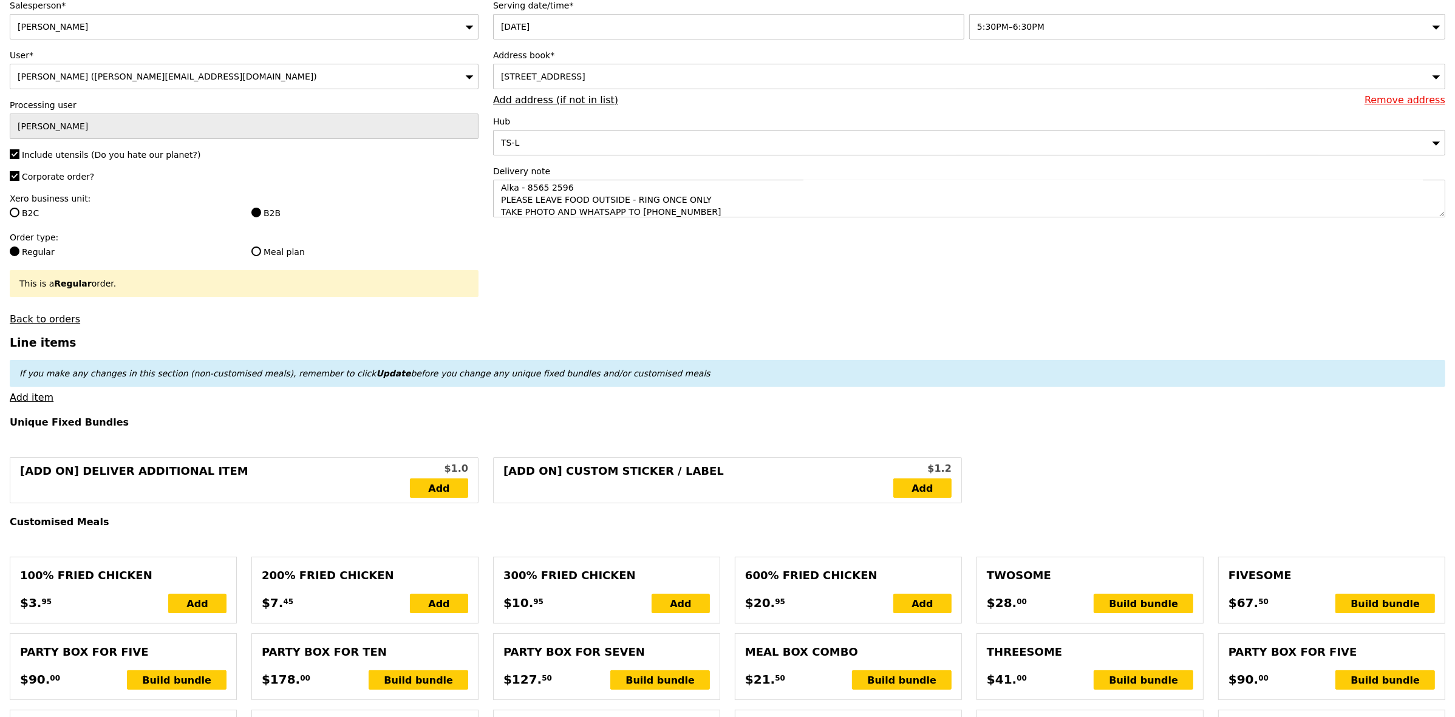
scroll to position [228, 0]
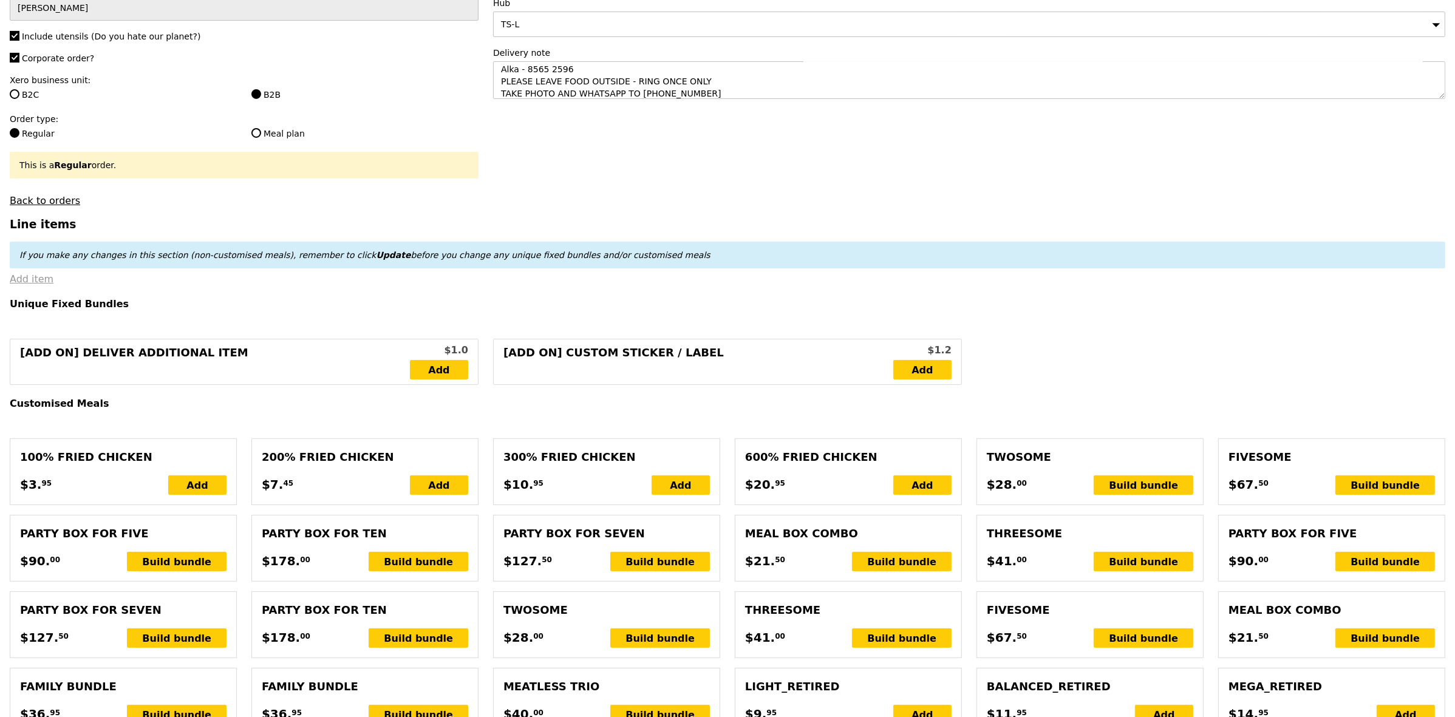
click at [46, 285] on link "Add item" at bounding box center [32, 279] width 44 height 12
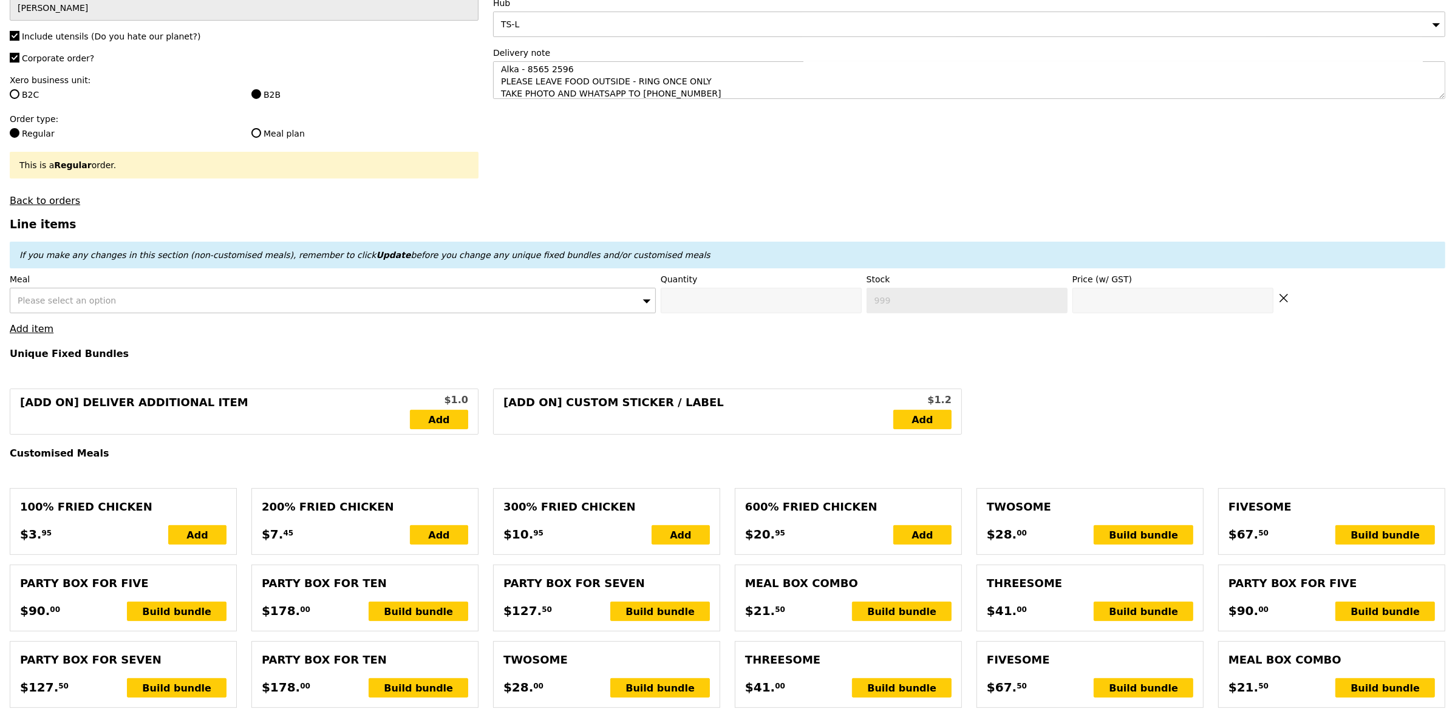
click at [134, 305] on div "Please select an option" at bounding box center [333, 301] width 646 height 26
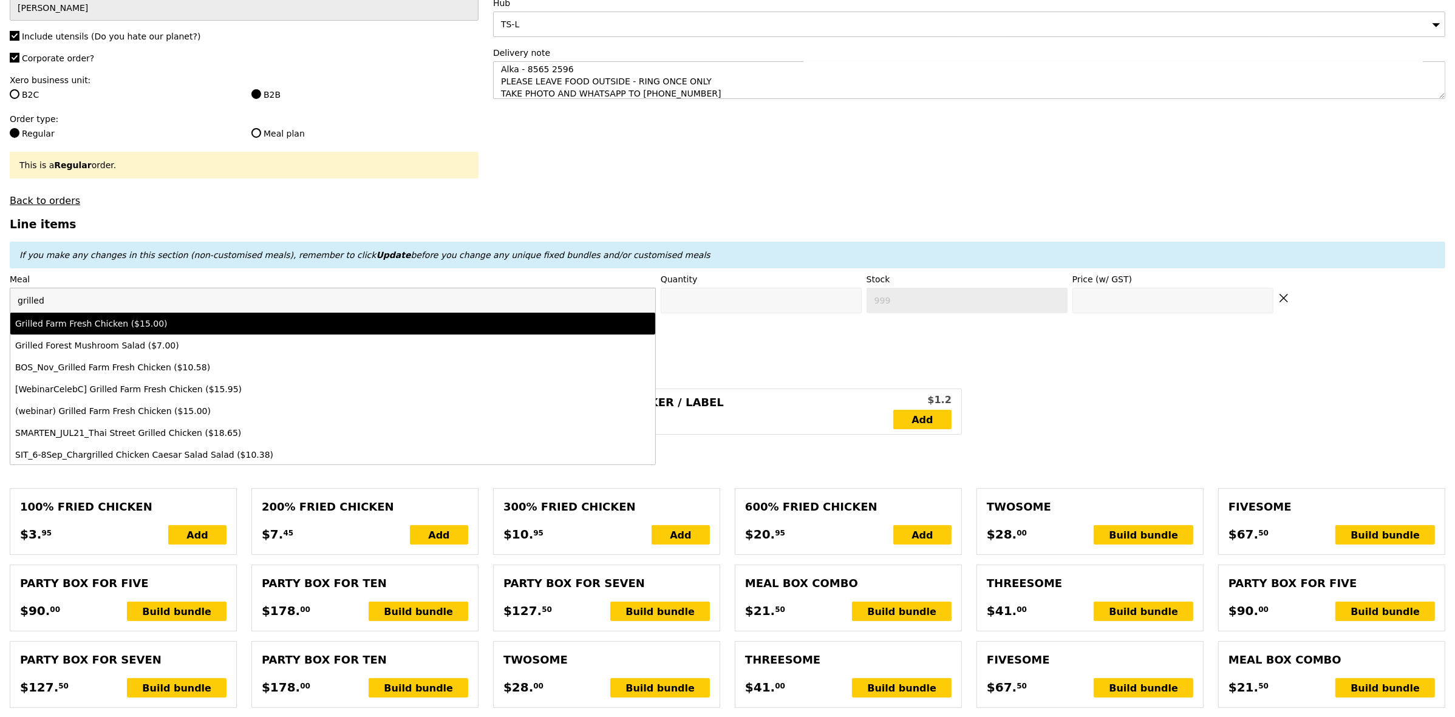
type input "grilled"
click at [138, 330] on div "Grilled Farm Fresh Chicken ($15.00)" at bounding box center [253, 324] width 476 height 12
type input "Confirm anyway"
type input "0"
type input "77"
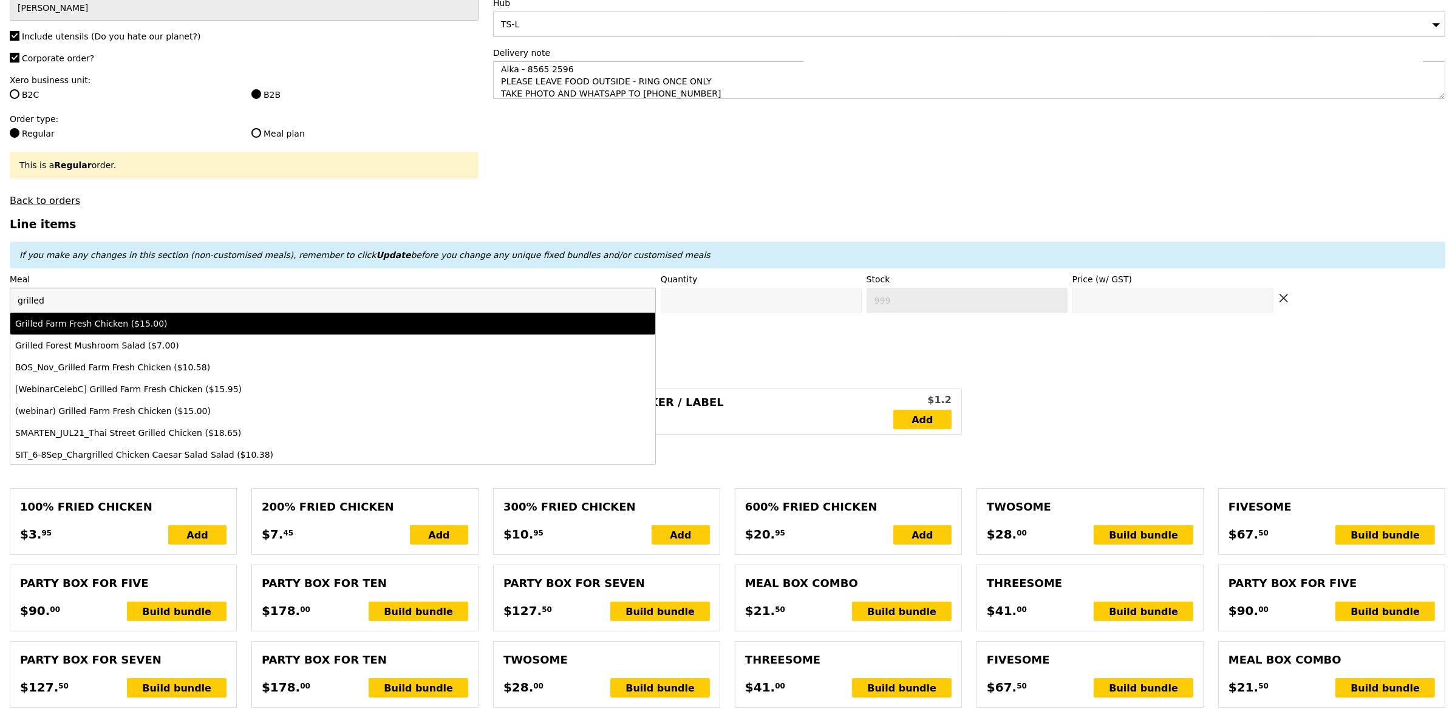
type input "15.0"
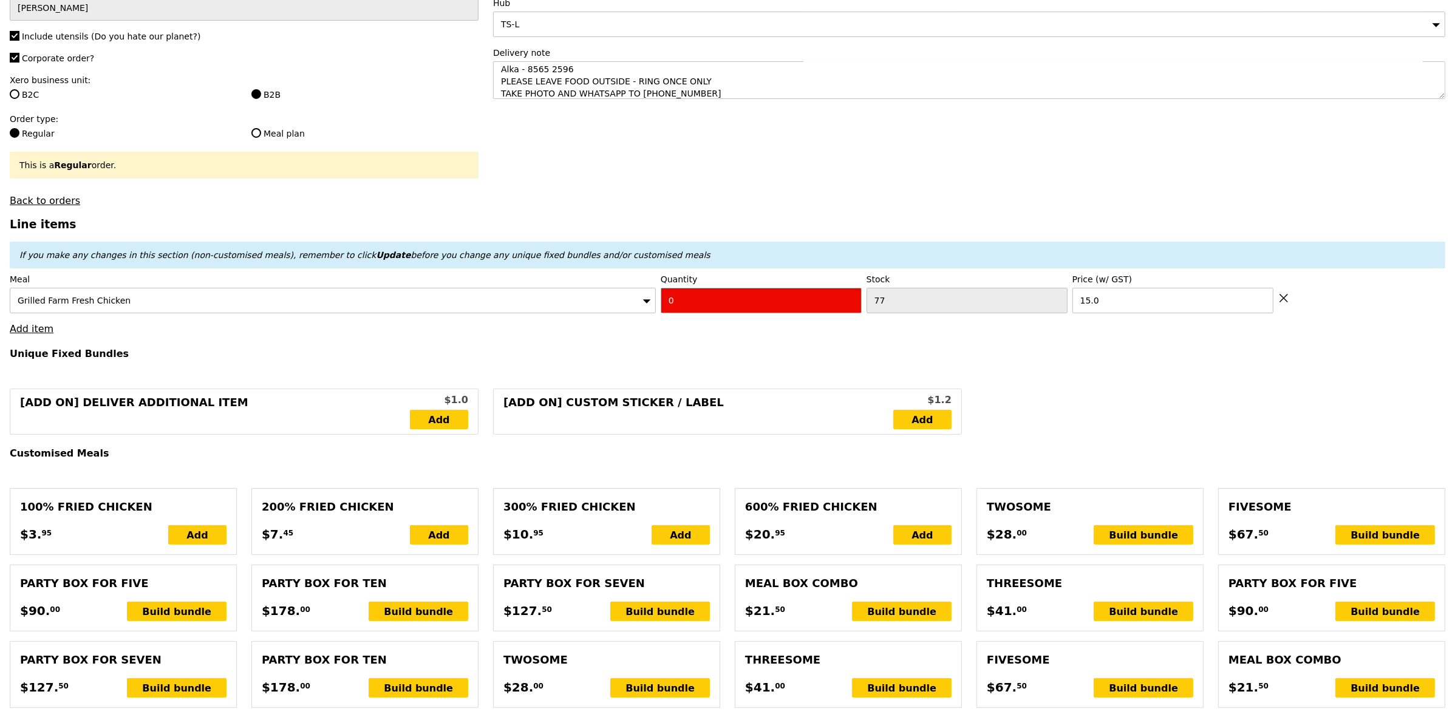
drag, startPoint x: 693, startPoint y: 309, endPoint x: 632, endPoint y: 315, distance: 61.0
click at [633, 313] on div "Meal Grilled Farm Fresh Chicken Quantity 0 Stock 77 Price (w/ GST) 15.0" at bounding box center [728, 293] width 1436 height 40
type input "Confirm"
type input "3"
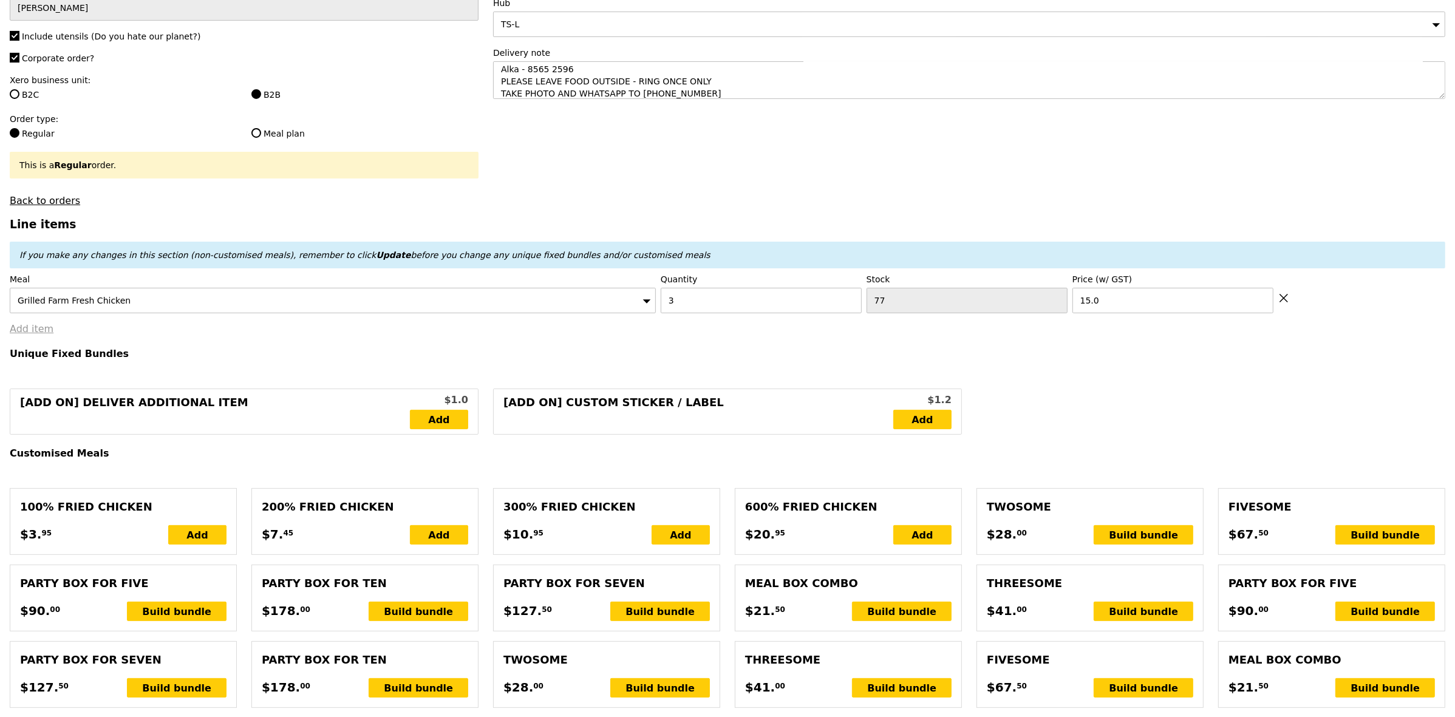
click at [29, 335] on link "Add item" at bounding box center [32, 329] width 44 height 12
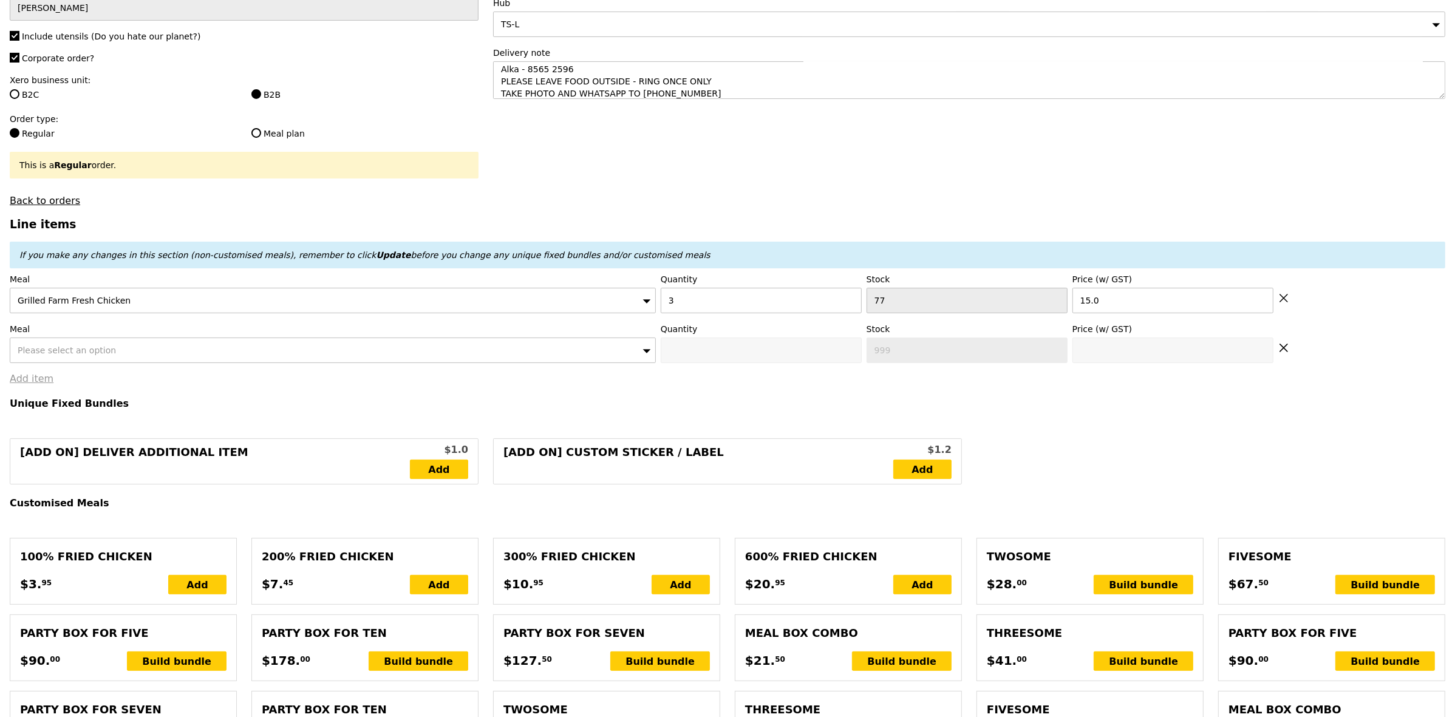
type input "Loading..."
type input "45.00"
type input "1.79"
type input "1.95"
type input "6.19"
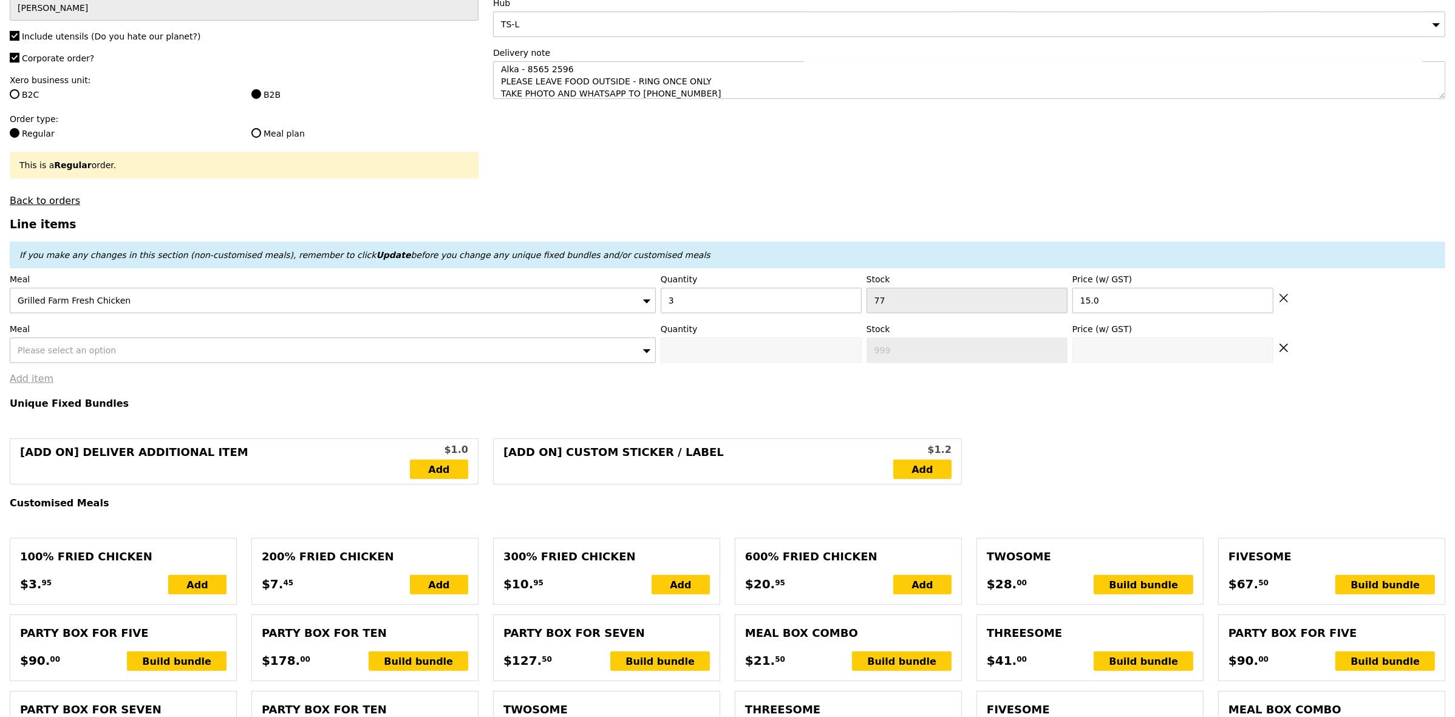
type input "6.75"
type input "53.70"
type input "Confirm"
click at [49, 355] on span "Please select an option" at bounding box center [67, 351] width 98 height 10
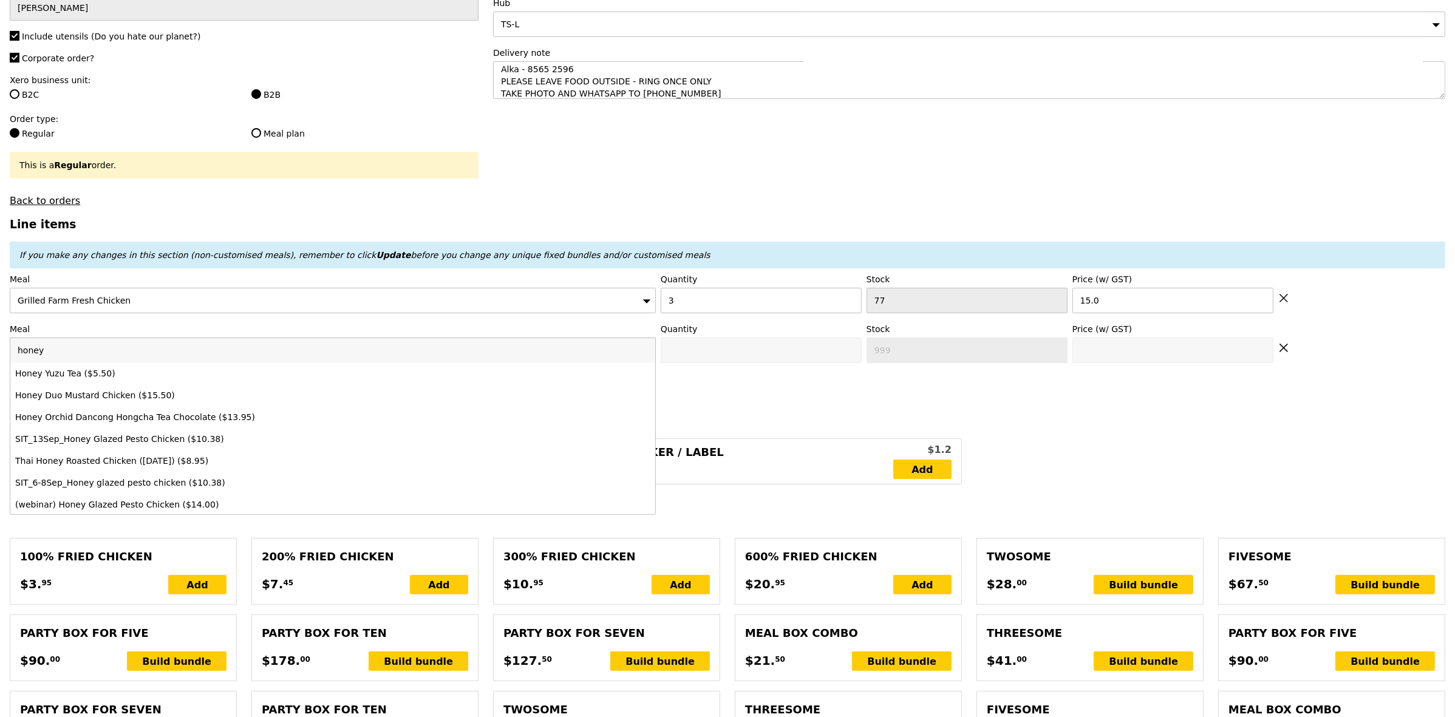
type input "honey"
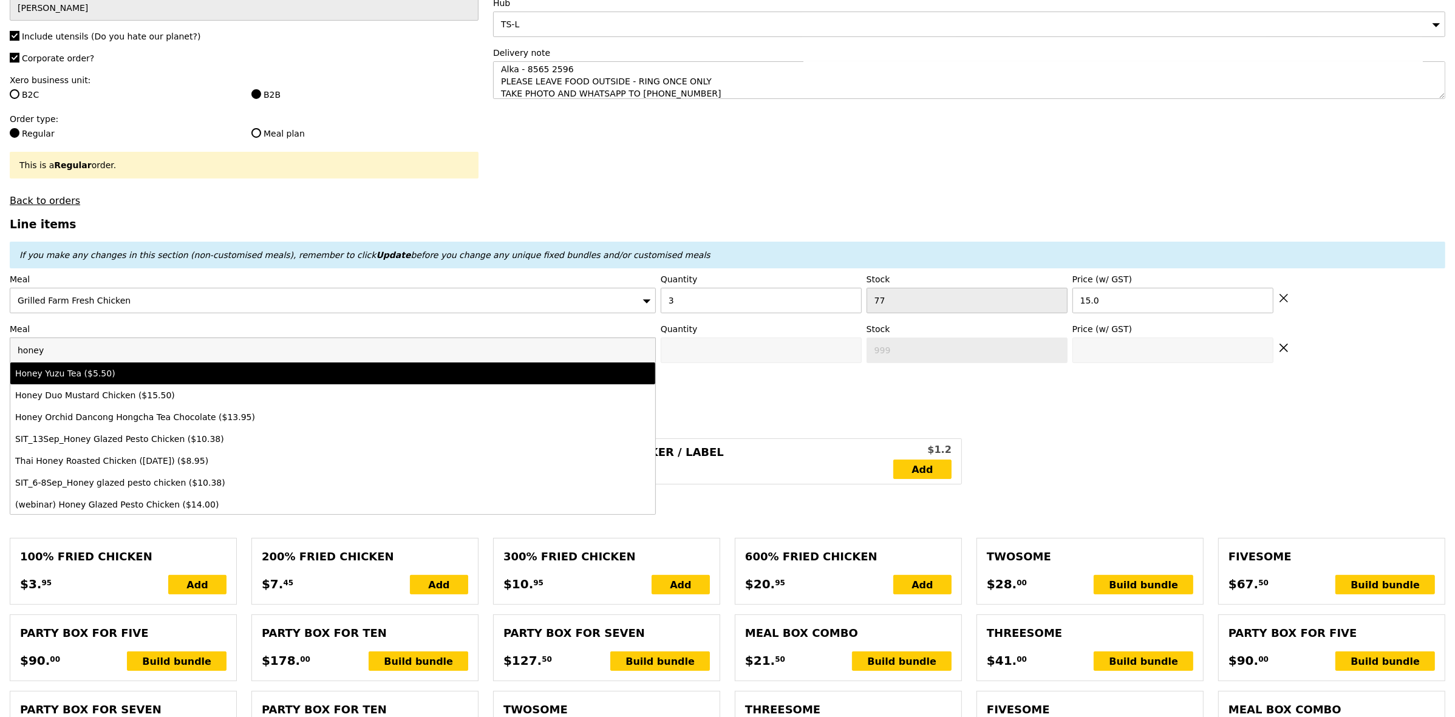
type input "Confirm anyway"
type input "0"
type input "95"
type input "5.5"
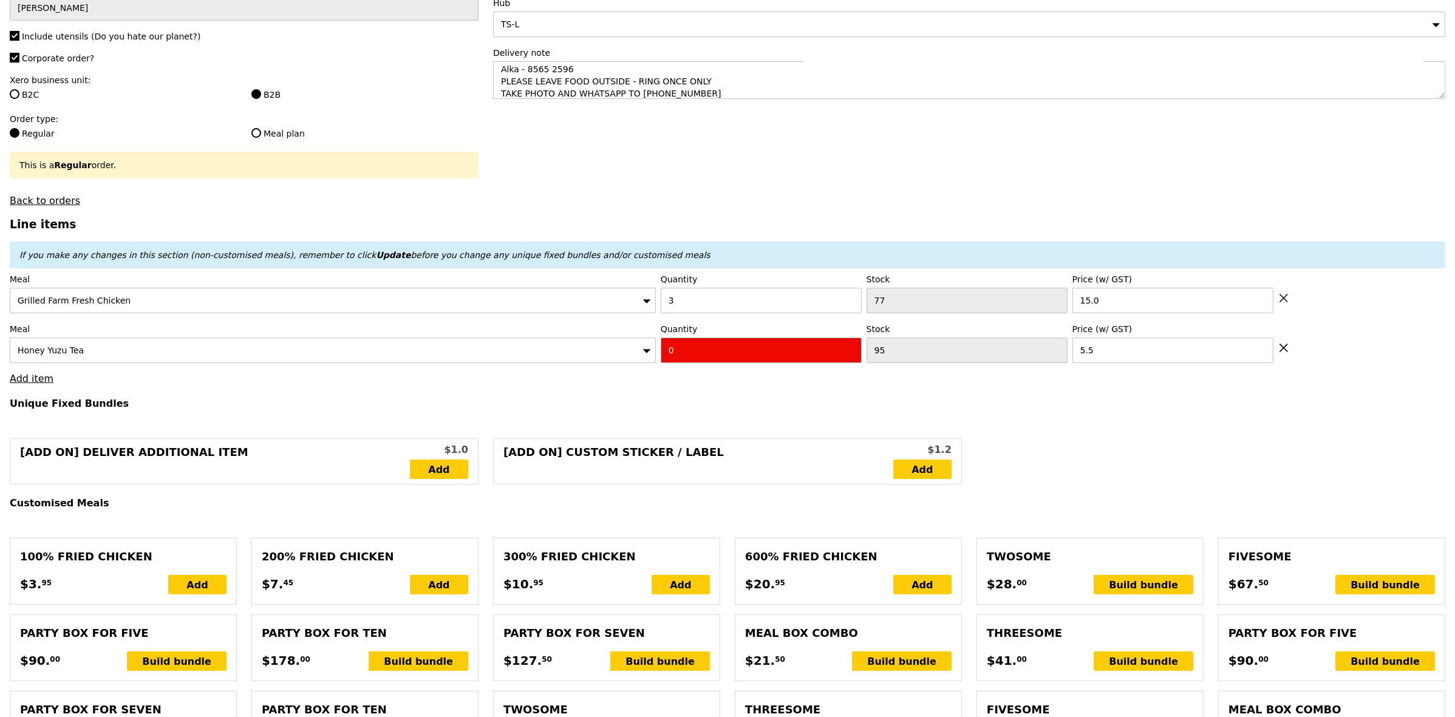
type input "Confirm"
drag, startPoint x: 672, startPoint y: 362, endPoint x: 648, endPoint y: 364, distance: 23.8
click at [650, 363] on div "Meal Honey Yuzu Tea Quantity 1 Stock 95 Price (w/ GST) 5.5" at bounding box center [728, 343] width 1436 height 40
type input "1"
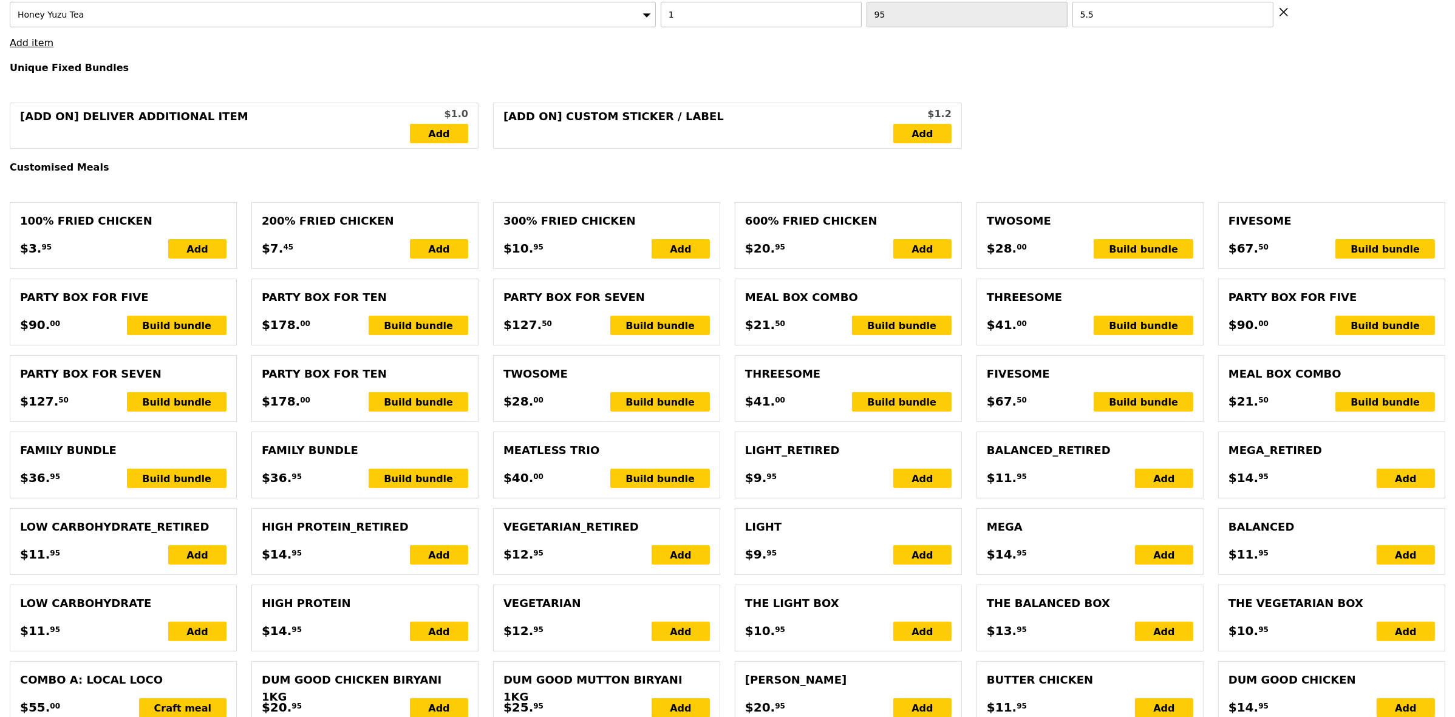
type input "Loading..."
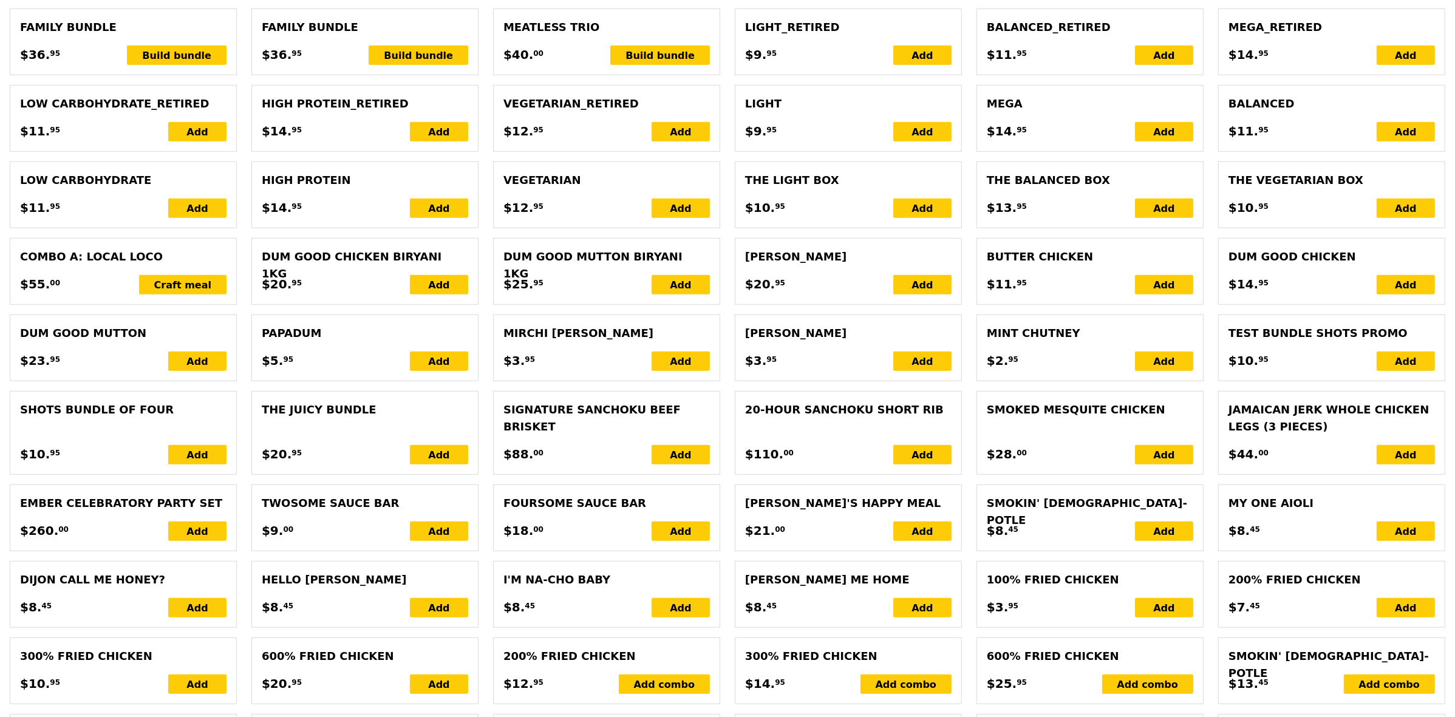
type input "50.50"
type input "5.69"
type input "6.20"
type input "58.65"
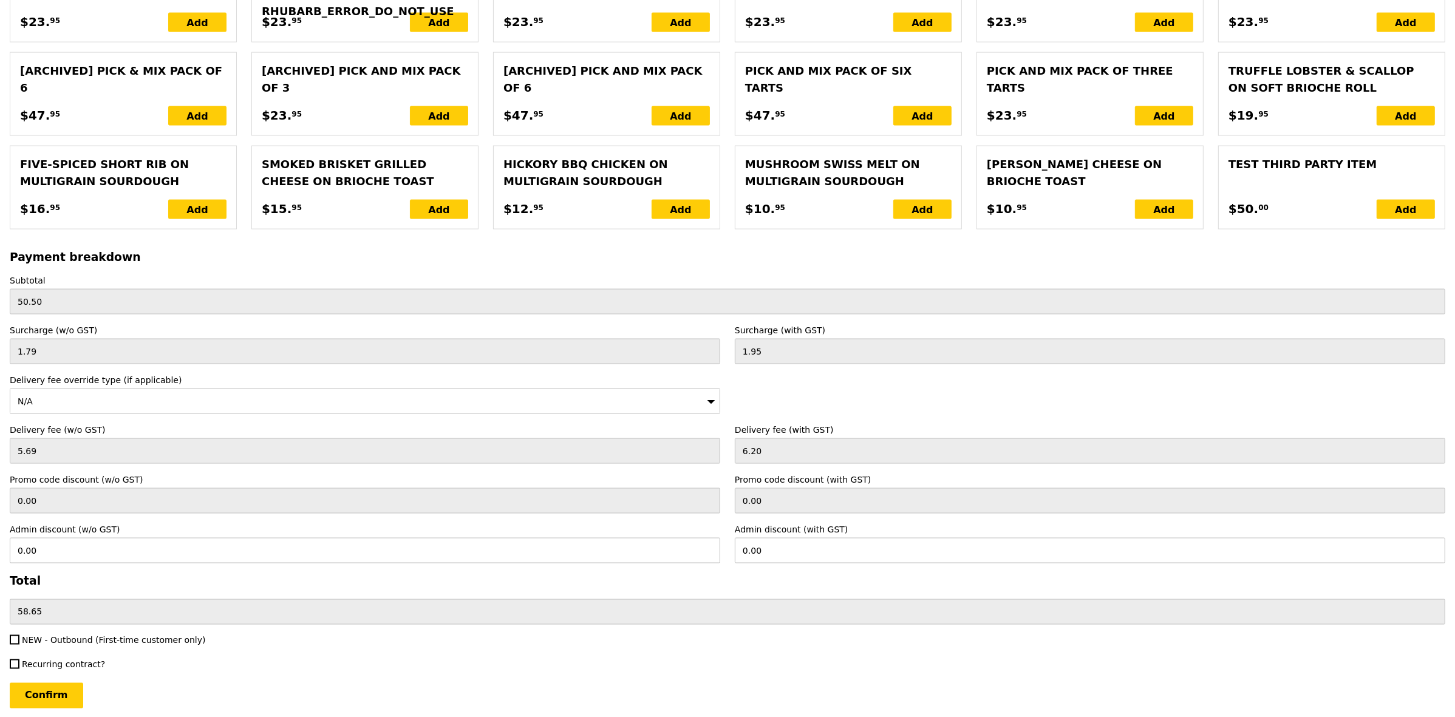
scroll to position [2424, 0]
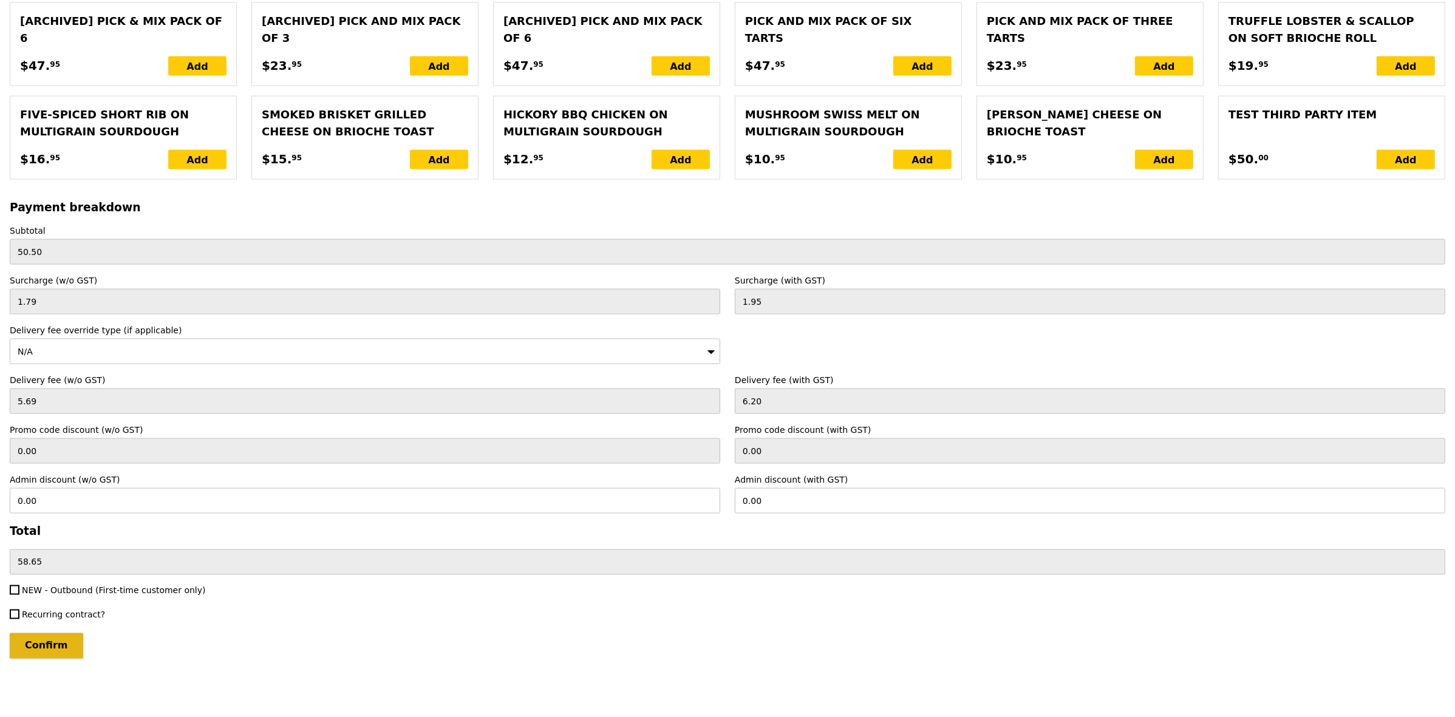
click at [41, 644] on input "Confirm" at bounding box center [46, 646] width 73 height 26
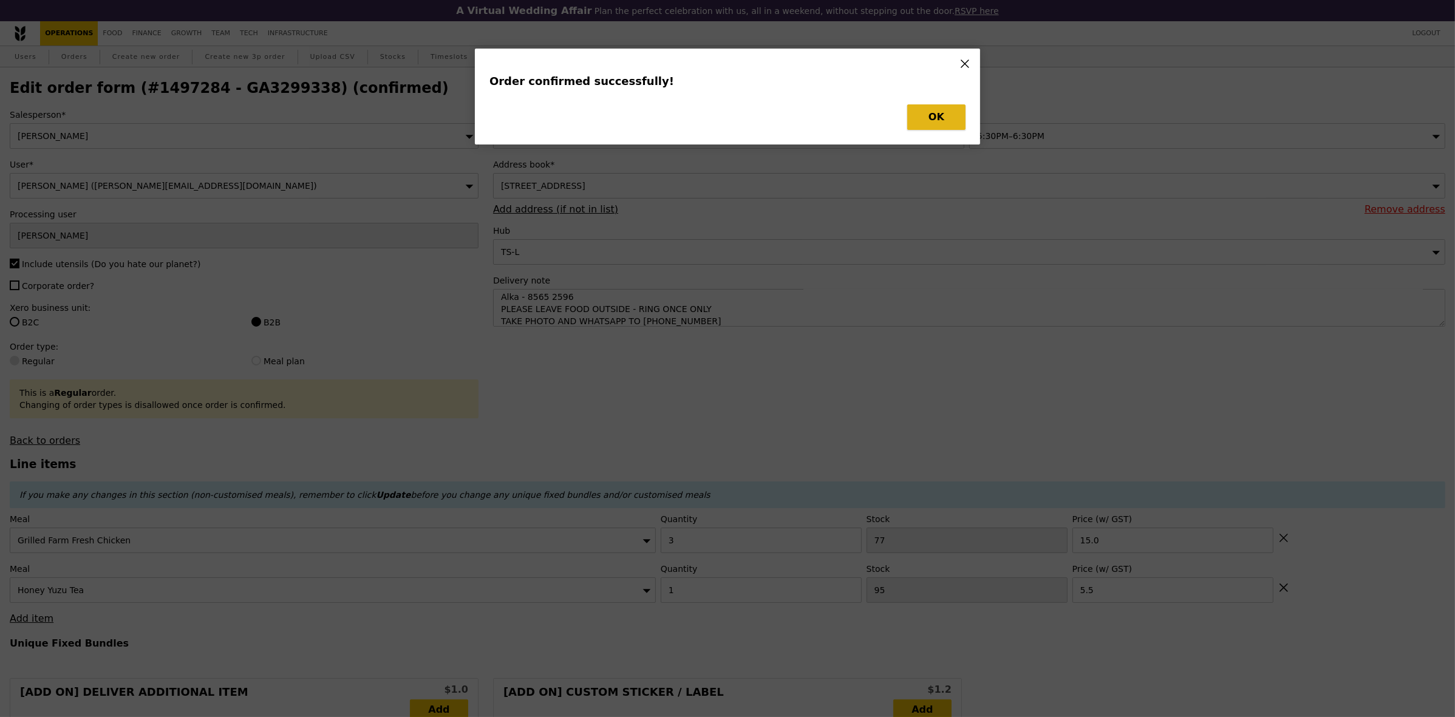
click at [910, 117] on button "OK" at bounding box center [936, 117] width 58 height 26
click at [920, 114] on button "OK" at bounding box center [936, 117] width 58 height 26
type input "Loading..."
checkbox input "false"
type input "1"
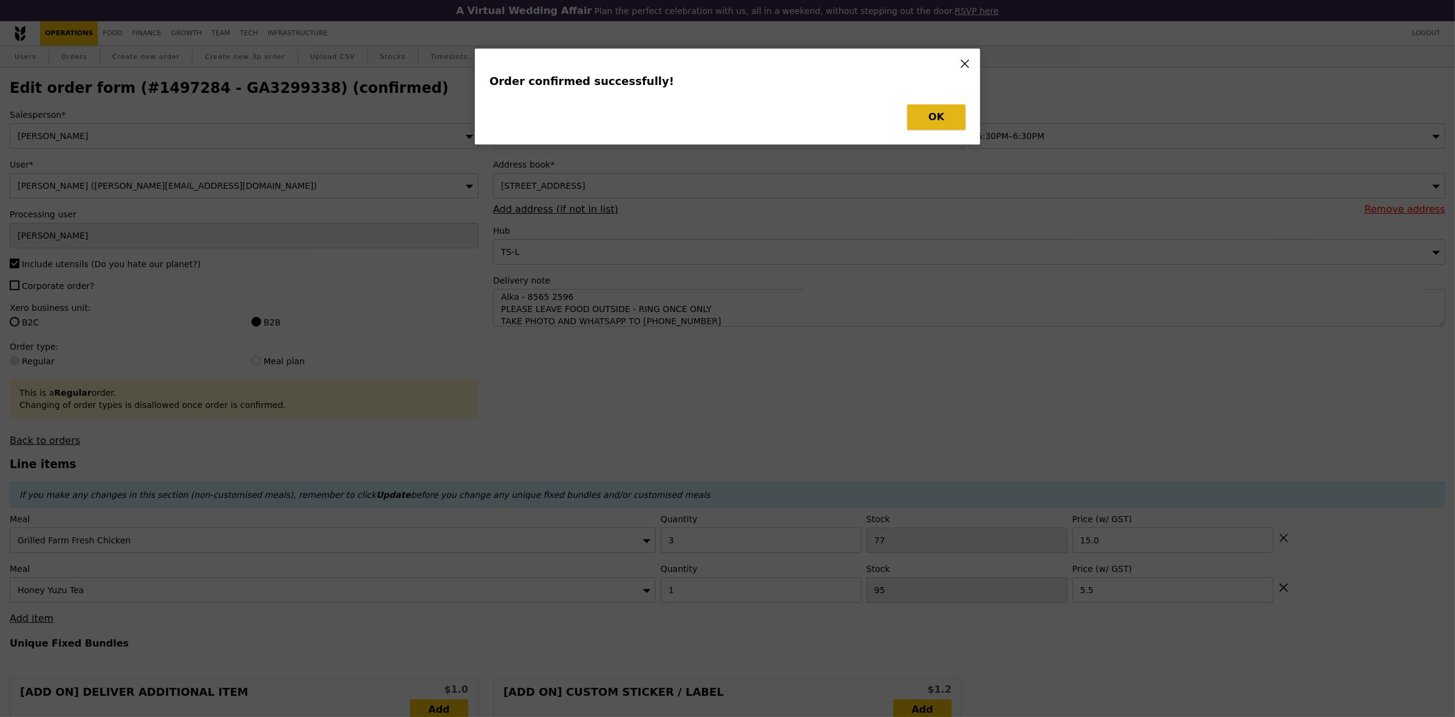
type input "95"
type input "5.50"
type input "3"
type input "77"
type input "15.00"
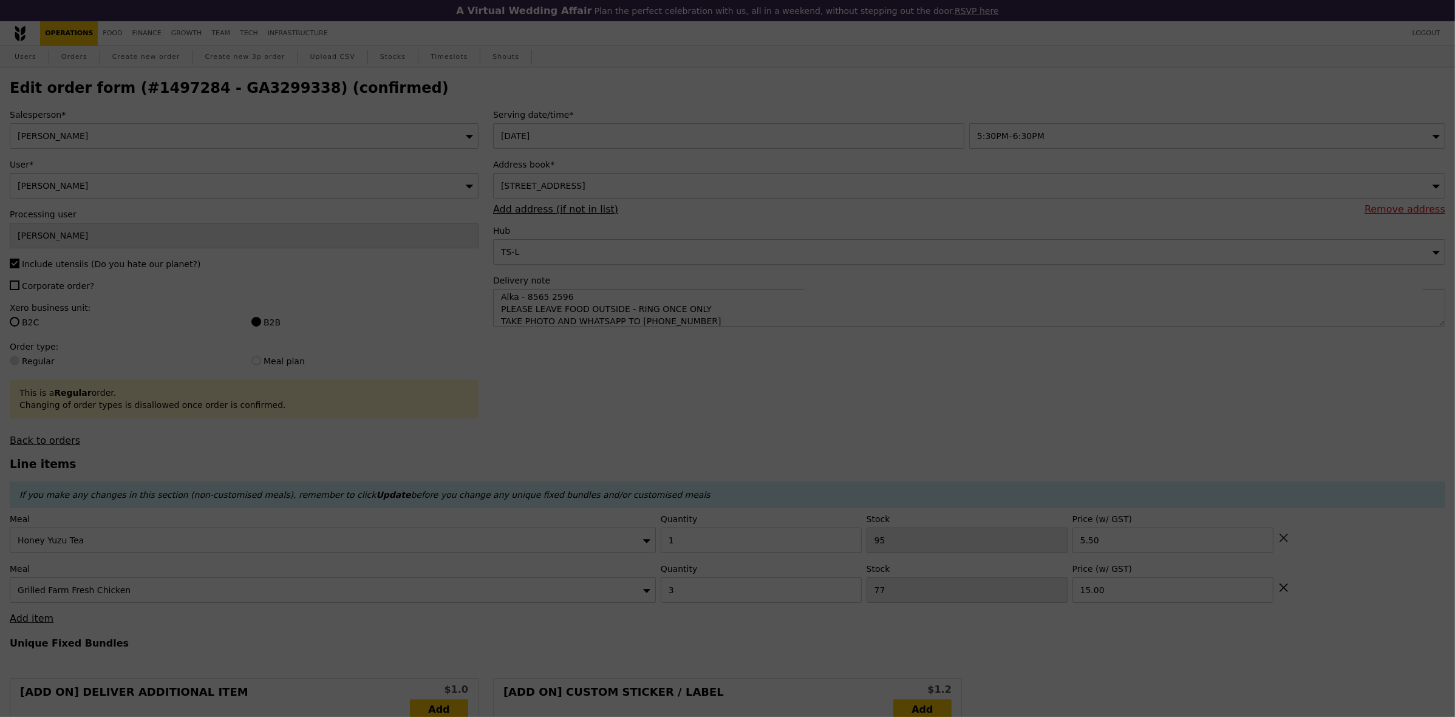
click at [936, 112] on div at bounding box center [727, 358] width 1455 height 717
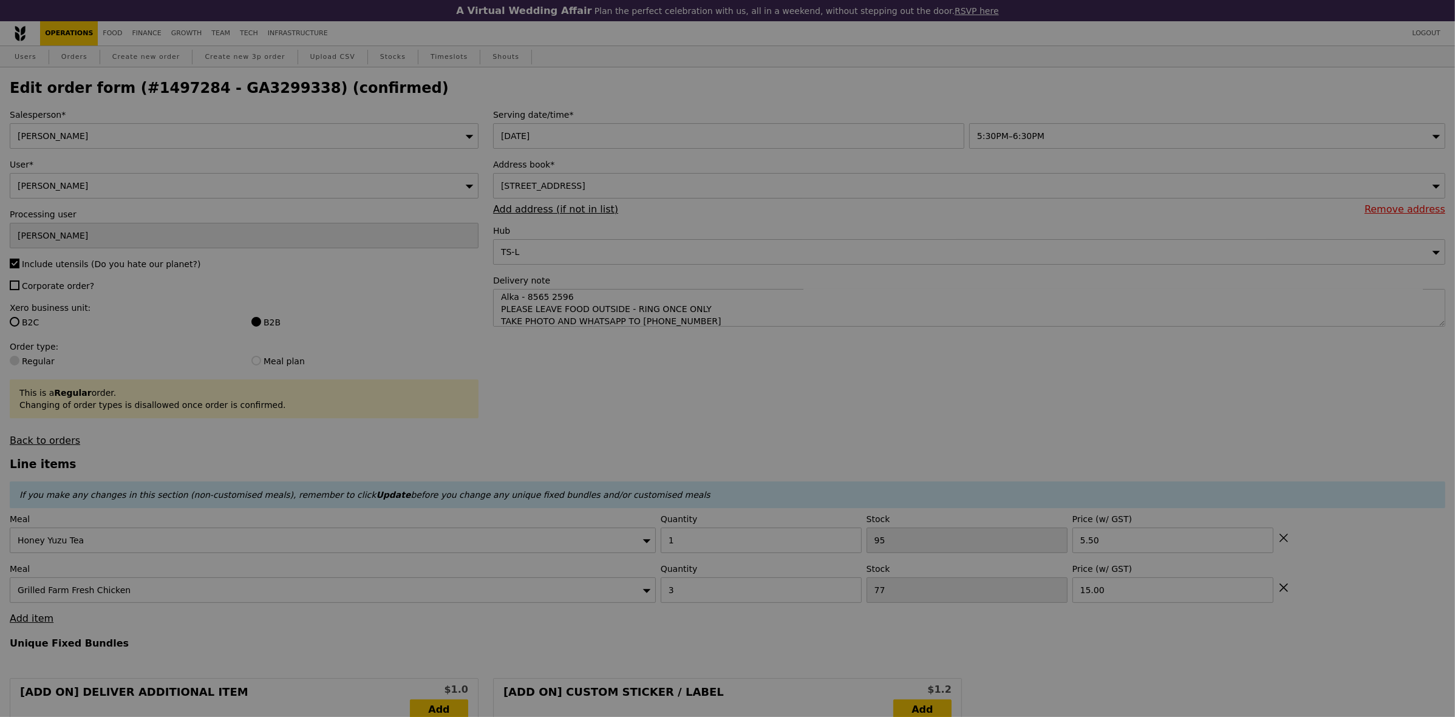
type input "94"
type input "74"
type input "Update"
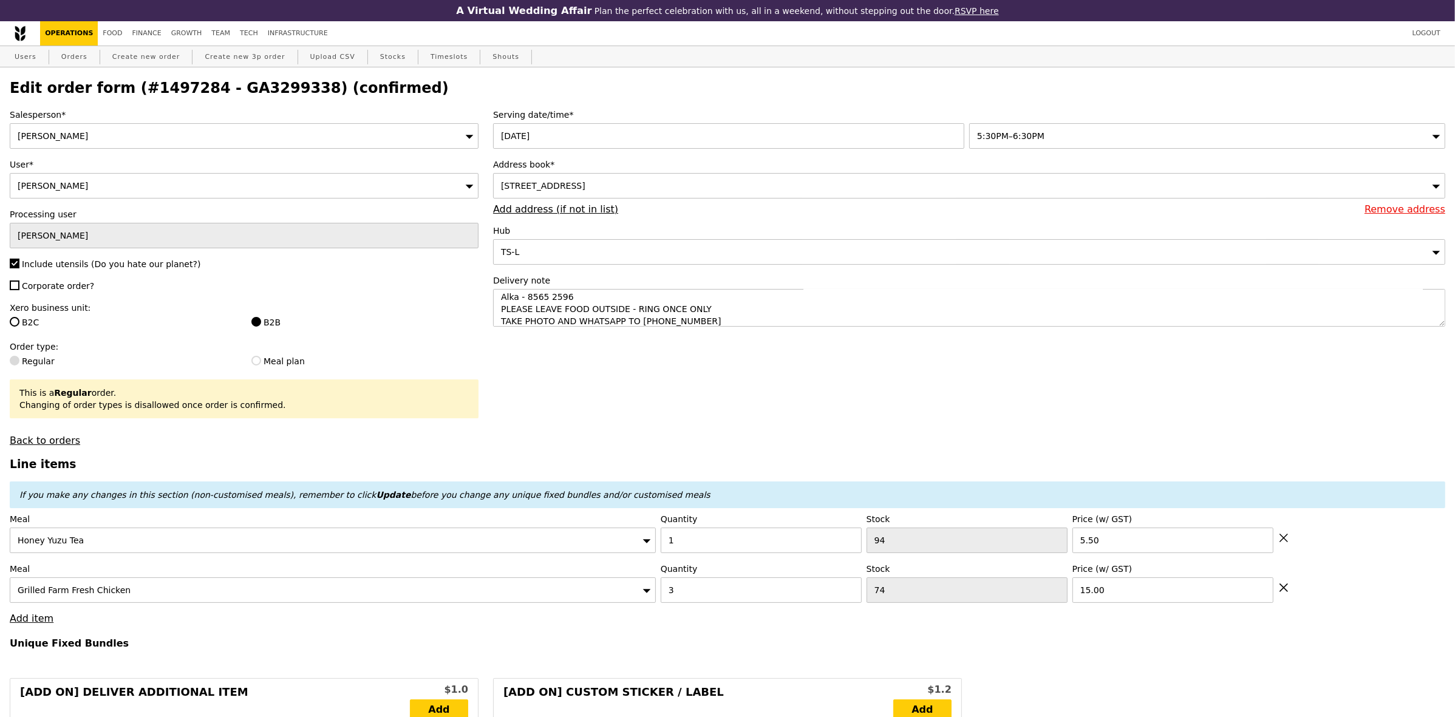
click at [237, 84] on h2 "Edit order form (#1497284 - GA3299338) (confirmed)" at bounding box center [728, 88] width 1436 height 17
copy h2 "GA3299338"
click at [225, 83] on h2 "Edit order form (#1497284 - GA3299338) (confirmed)" at bounding box center [728, 88] width 1436 height 17
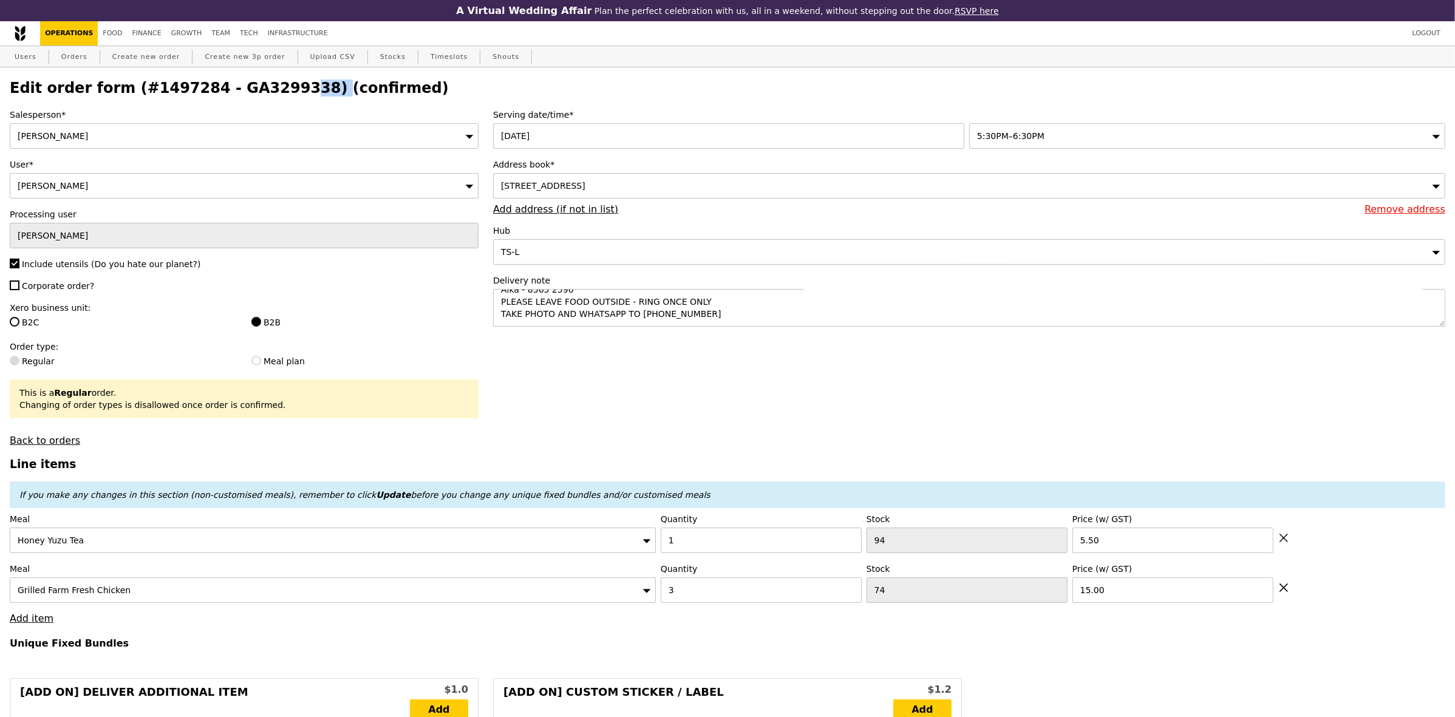
click at [225, 83] on h2 "Edit order form (#1497284 - GA3299338) (confirmed)" at bounding box center [728, 88] width 1436 height 17
copy h2 "GA3299338"
click at [76, 63] on link "Orders" at bounding box center [74, 57] width 36 height 22
select select "100"
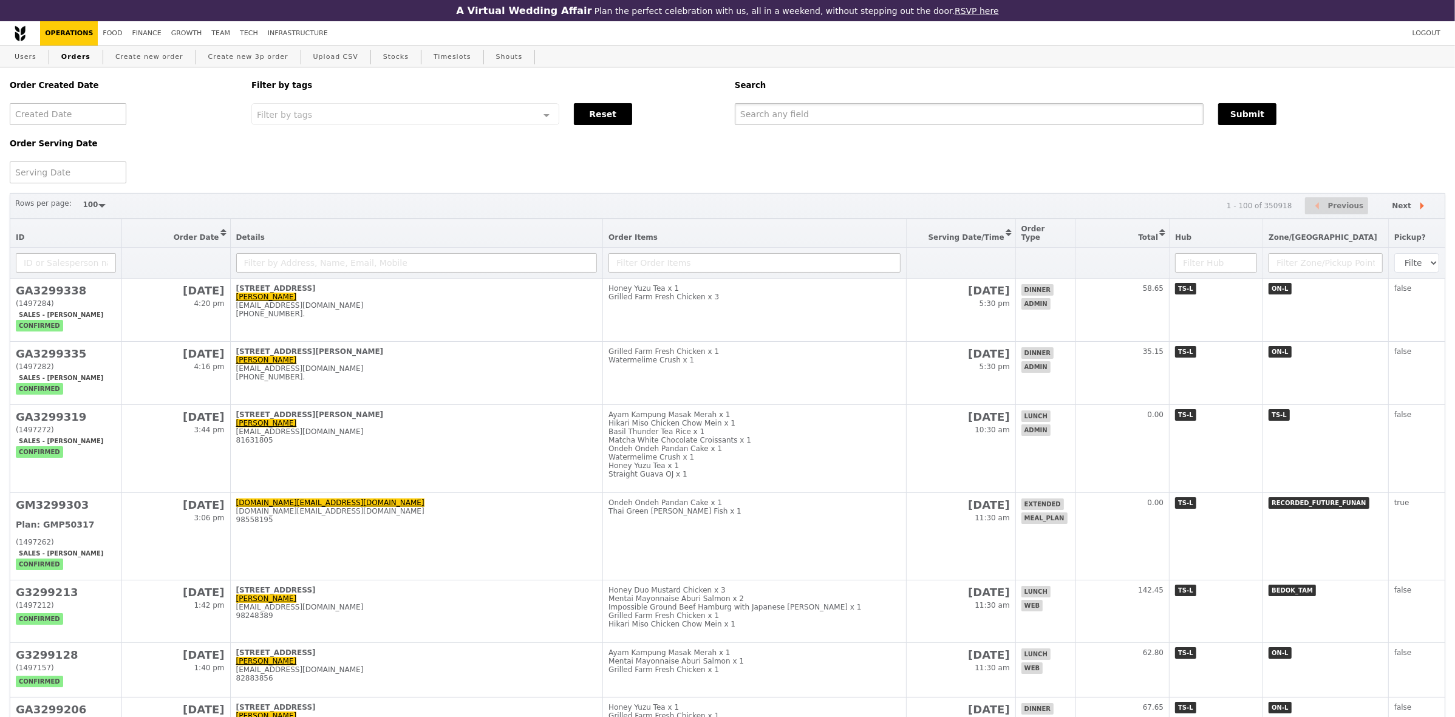
click at [817, 109] on input "text" at bounding box center [969, 114] width 469 height 22
paste input "GA3299338"
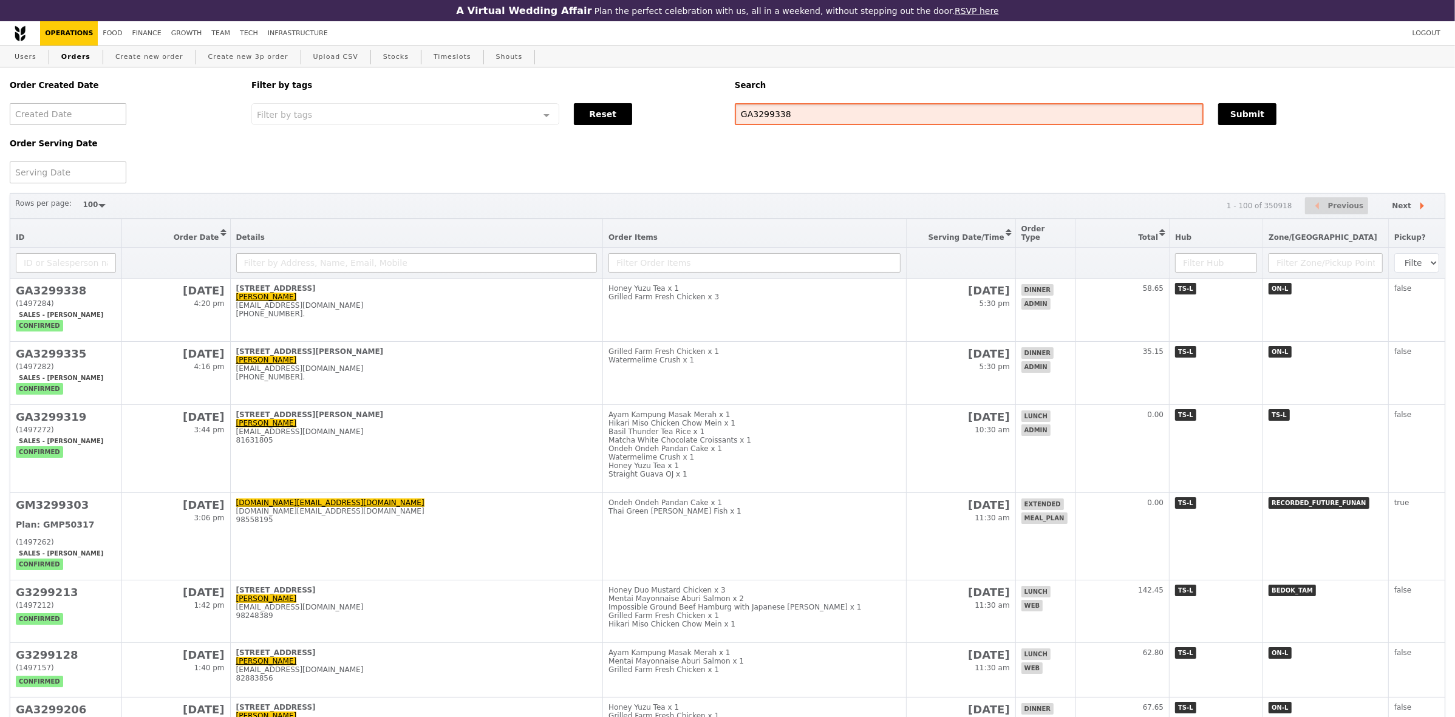
type input "GA3299338"
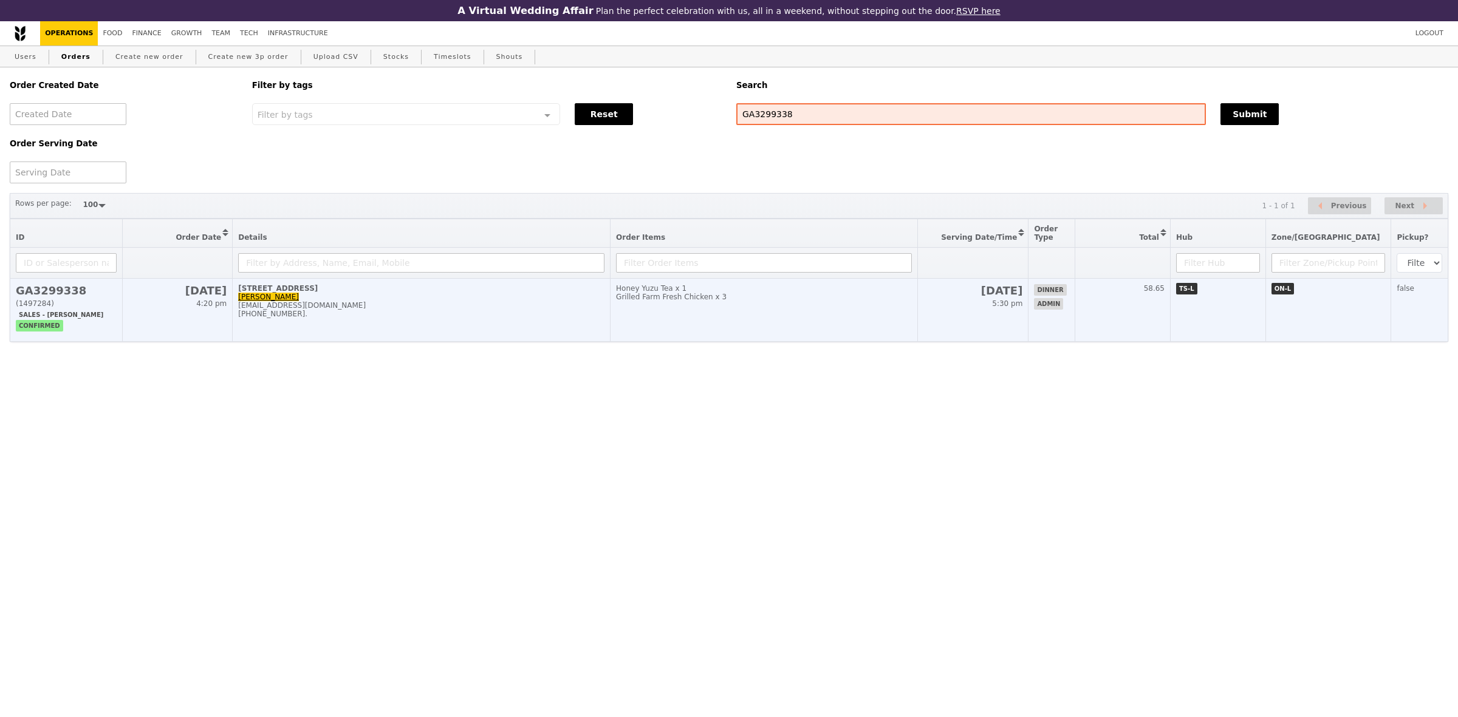
click at [541, 310] on div "alka@podiumsociety.com" at bounding box center [421, 305] width 366 height 9
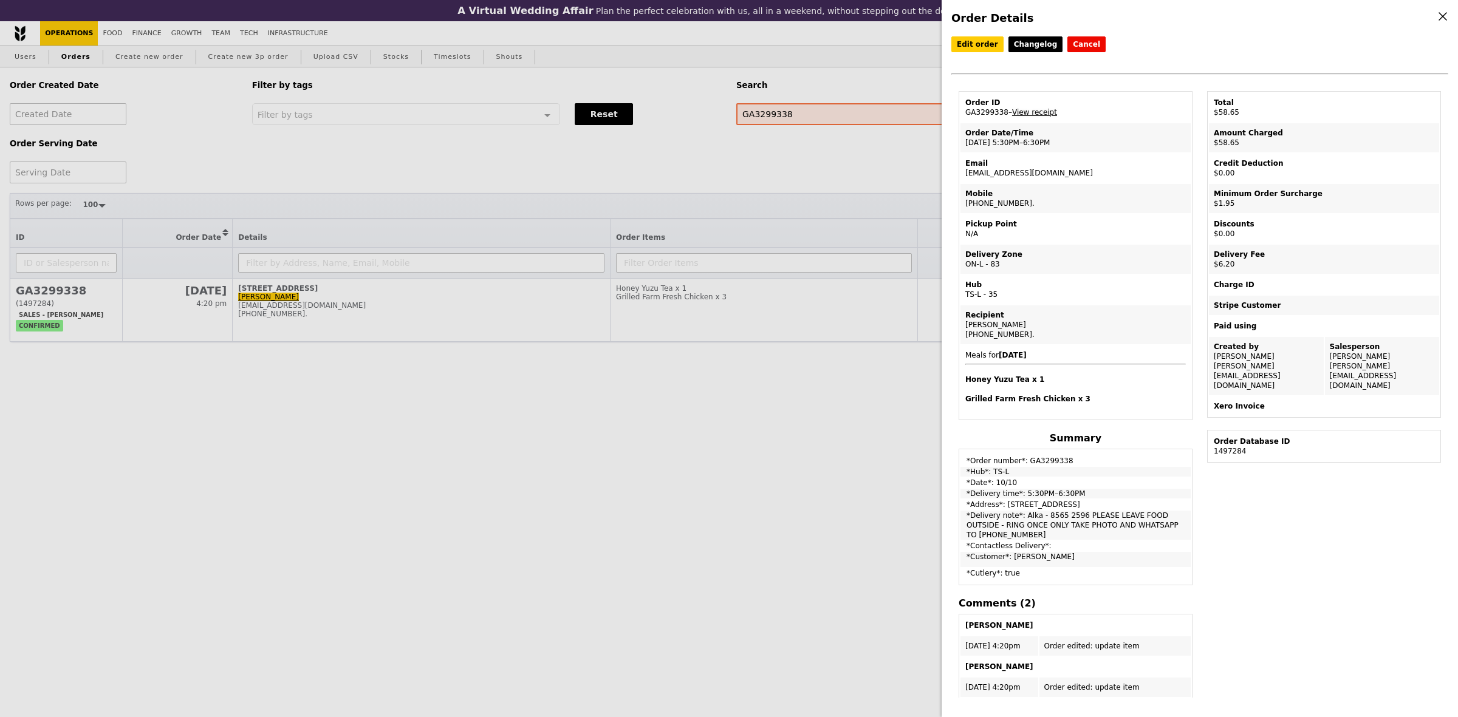
click at [1037, 117] on link "View receipt" at bounding box center [1034, 112] width 45 height 9
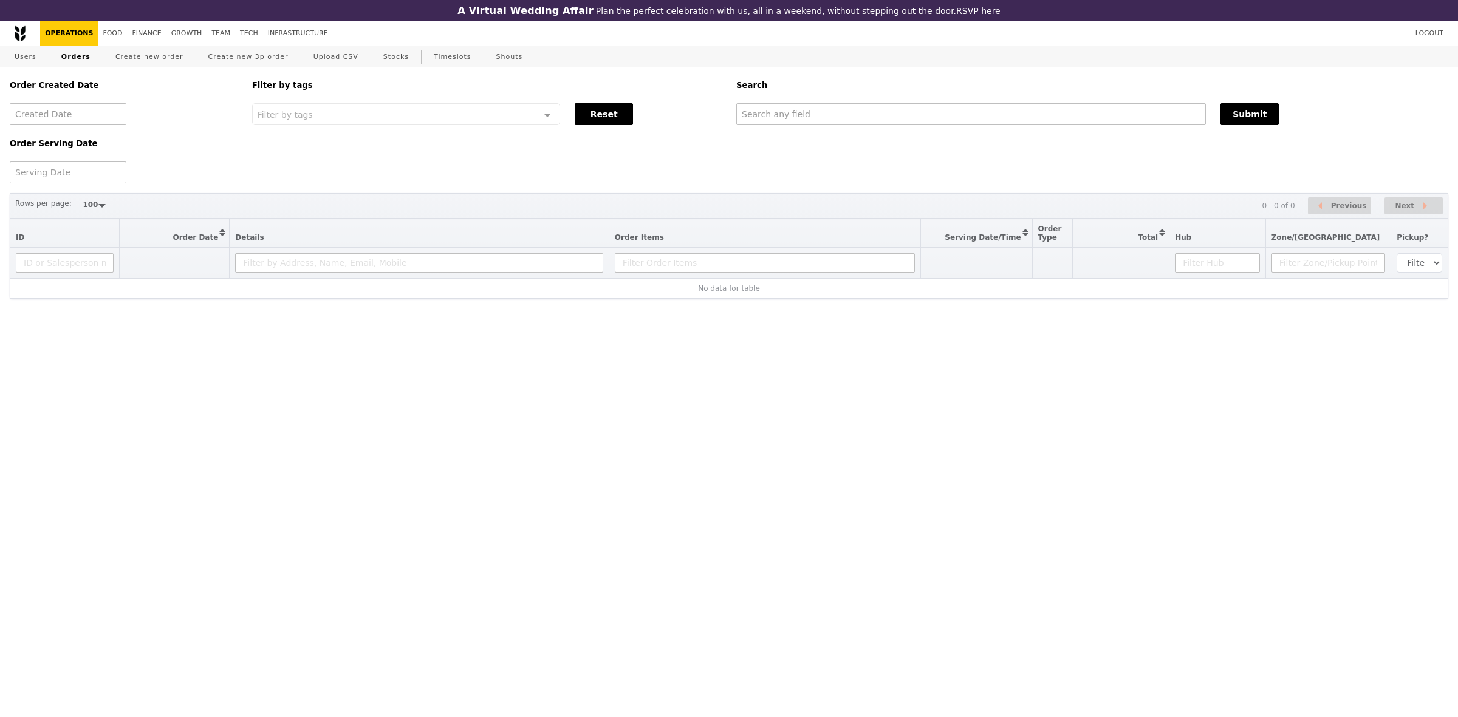
select select "100"
click at [926, 119] on input "text" at bounding box center [970, 114] width 469 height 22
paste input "GA3299335"
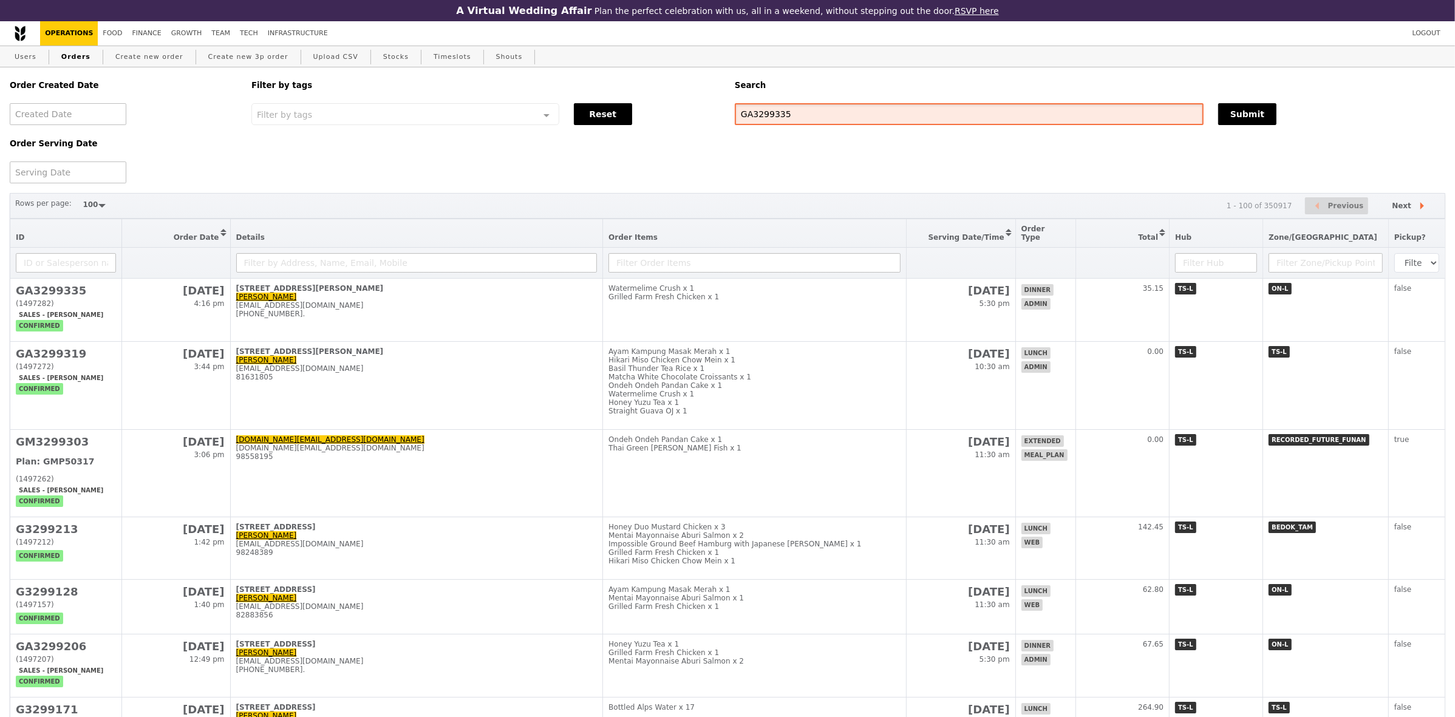
type input "GA3299335"
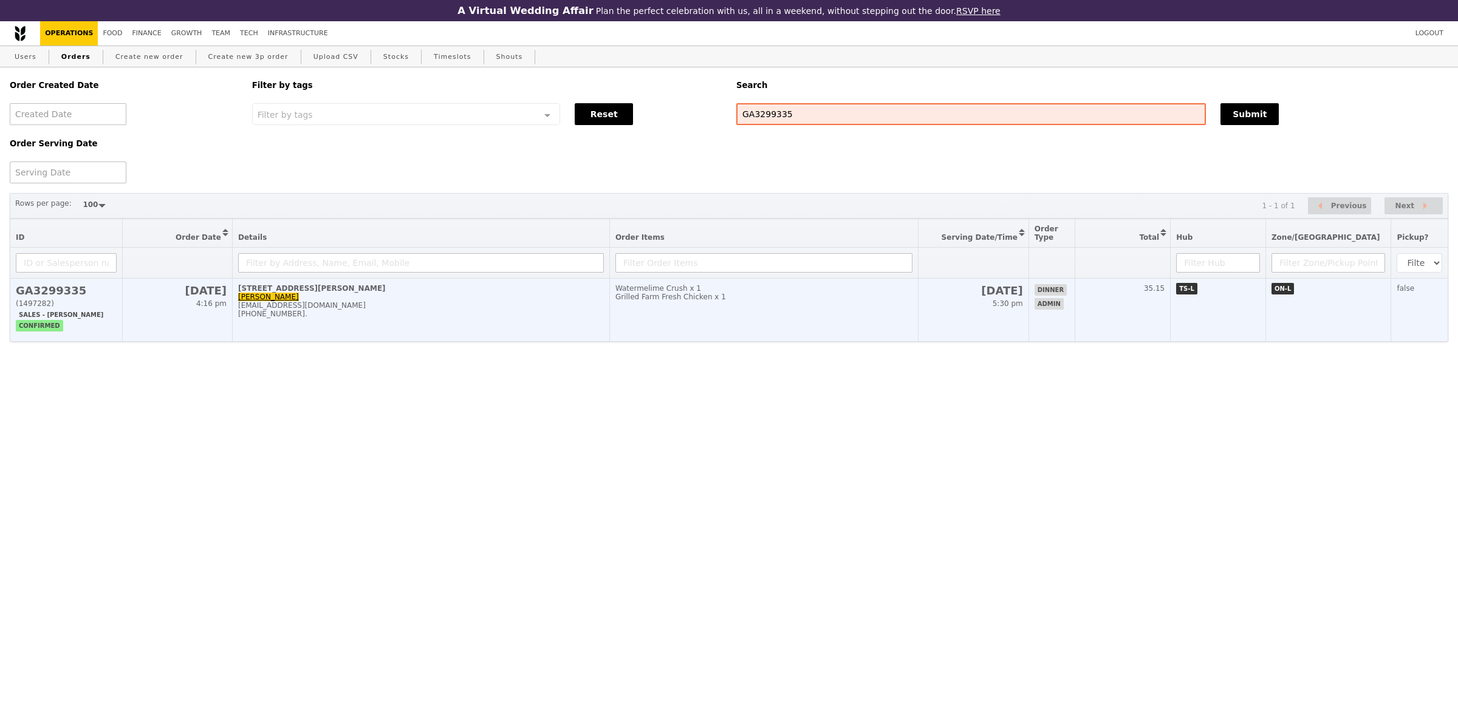
click at [624, 317] on td "Watermelime Crush x 1 Grilled Farm Fresh Chicken x 1" at bounding box center [763, 310] width 309 height 63
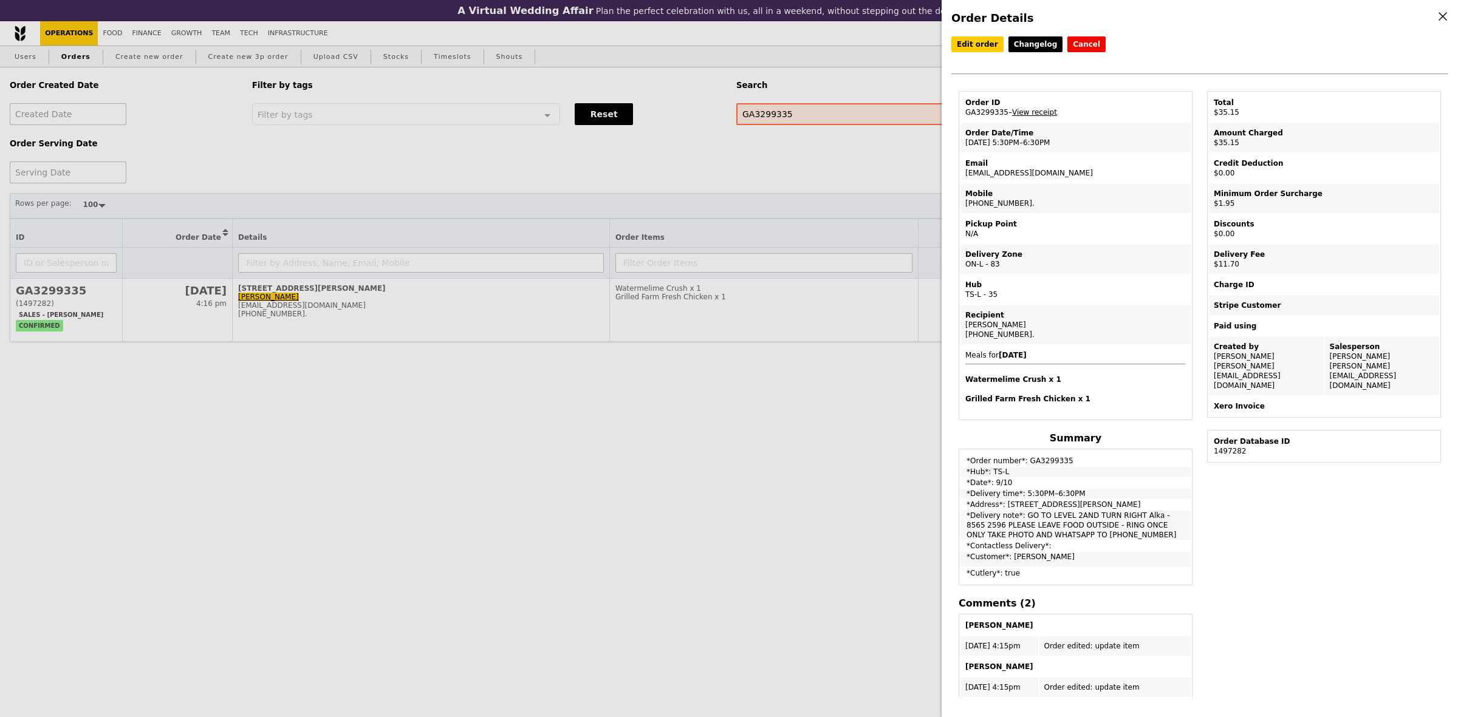
click at [1034, 110] on link "View receipt" at bounding box center [1034, 112] width 45 height 9
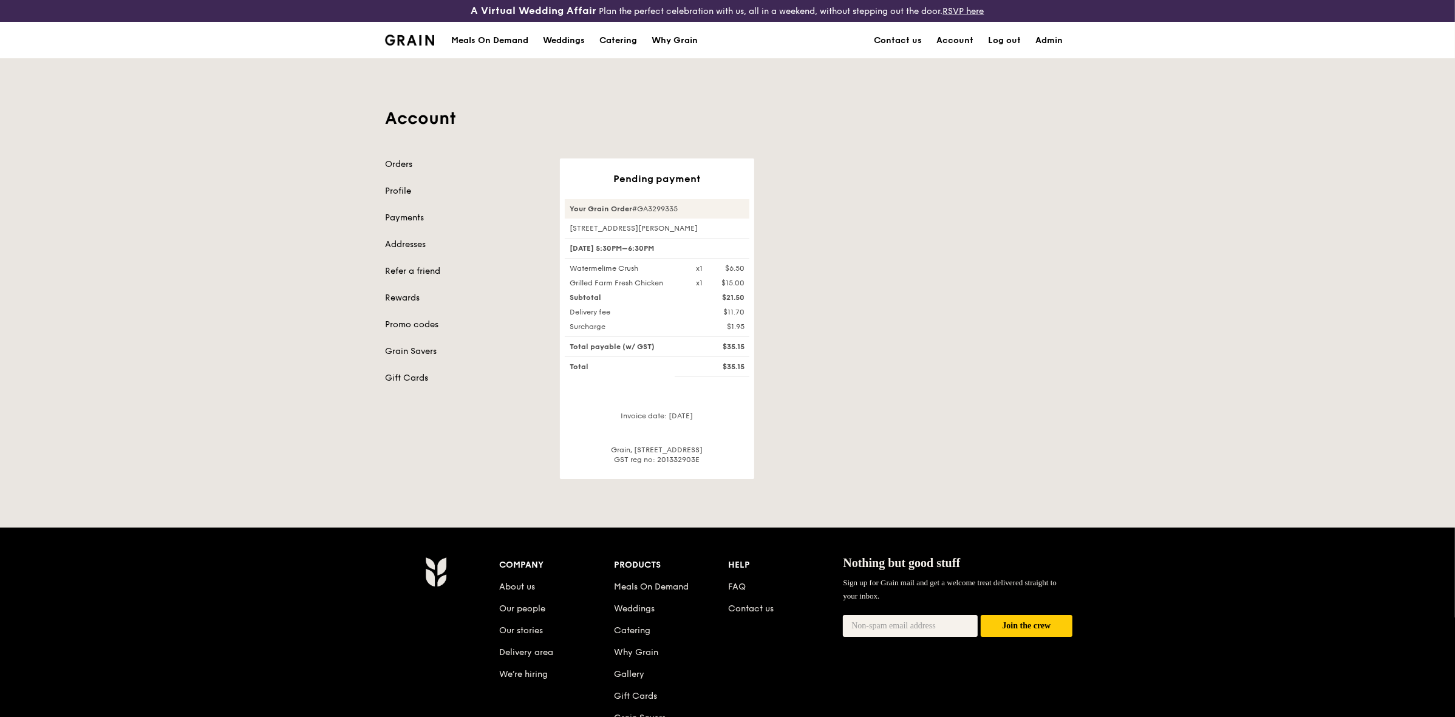
drag, startPoint x: 510, startPoint y: 47, endPoint x: 941, endPoint y: 149, distance: 443.1
click at [941, 149] on div "Account Orders Profile Payments Addresses Refer a friend Rewards Promo codes Gr…" at bounding box center [728, 269] width 700 height 420
